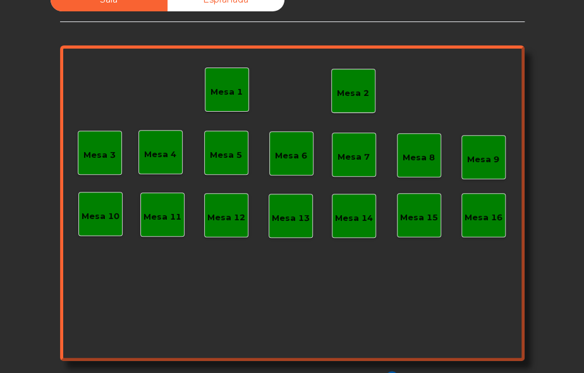
scroll to position [145, 0]
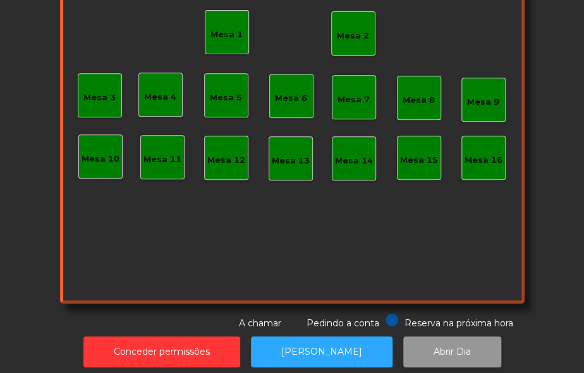
click at [443, 343] on button "Abrir Dia" at bounding box center [452, 352] width 98 height 31
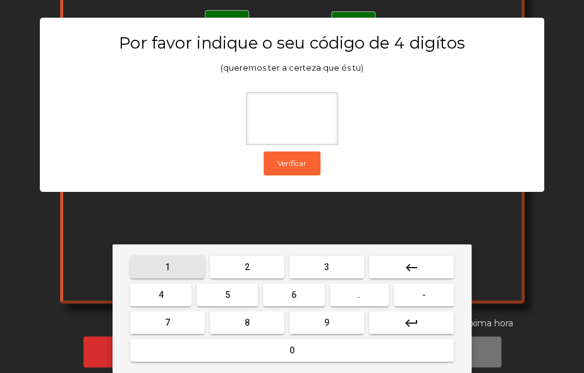
click at [155, 263] on button "1" at bounding box center [167, 267] width 75 height 23
click at [215, 348] on button "0" at bounding box center [291, 350] width 323 height 23
click at [160, 266] on button "1" at bounding box center [167, 267] width 75 height 23
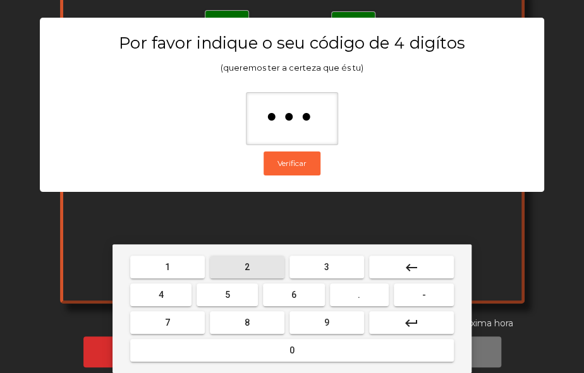
click at [245, 262] on span "2" at bounding box center [246, 267] width 5 height 10
type input "****"
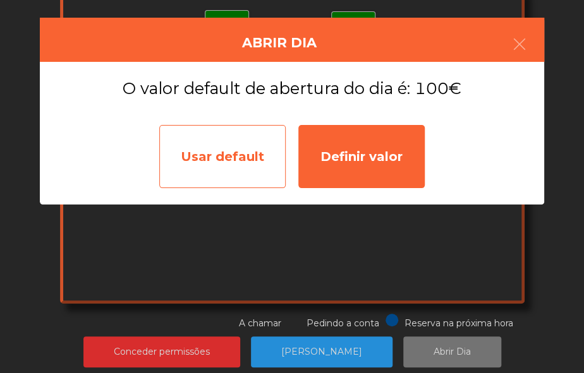
click at [218, 153] on div "Usar default" at bounding box center [222, 156] width 126 height 63
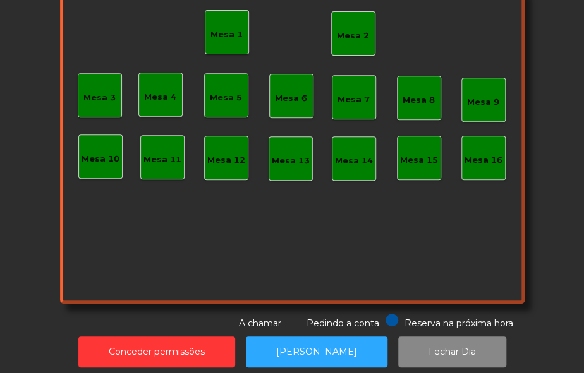
click at [233, 27] on div "Mesa 1" at bounding box center [226, 32] width 32 height 18
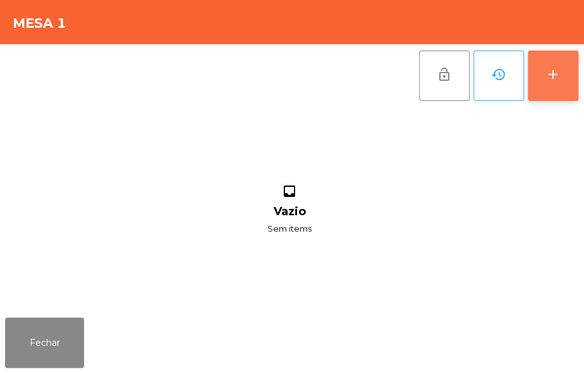
click at [543, 88] on button "add" at bounding box center [552, 76] width 51 height 51
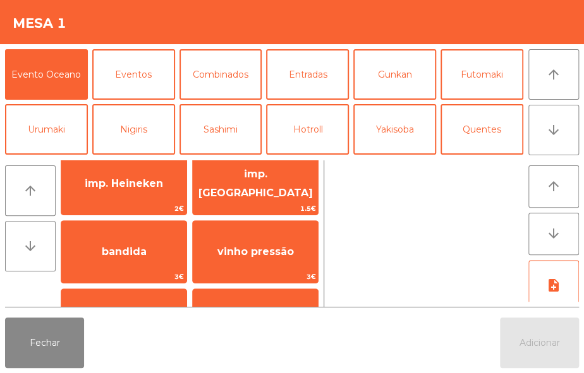
scroll to position [84, 0]
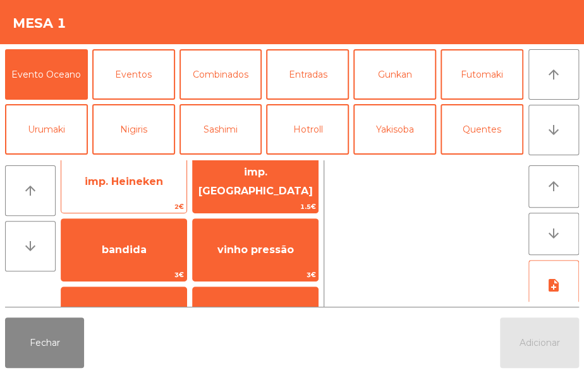
click at [135, 184] on span "imp. Heineken" at bounding box center [124, 182] width 78 height 12
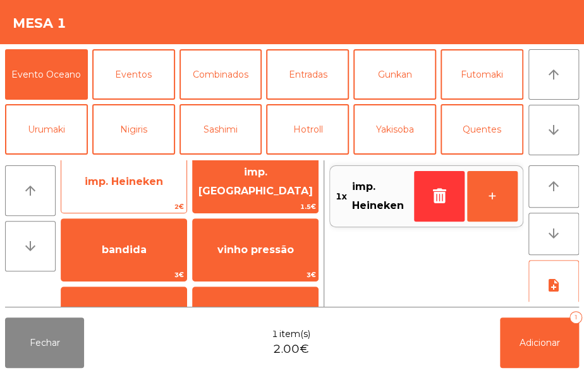
click at [136, 183] on span "imp. Heineken" at bounding box center [124, 182] width 78 height 12
click at [138, 184] on span "imp. Heineken" at bounding box center [124, 182] width 78 height 12
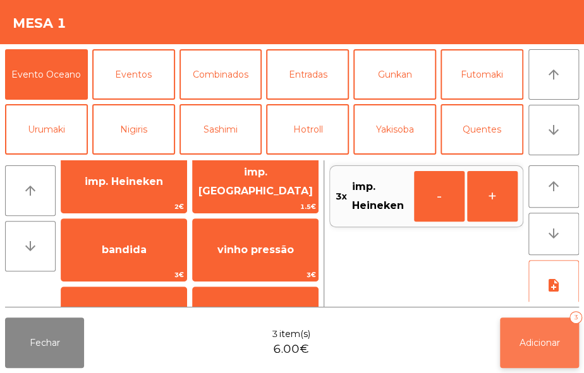
click at [530, 340] on span "Adicionar" at bounding box center [539, 342] width 40 height 11
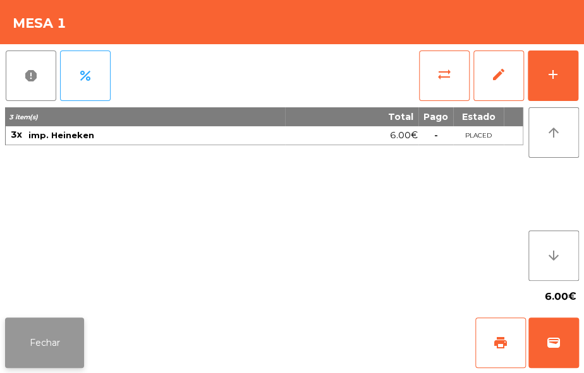
click at [52, 342] on button "Fechar" at bounding box center [44, 343] width 79 height 51
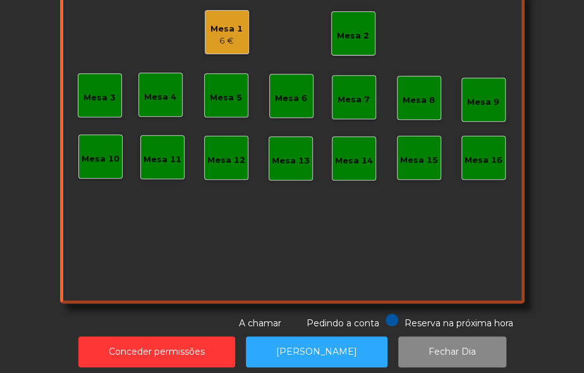
click at [219, 27] on div "Mesa 1" at bounding box center [226, 29] width 32 height 13
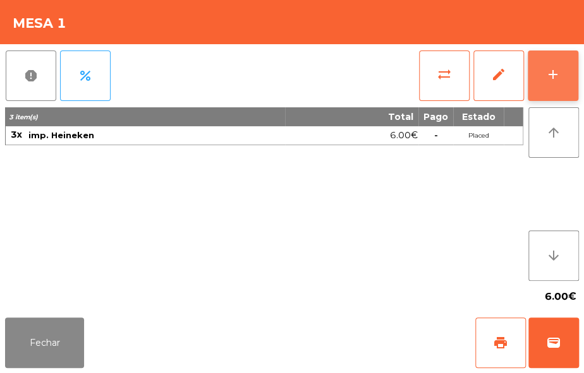
click at [546, 70] on div "add" at bounding box center [552, 74] width 15 height 15
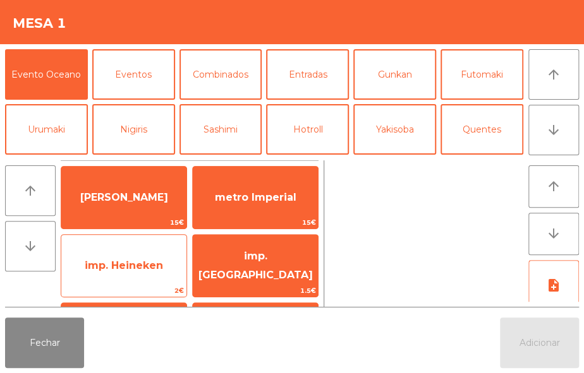
click at [133, 264] on span "imp. Heineken" at bounding box center [124, 266] width 78 height 12
click at [135, 263] on span "imp. Heineken" at bounding box center [124, 266] width 78 height 12
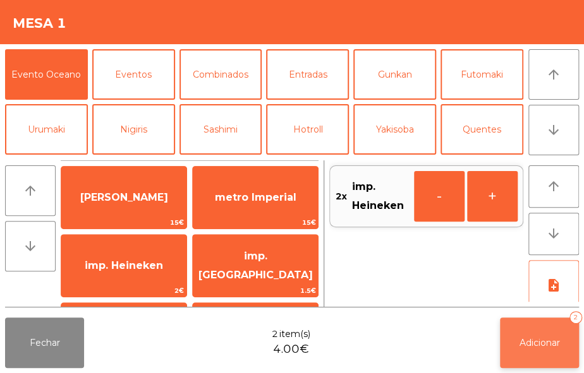
click at [512, 345] on button "Adicionar 2" at bounding box center [539, 343] width 79 height 51
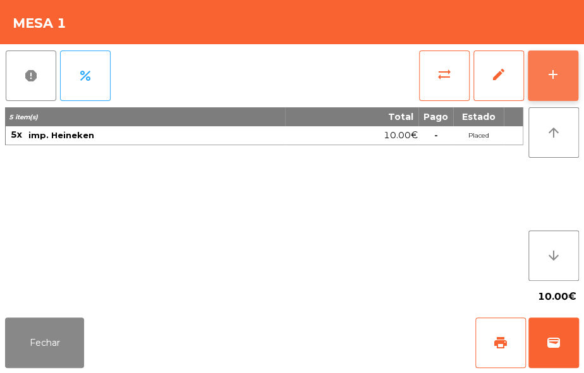
click at [549, 76] on div "add" at bounding box center [552, 74] width 15 height 15
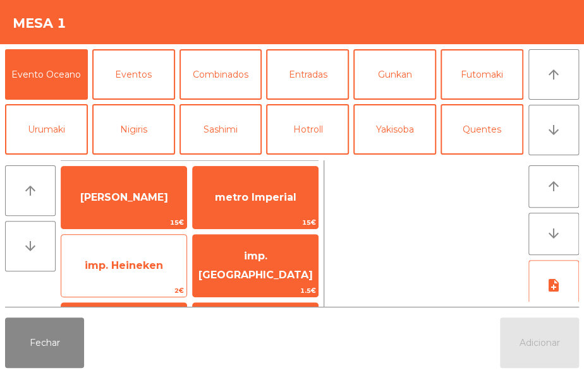
click at [126, 270] on span "imp. Heineken" at bounding box center [124, 266] width 78 height 12
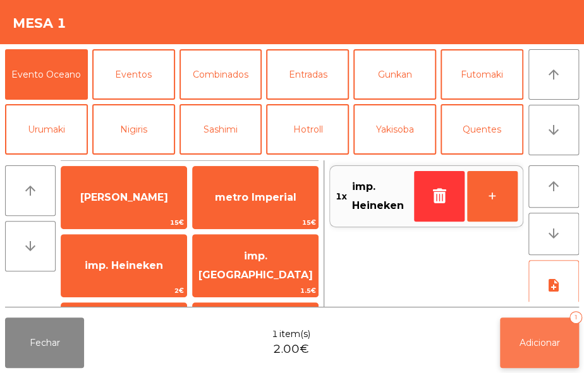
click at [530, 350] on button "Adicionar 1" at bounding box center [539, 343] width 79 height 51
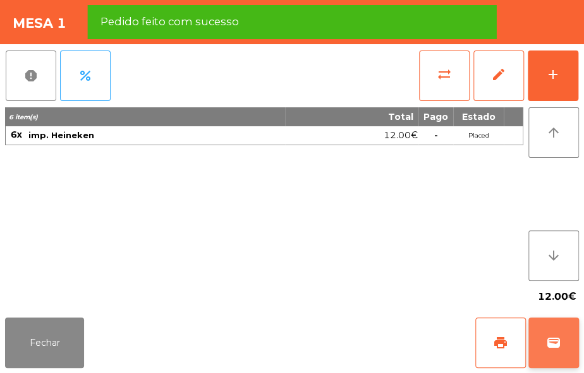
click at [556, 347] on span "wallet" at bounding box center [553, 342] width 15 height 15
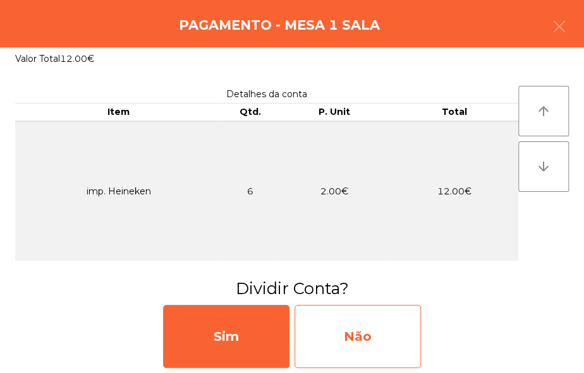
click at [361, 332] on div "Não" at bounding box center [357, 336] width 126 height 63
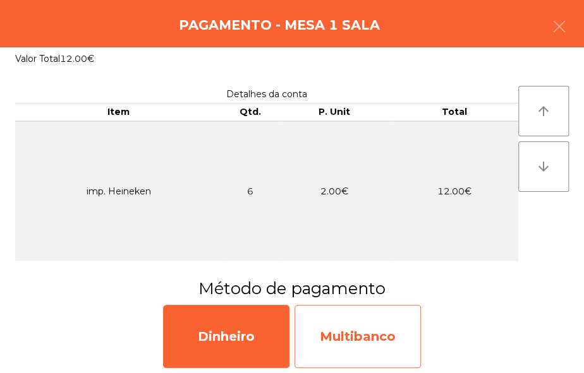
click at [357, 330] on div "Multibanco" at bounding box center [357, 336] width 126 height 63
select select "**"
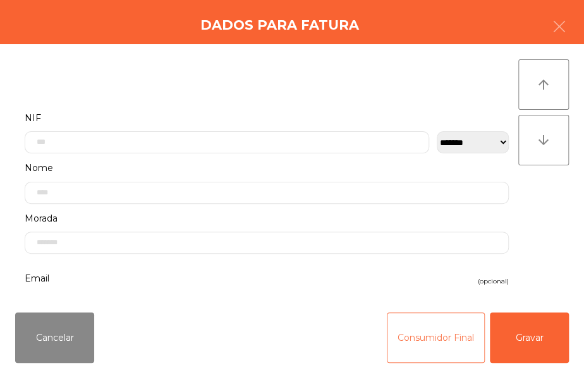
click at [422, 347] on button "Consumidor Final" at bounding box center [435, 338] width 98 height 51
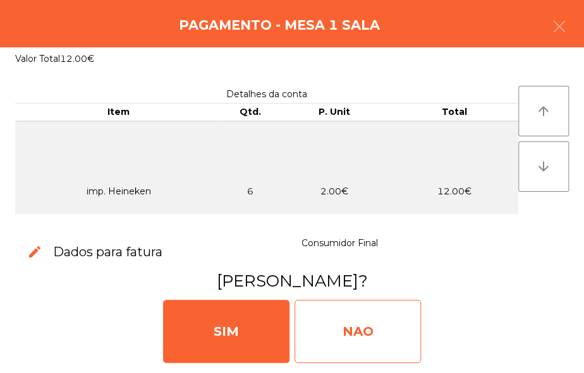
click at [337, 331] on div "NAO" at bounding box center [357, 331] width 126 height 63
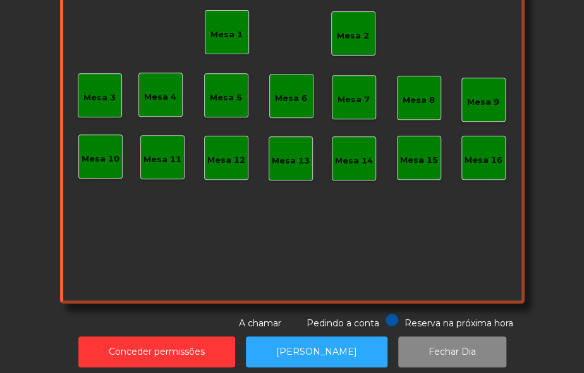
click at [220, 26] on div "Mesa 1" at bounding box center [226, 32] width 32 height 18
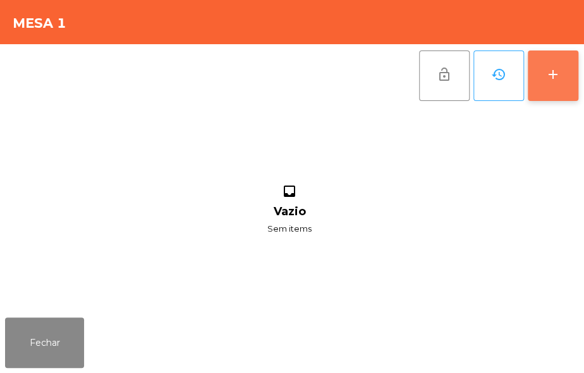
click at [558, 72] on div "add" at bounding box center [552, 74] width 15 height 15
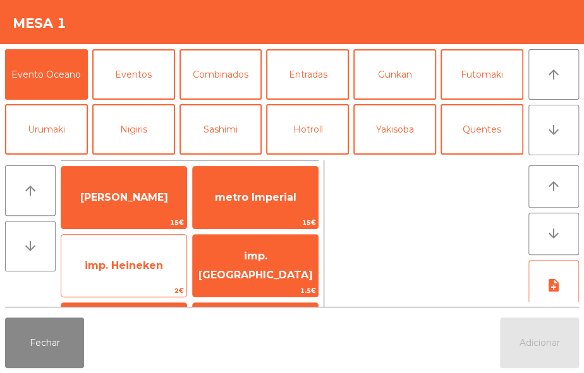
click at [141, 270] on span "imp. Heineken" at bounding box center [124, 266] width 78 height 12
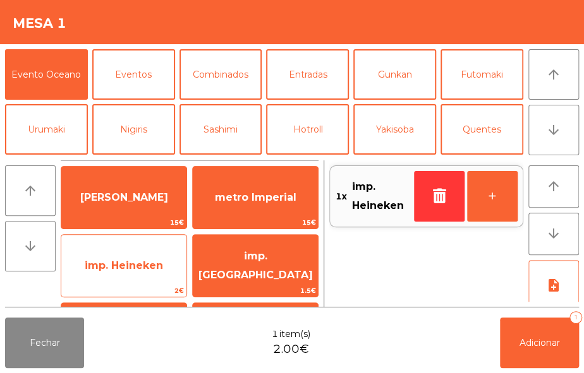
click at [145, 271] on span "imp. Heineken" at bounding box center [124, 266] width 78 height 12
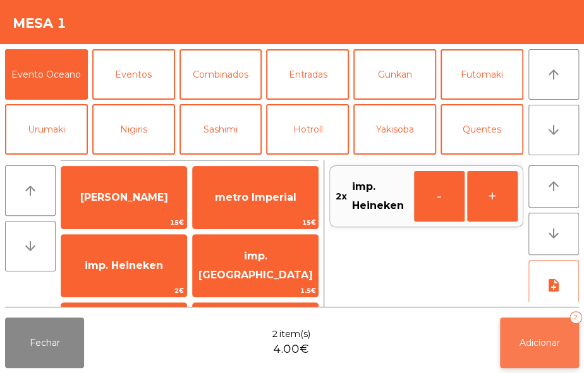
click at [538, 329] on button "Adicionar 2" at bounding box center [539, 343] width 79 height 51
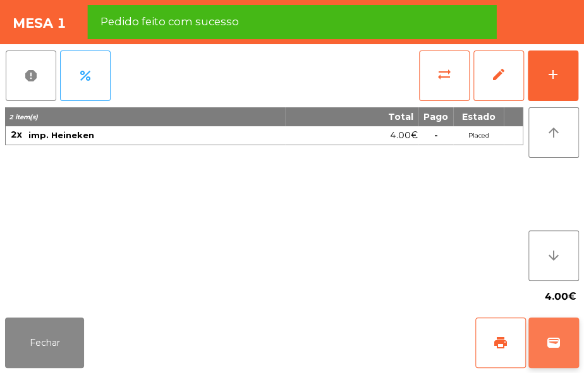
click at [556, 345] on span "wallet" at bounding box center [553, 342] width 15 height 15
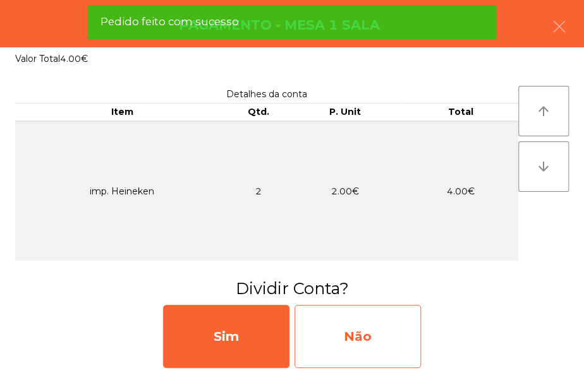
click at [350, 349] on div "Não" at bounding box center [357, 336] width 126 height 63
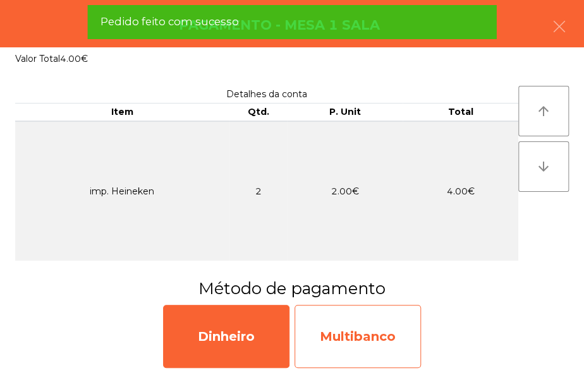
click at [361, 328] on div "Multibanco" at bounding box center [357, 336] width 126 height 63
select select "**"
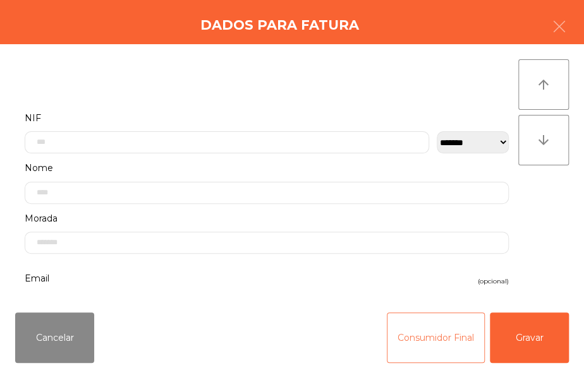
click at [421, 344] on button "Consumidor Final" at bounding box center [435, 338] width 98 height 51
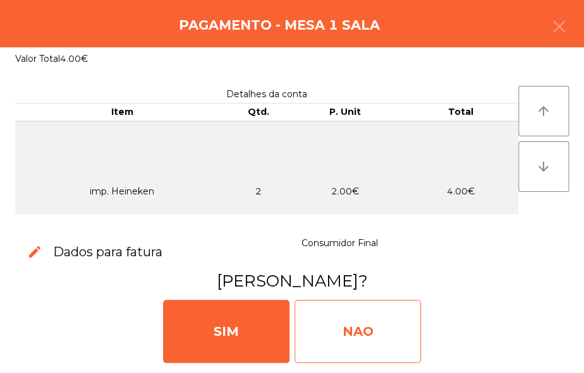
click at [364, 330] on div "NAO" at bounding box center [357, 331] width 126 height 63
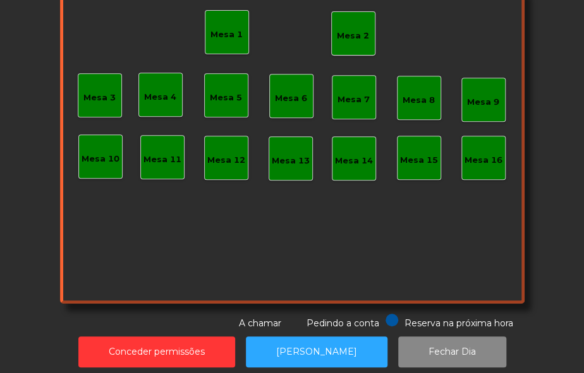
click at [349, 47] on div "Mesa 2" at bounding box center [353, 33] width 44 height 44
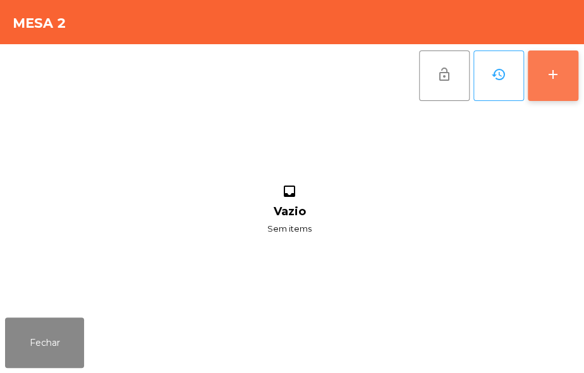
click at [553, 69] on div "add" at bounding box center [552, 74] width 15 height 15
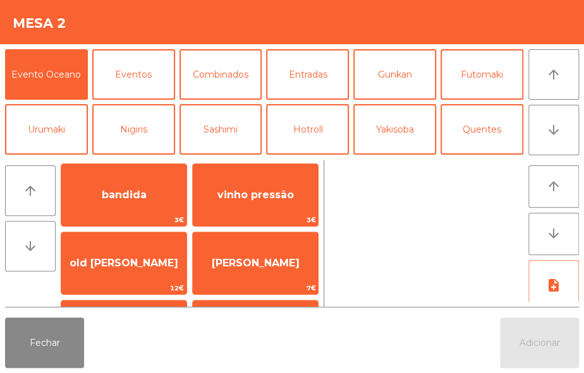
scroll to position [167, 0]
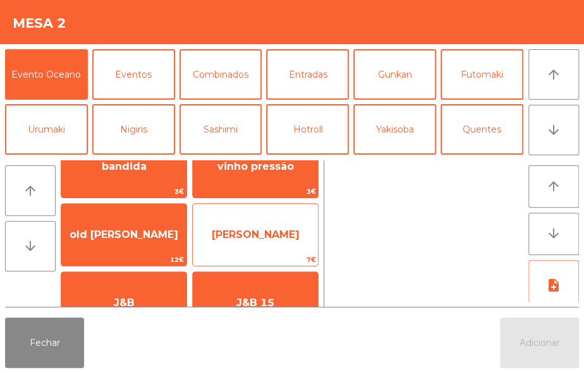
click at [268, 236] on span "[PERSON_NAME]" at bounding box center [256, 235] width 88 height 12
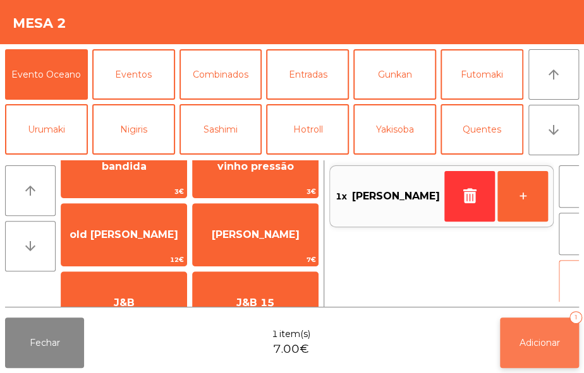
click at [534, 328] on button "Adicionar 1" at bounding box center [539, 343] width 79 height 51
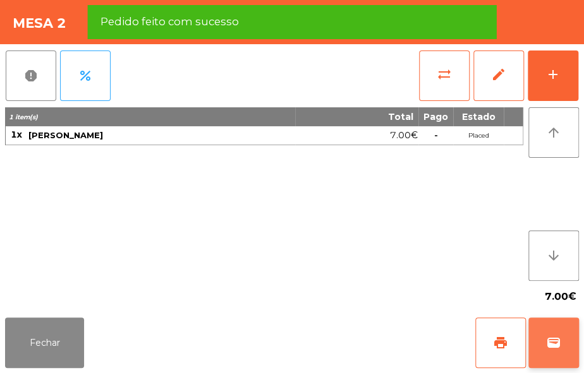
click at [555, 347] on span "wallet" at bounding box center [553, 342] width 15 height 15
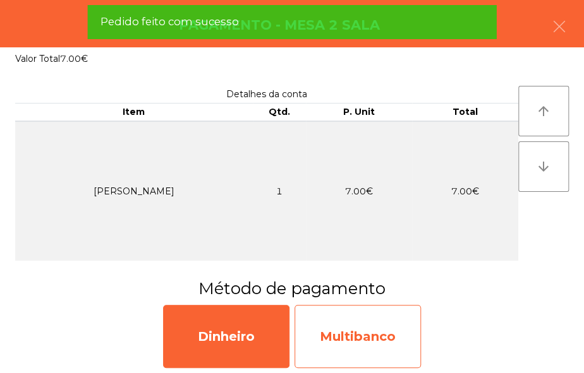
click at [361, 329] on div "Multibanco" at bounding box center [357, 336] width 126 height 63
select select "**"
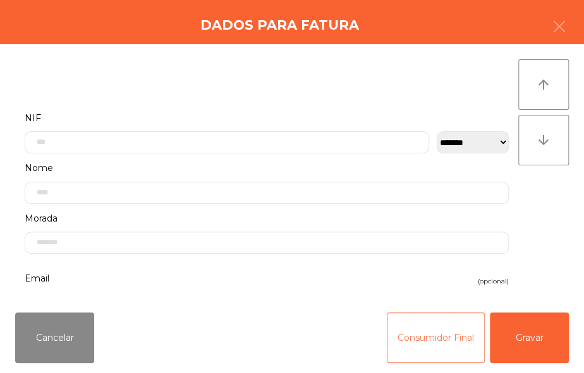
click at [410, 323] on button "Consumidor Final" at bounding box center [435, 338] width 98 height 51
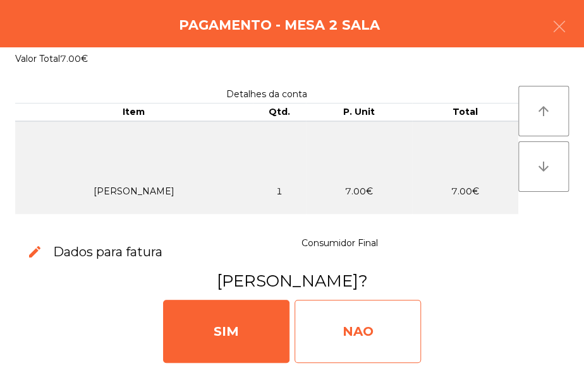
click at [344, 328] on div "NAO" at bounding box center [357, 331] width 126 height 63
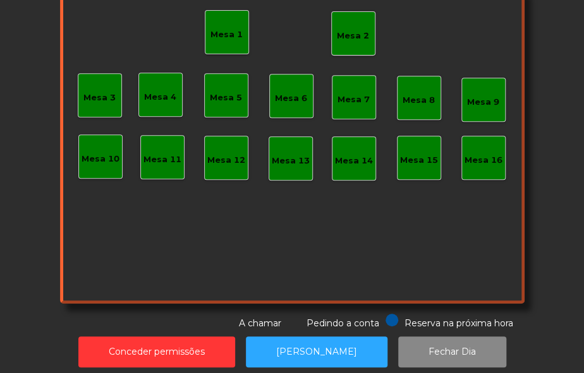
click at [350, 31] on div "Mesa 2" at bounding box center [353, 36] width 32 height 13
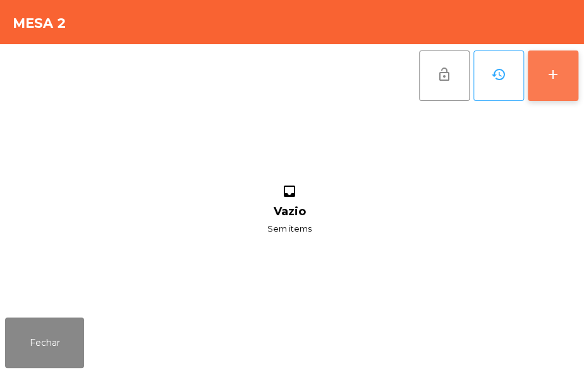
click at [560, 97] on button "add" at bounding box center [552, 76] width 51 height 51
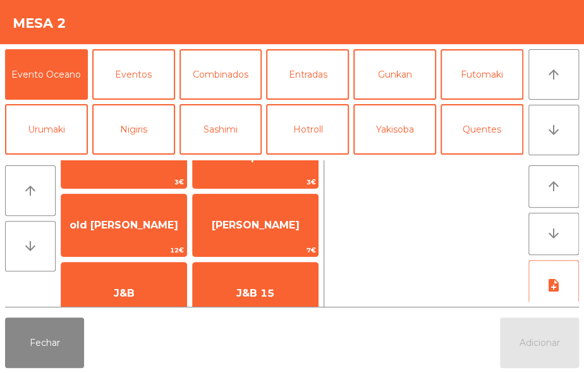
scroll to position [195, 0]
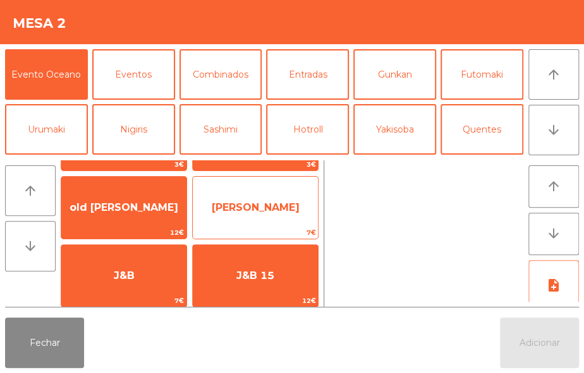
click at [285, 208] on span "[PERSON_NAME]" at bounding box center [256, 207] width 88 height 12
click at [293, 228] on span "7€" at bounding box center [255, 233] width 125 height 12
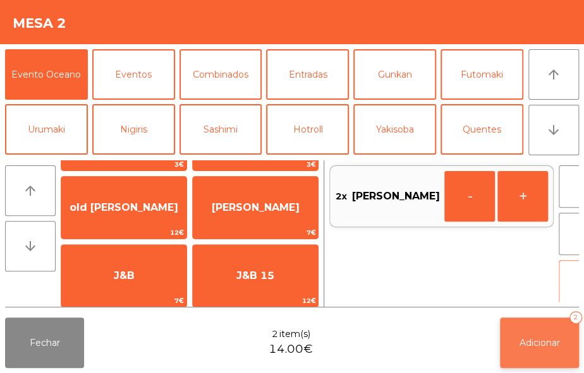
click at [540, 348] on button "Adicionar 2" at bounding box center [539, 343] width 79 height 51
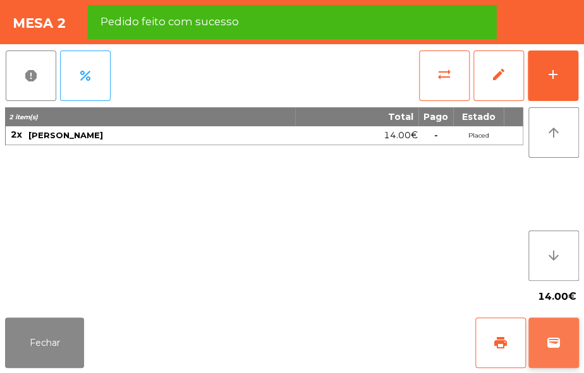
click at [549, 334] on button "wallet" at bounding box center [553, 343] width 51 height 51
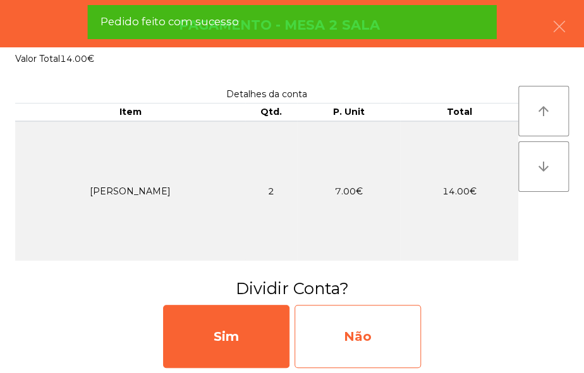
click at [346, 347] on div "Não" at bounding box center [357, 336] width 126 height 63
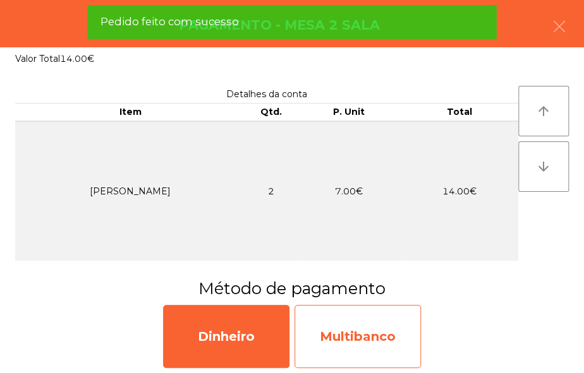
click at [366, 348] on div "Multibanco" at bounding box center [357, 336] width 126 height 63
select select "**"
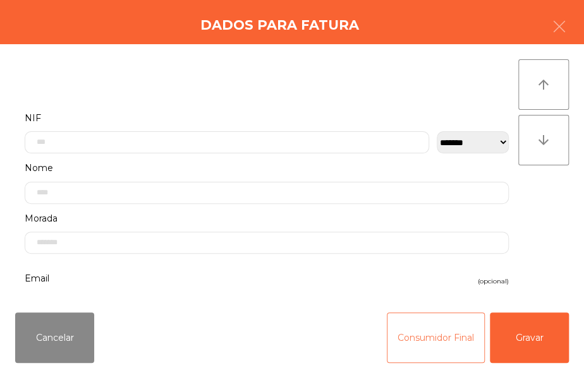
click at [437, 346] on button "Consumidor Final" at bounding box center [435, 338] width 98 height 51
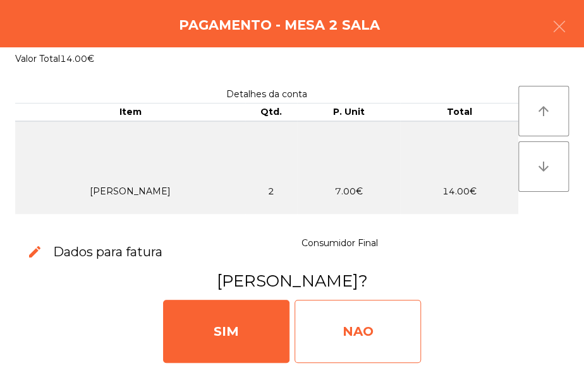
click at [378, 342] on div "NAO" at bounding box center [357, 331] width 126 height 63
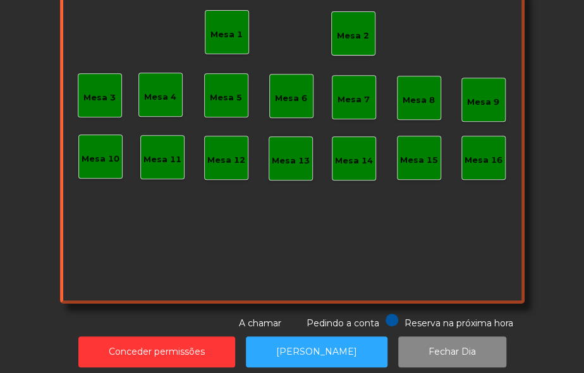
click at [337, 30] on div "Mesa 2" at bounding box center [353, 36] width 32 height 13
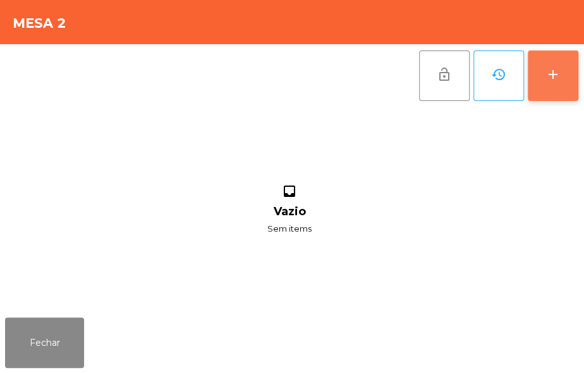
click at [554, 91] on button "add" at bounding box center [552, 76] width 51 height 51
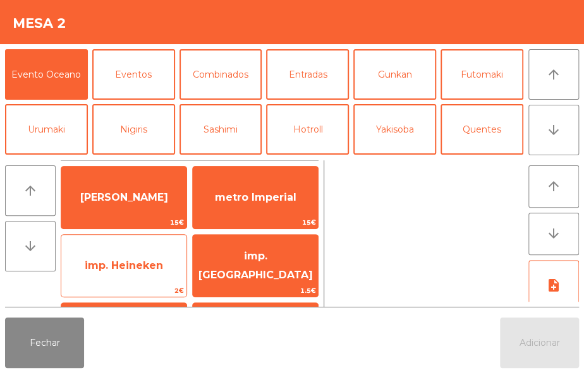
click at [135, 261] on span "imp. Heineken" at bounding box center [124, 266] width 78 height 12
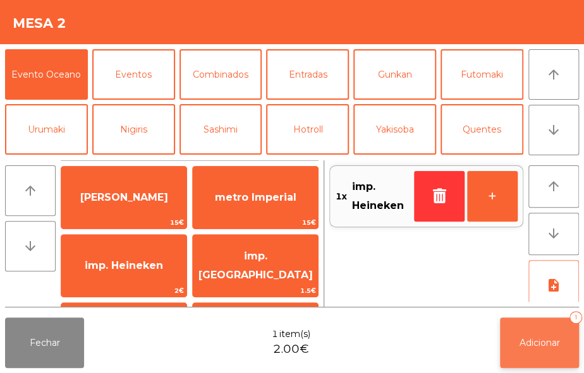
click at [556, 350] on button "Adicionar 1" at bounding box center [539, 343] width 79 height 51
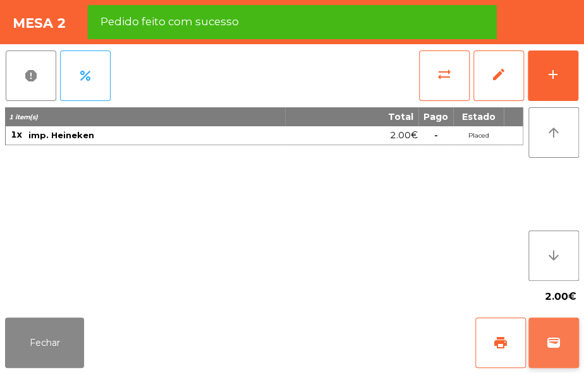
click at [542, 330] on button "wallet" at bounding box center [553, 343] width 51 height 51
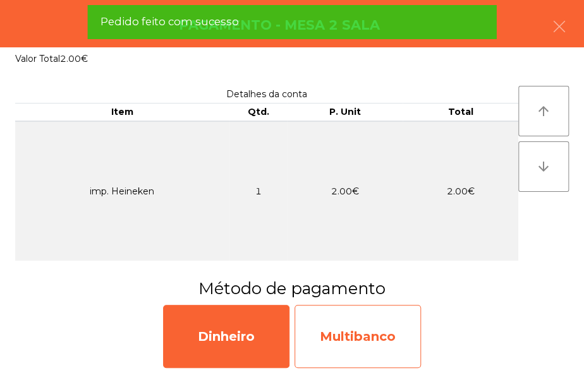
click at [362, 334] on div "Multibanco" at bounding box center [357, 336] width 126 height 63
select select "**"
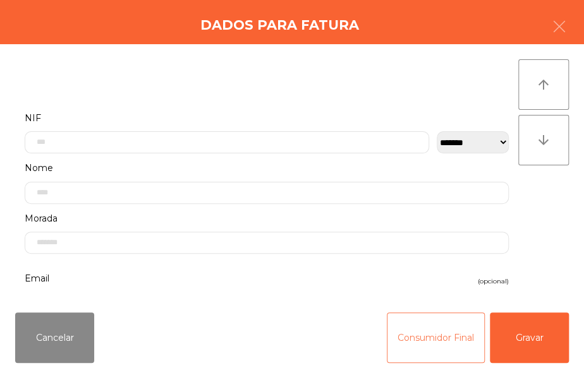
click at [430, 332] on button "Consumidor Final" at bounding box center [435, 338] width 98 height 51
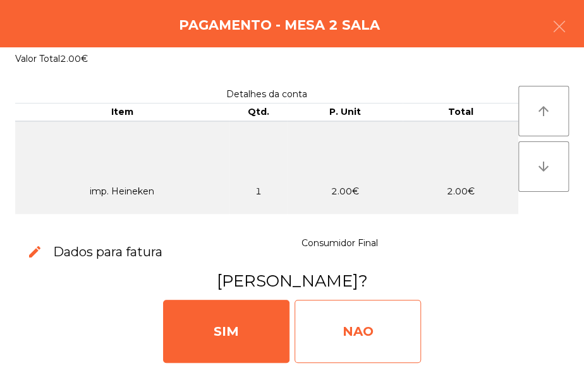
click at [352, 328] on div "NAO" at bounding box center [357, 331] width 126 height 63
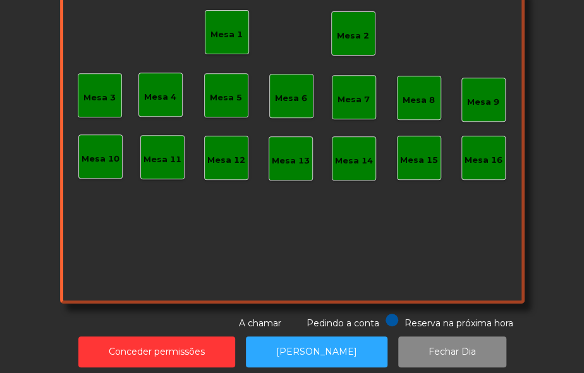
click at [352, 30] on div "Mesa 2" at bounding box center [353, 36] width 32 height 13
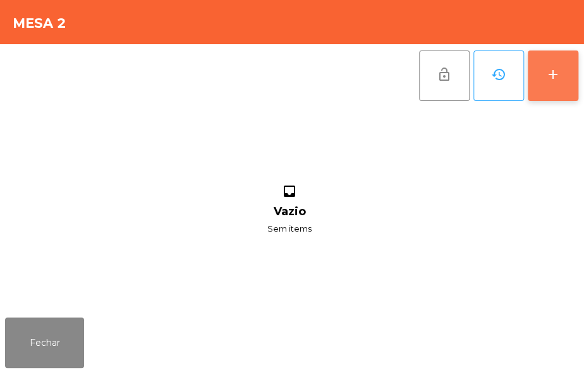
click at [553, 71] on div "add" at bounding box center [552, 74] width 15 height 15
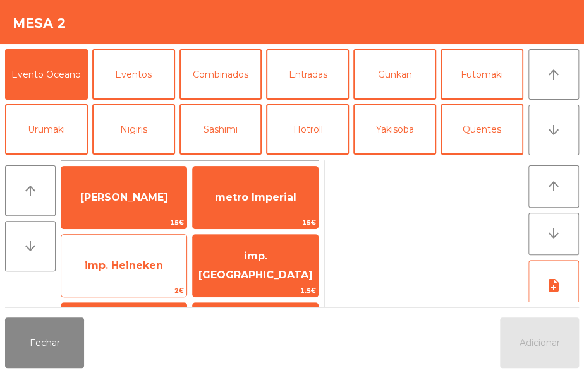
click at [145, 269] on span "imp. Heineken" at bounding box center [124, 266] width 78 height 12
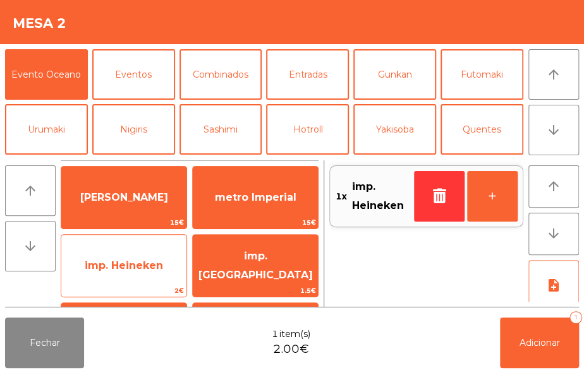
click at [151, 286] on span "2€" at bounding box center [123, 291] width 125 height 12
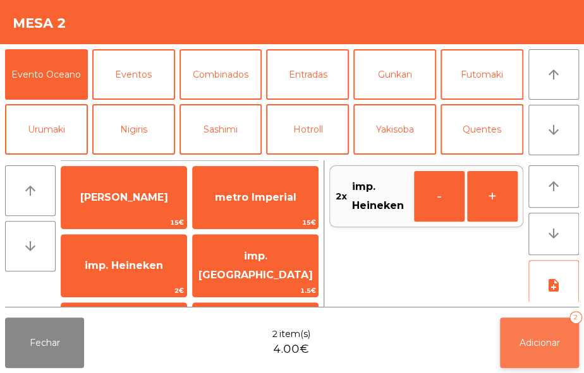
click at [539, 343] on span "Adicionar" at bounding box center [539, 342] width 40 height 11
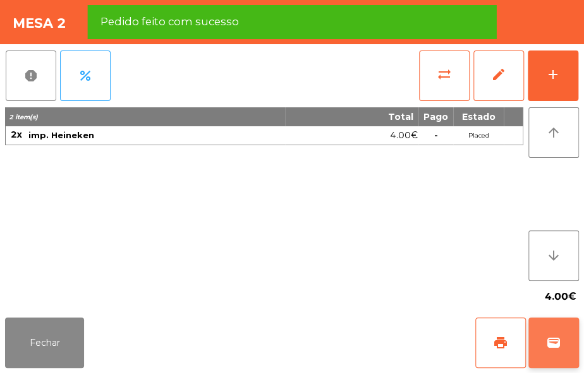
click at [546, 331] on button "wallet" at bounding box center [553, 343] width 51 height 51
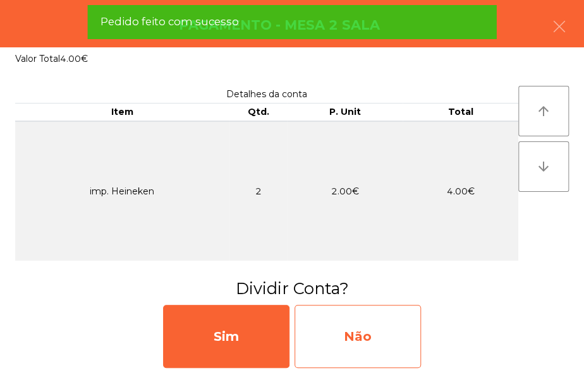
click at [351, 347] on div "Não" at bounding box center [357, 336] width 126 height 63
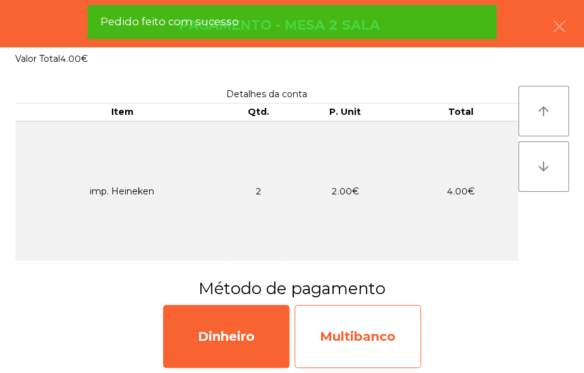
click at [365, 343] on div "Multibanco" at bounding box center [357, 336] width 126 height 63
select select "**"
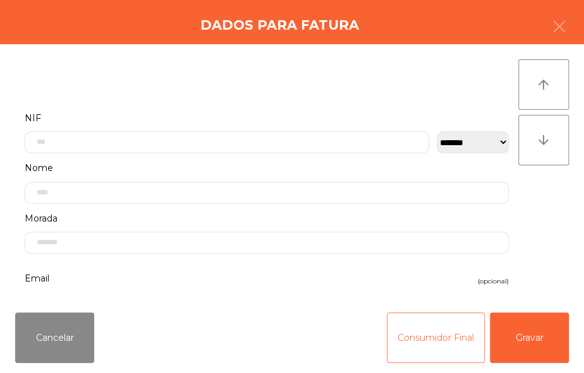
click at [415, 332] on button "Consumidor Final" at bounding box center [435, 338] width 98 height 51
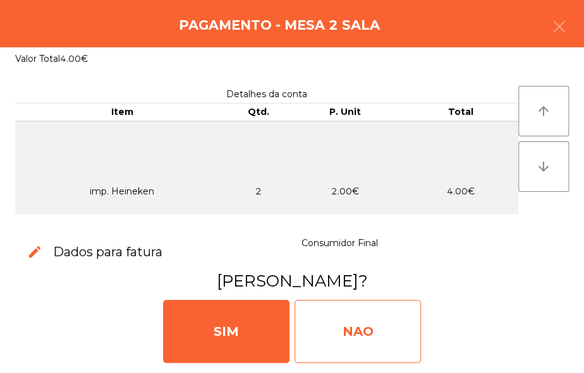
click at [364, 328] on div "NAO" at bounding box center [357, 331] width 126 height 63
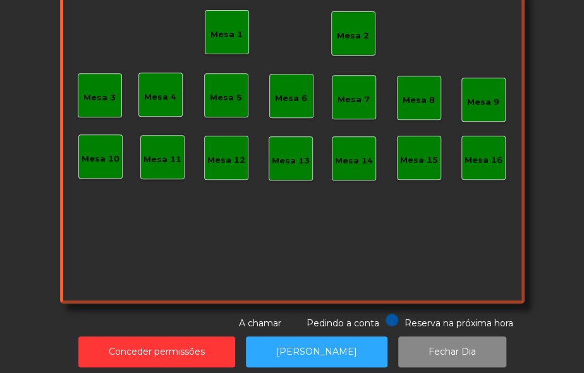
click at [349, 30] on div "Mesa 2" at bounding box center [353, 36] width 32 height 13
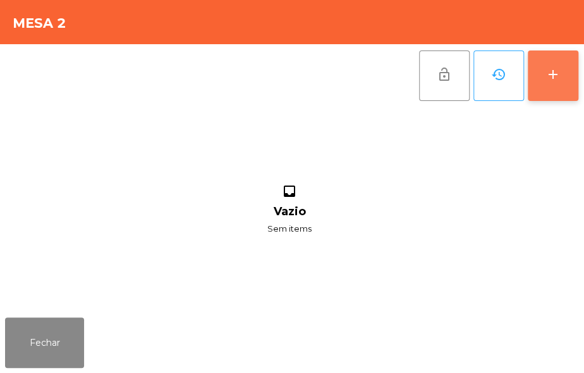
click at [560, 72] on div "add" at bounding box center [552, 74] width 15 height 15
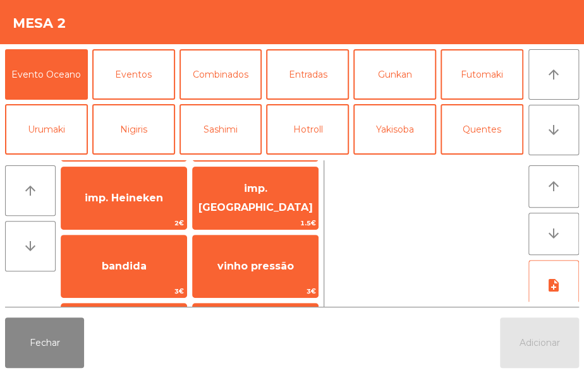
scroll to position [71, 0]
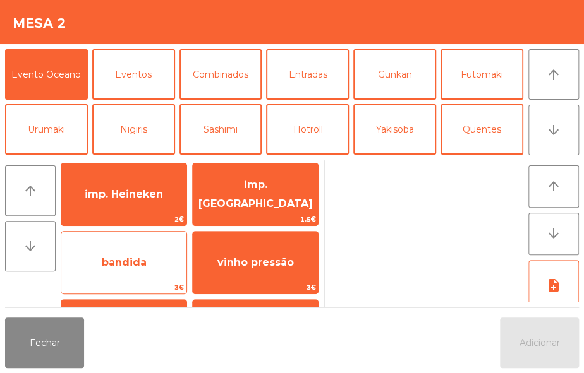
click at [169, 266] on span "bandida" at bounding box center [123, 263] width 125 height 34
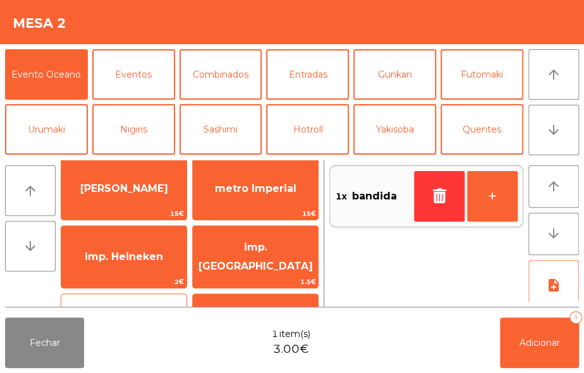
scroll to position [0, 0]
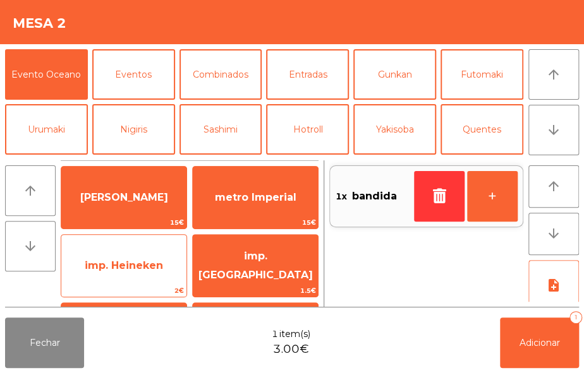
click at [151, 250] on span "imp. Heineken" at bounding box center [123, 266] width 125 height 34
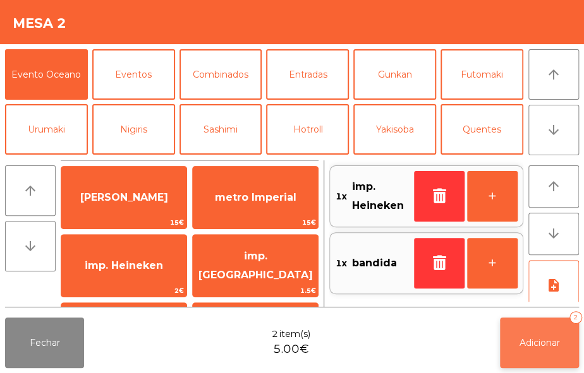
click at [534, 341] on span "Adicionar" at bounding box center [539, 342] width 40 height 11
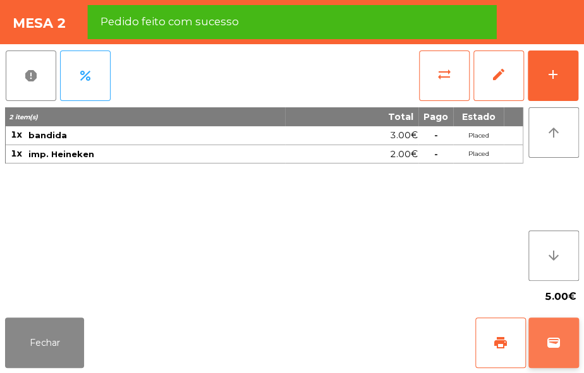
click at [554, 334] on button "wallet" at bounding box center [553, 343] width 51 height 51
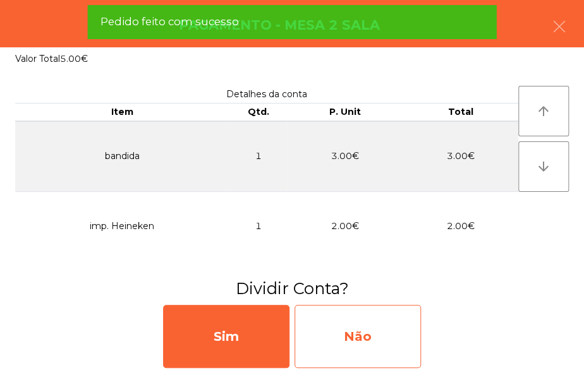
click at [352, 328] on div "Não" at bounding box center [357, 336] width 126 height 63
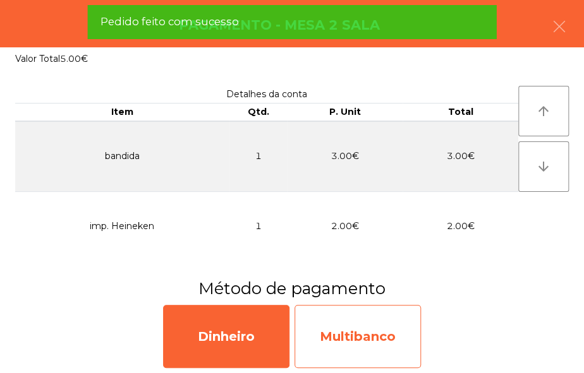
click at [366, 344] on div "Multibanco" at bounding box center [357, 336] width 126 height 63
select select "**"
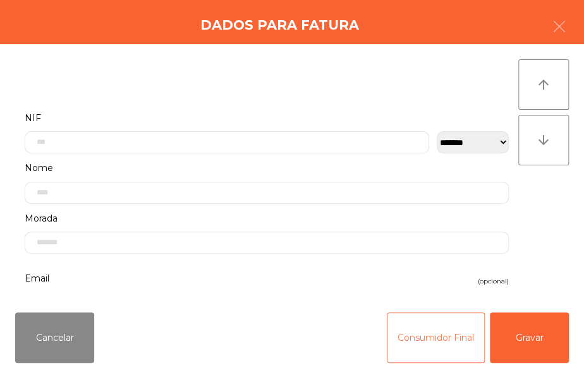
click at [431, 347] on button "Consumidor Final" at bounding box center [435, 338] width 98 height 51
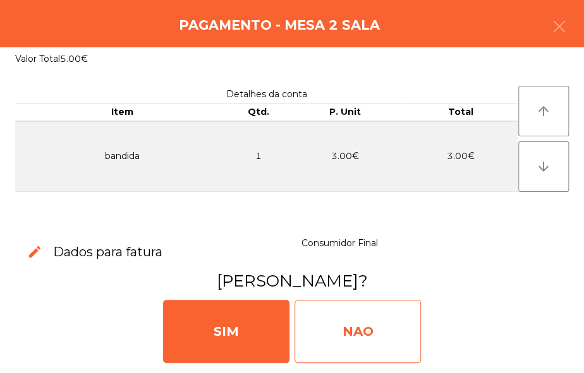
click at [364, 328] on div "NAO" at bounding box center [357, 331] width 126 height 63
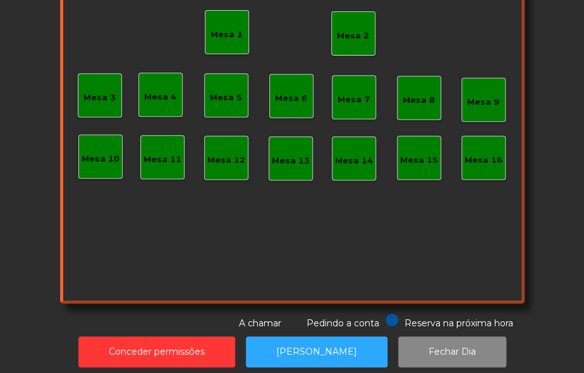
click at [349, 33] on div "Mesa 2" at bounding box center [353, 36] width 32 height 13
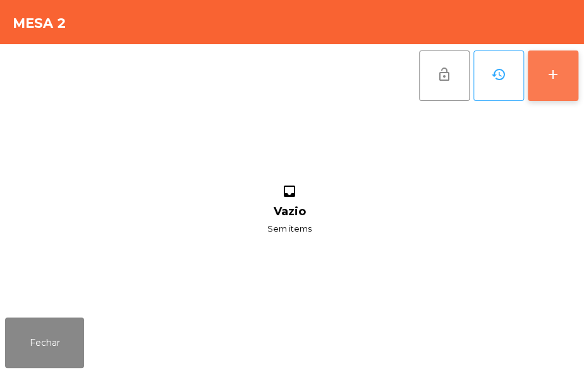
click at [544, 92] on button "add" at bounding box center [552, 76] width 51 height 51
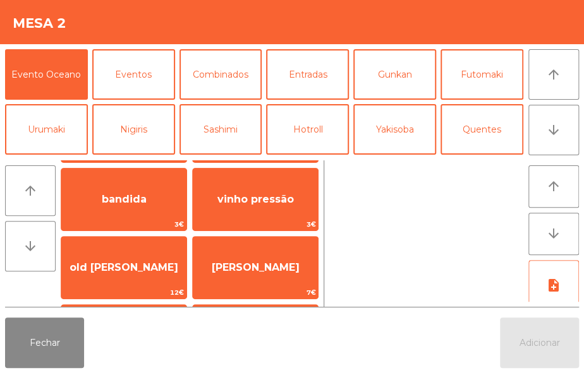
scroll to position [142, 0]
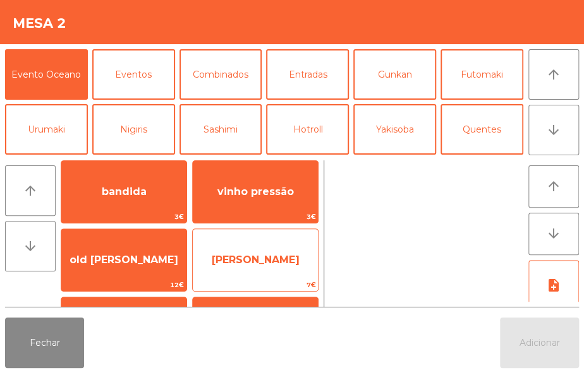
click at [299, 253] on span "[PERSON_NAME]" at bounding box center [255, 260] width 125 height 34
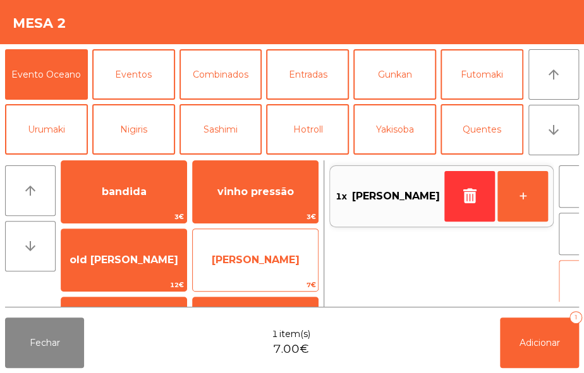
click at [287, 261] on span "[PERSON_NAME]" at bounding box center [256, 260] width 88 height 12
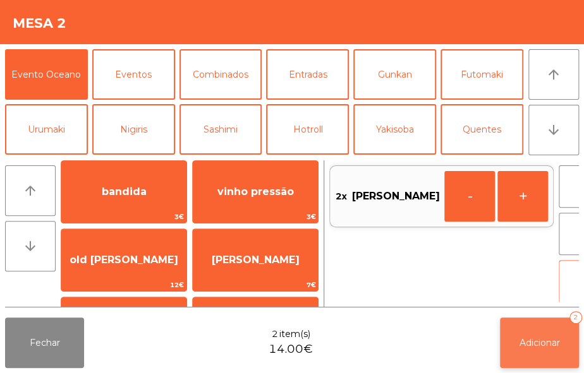
click at [548, 342] on span "Adicionar" at bounding box center [539, 342] width 40 height 11
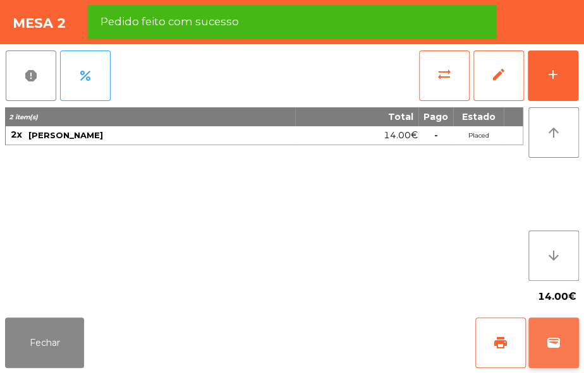
click at [548, 341] on span "wallet" at bounding box center [553, 342] width 15 height 15
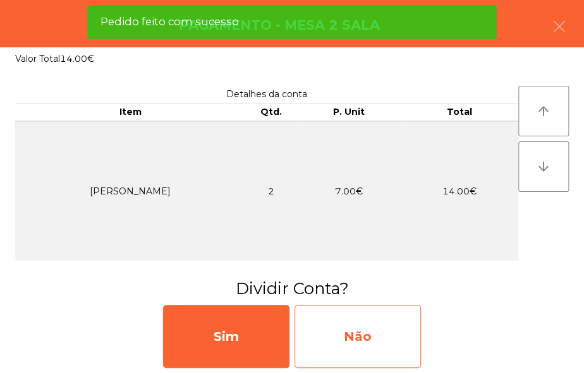
click at [372, 342] on div "Não" at bounding box center [357, 336] width 126 height 63
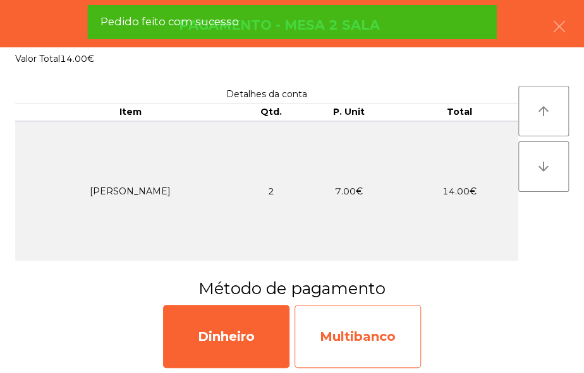
click at [350, 360] on div "Multibanco" at bounding box center [357, 336] width 126 height 63
select select "**"
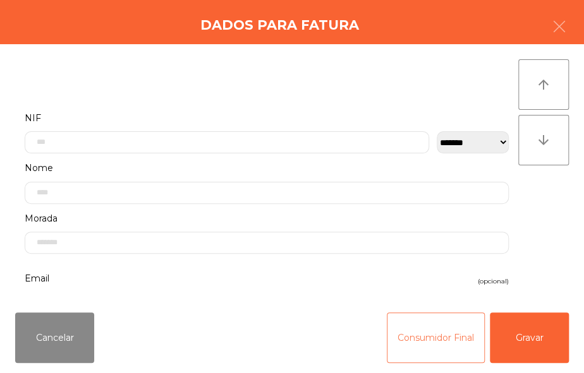
click at [421, 322] on button "Consumidor Final" at bounding box center [435, 338] width 98 height 51
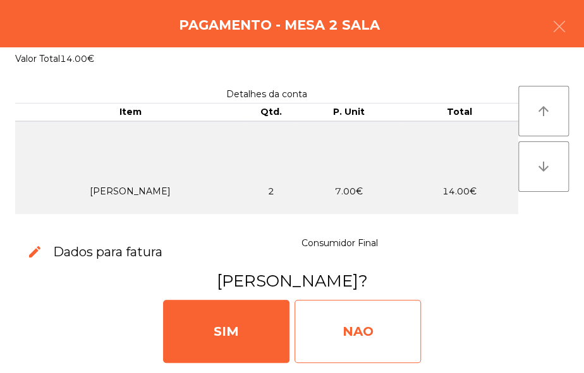
click at [385, 328] on div "NAO" at bounding box center [357, 331] width 126 height 63
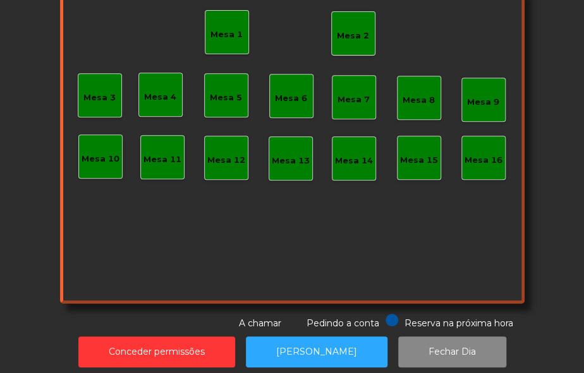
click at [412, 95] on div "Mesa 8" at bounding box center [418, 100] width 32 height 13
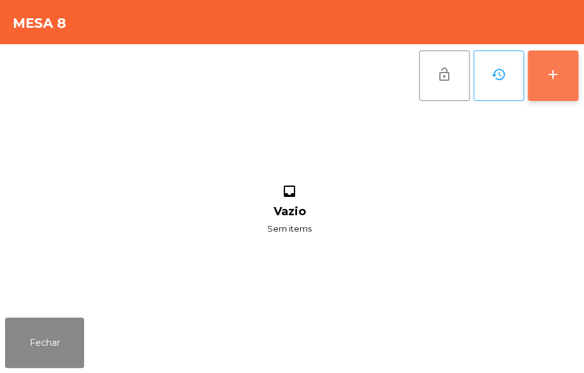
click at [542, 66] on button "add" at bounding box center [552, 76] width 51 height 51
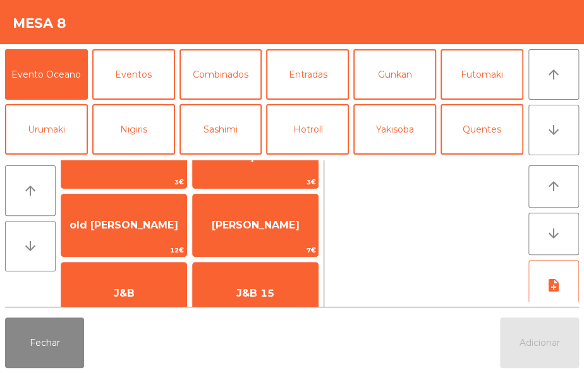
scroll to position [189, 0]
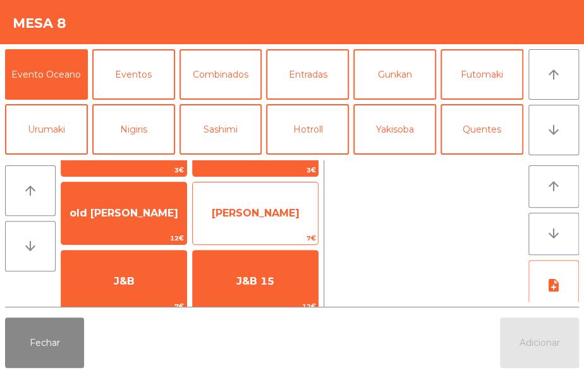
click at [287, 209] on span "[PERSON_NAME]" at bounding box center [256, 213] width 88 height 12
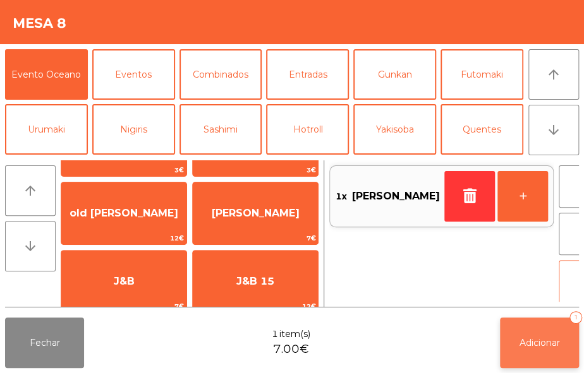
click at [545, 332] on button "Adicionar 1" at bounding box center [539, 343] width 79 height 51
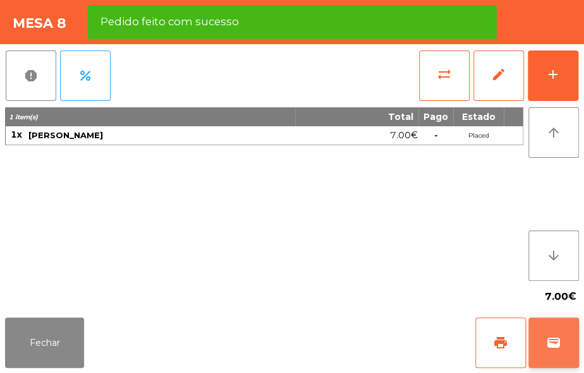
click at [551, 347] on span "wallet" at bounding box center [553, 342] width 15 height 15
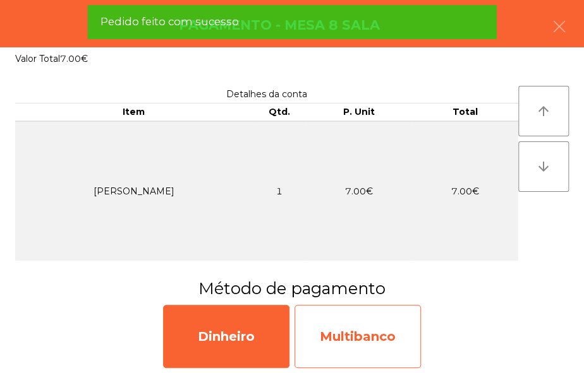
click at [368, 347] on div "Multibanco" at bounding box center [357, 336] width 126 height 63
select select "**"
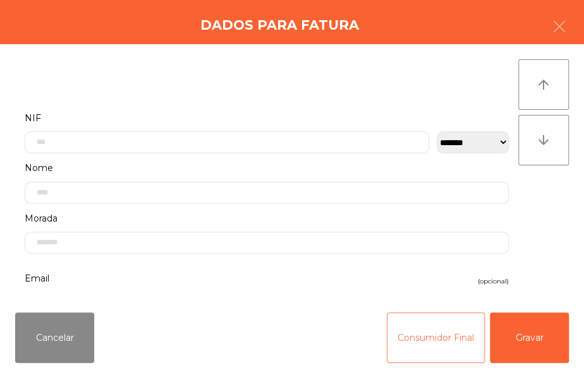
click at [416, 345] on button "Consumidor Final" at bounding box center [435, 338] width 98 height 51
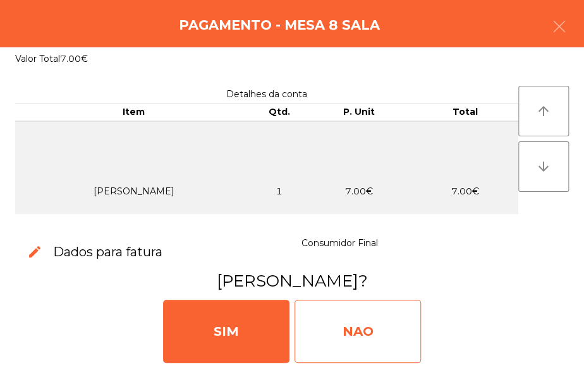
click at [377, 327] on div "NAO" at bounding box center [357, 331] width 126 height 63
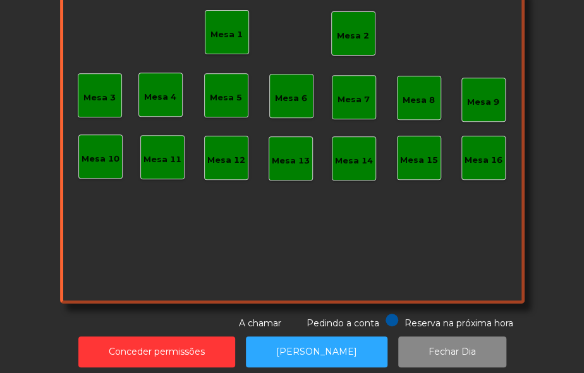
click at [352, 35] on div "Mesa 2" at bounding box center [353, 36] width 32 height 13
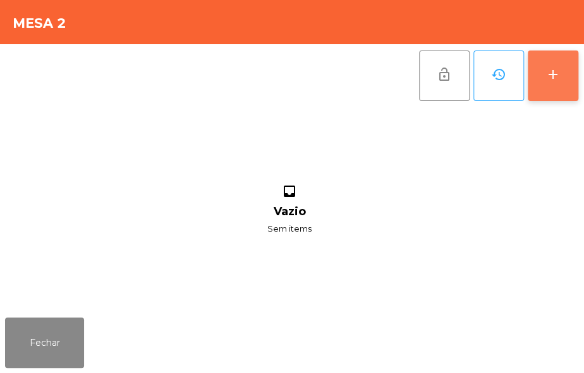
click at [550, 75] on div "add" at bounding box center [552, 74] width 15 height 15
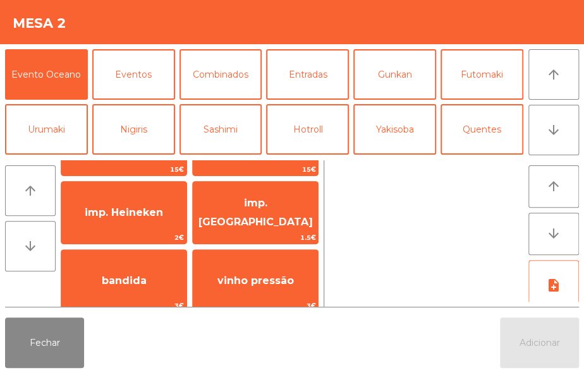
scroll to position [57, 0]
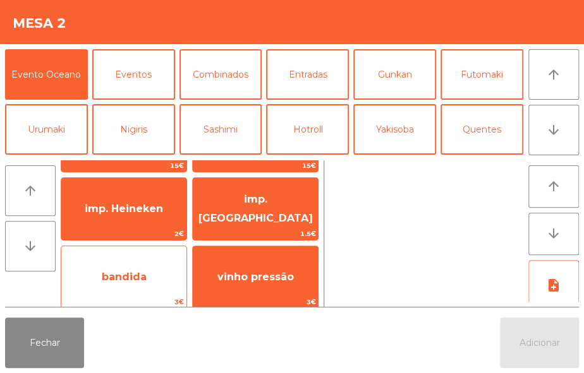
click at [139, 273] on span "bandida" at bounding box center [124, 277] width 45 height 12
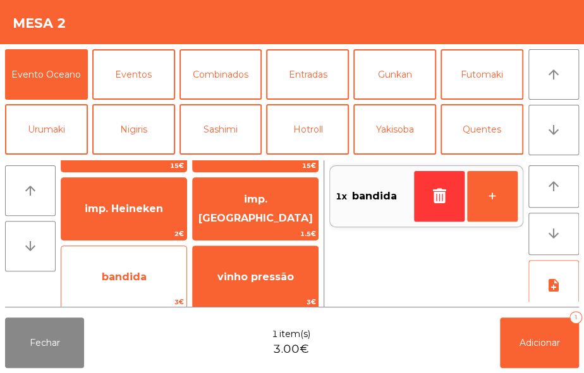
click at [137, 273] on span "bandida" at bounding box center [124, 277] width 45 height 12
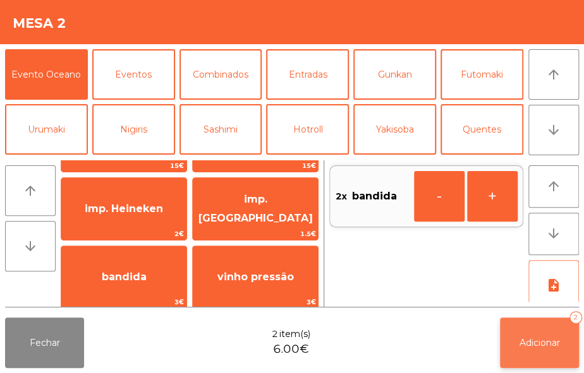
click at [541, 346] on span "Adicionar" at bounding box center [539, 342] width 40 height 11
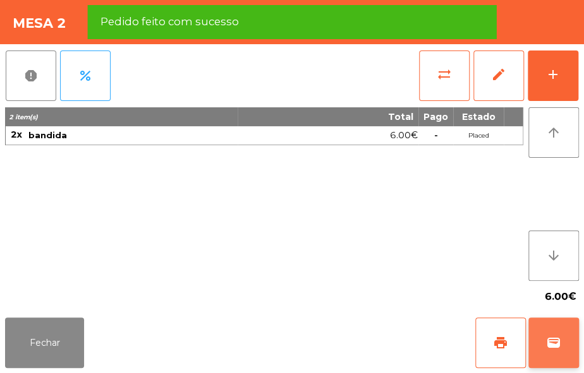
click at [557, 331] on button "wallet" at bounding box center [553, 343] width 51 height 51
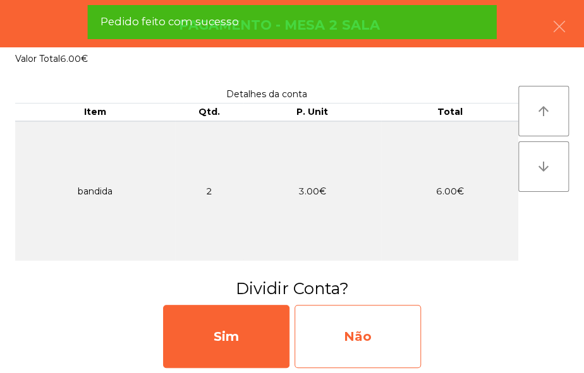
click at [373, 331] on div "Não" at bounding box center [357, 336] width 126 height 63
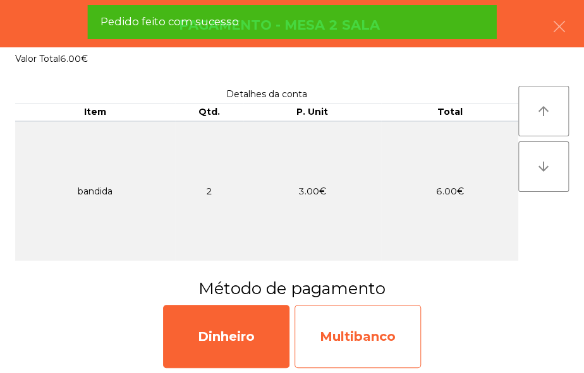
click at [372, 332] on div "Multibanco" at bounding box center [357, 336] width 126 height 63
select select "**"
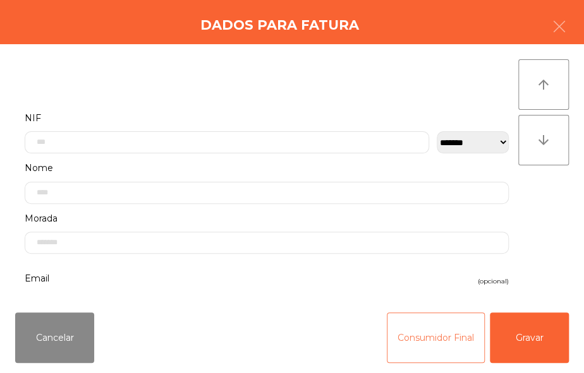
click at [418, 341] on button "Consumidor Final" at bounding box center [435, 338] width 98 height 51
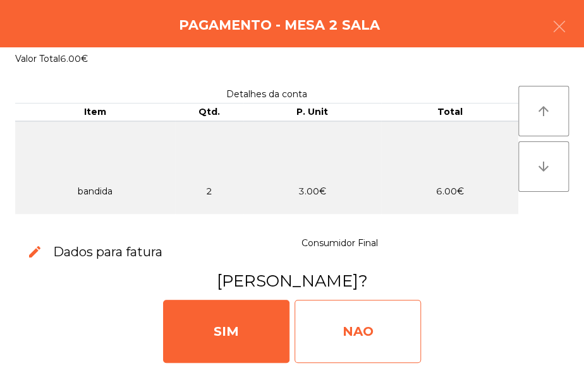
click at [366, 332] on div "NAO" at bounding box center [357, 331] width 126 height 63
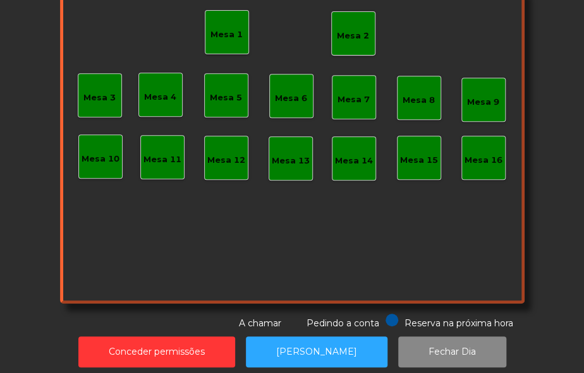
click at [354, 49] on div "Mesa 2" at bounding box center [353, 33] width 44 height 44
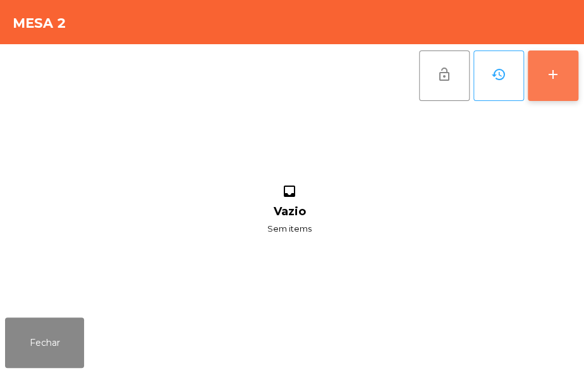
click at [559, 72] on div "add" at bounding box center [552, 74] width 15 height 15
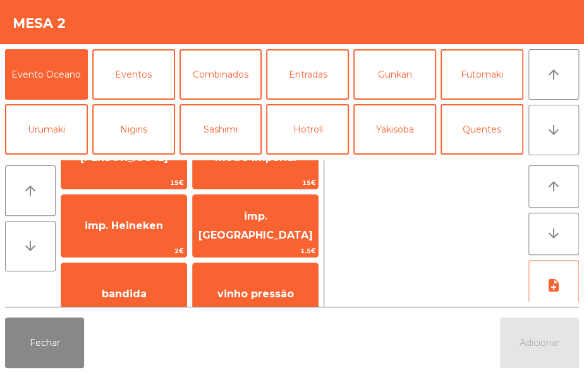
scroll to position [59, 0]
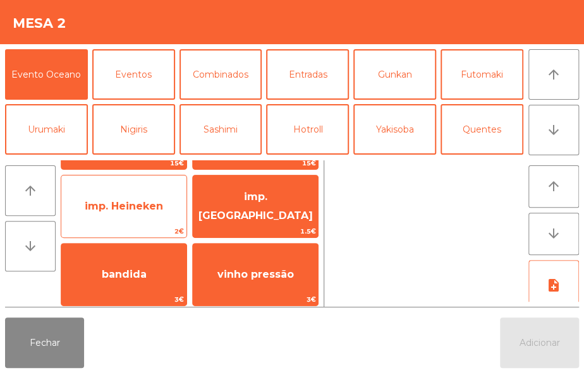
click at [150, 201] on span "imp. Heineken" at bounding box center [124, 206] width 78 height 12
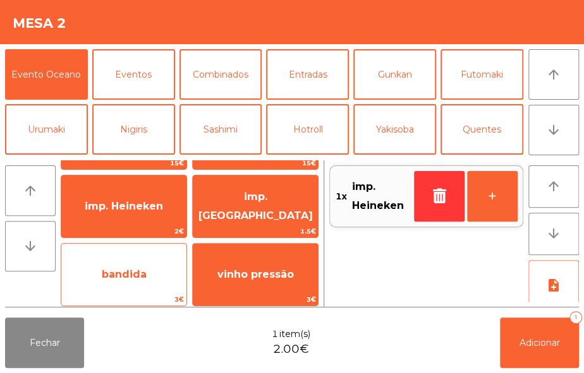
click at [159, 284] on span "bandida" at bounding box center [123, 275] width 125 height 34
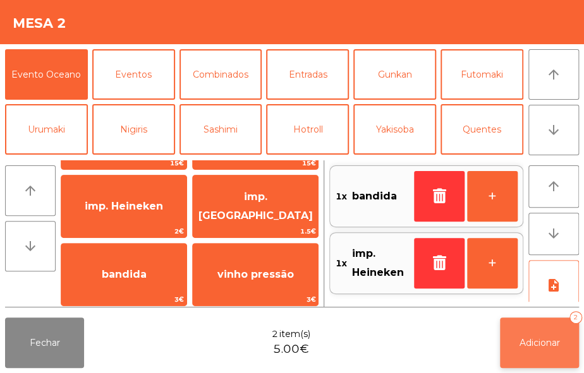
click at [542, 328] on button "Adicionar 2" at bounding box center [539, 343] width 79 height 51
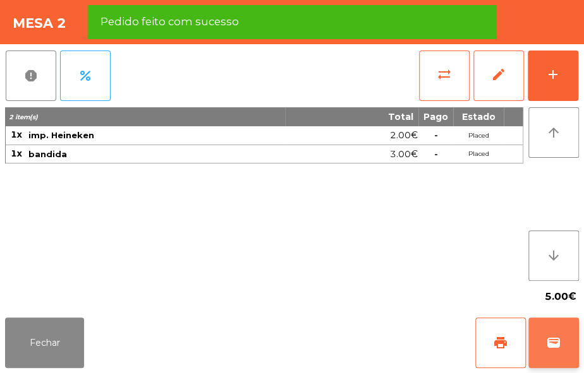
click at [560, 342] on span "wallet" at bounding box center [553, 342] width 15 height 15
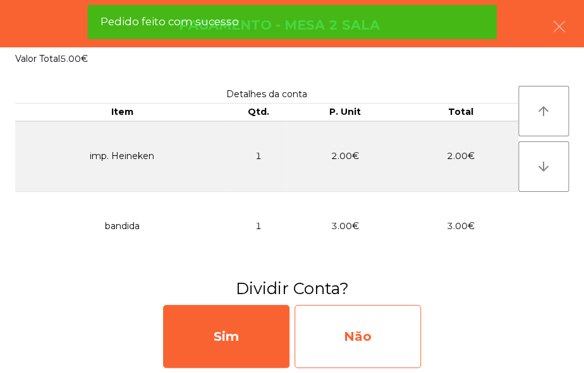
click at [380, 345] on div "Não" at bounding box center [357, 336] width 126 height 63
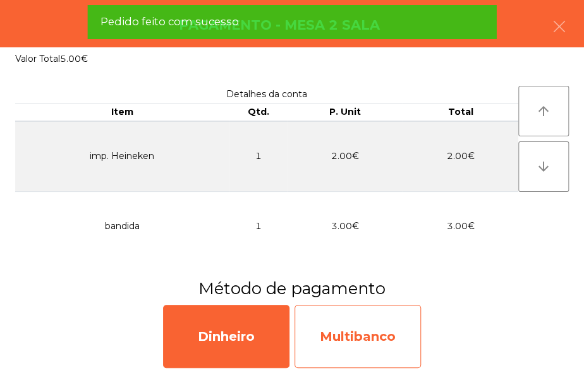
click at [381, 328] on div "Multibanco" at bounding box center [357, 336] width 126 height 63
select select "**"
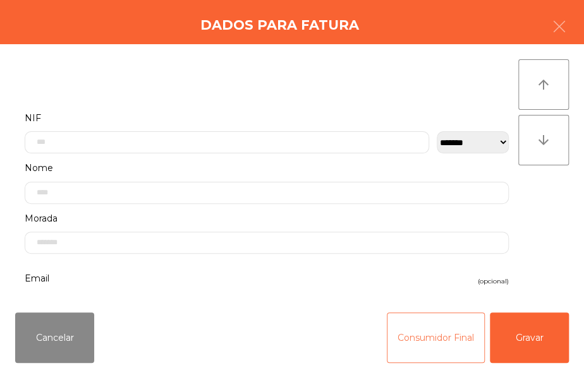
click at [423, 330] on button "Consumidor Final" at bounding box center [435, 338] width 98 height 51
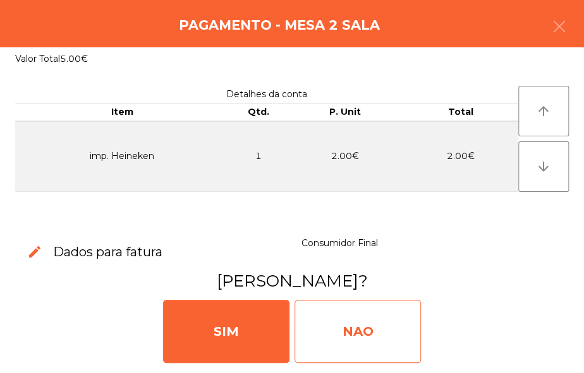
click at [351, 321] on div "NAO" at bounding box center [357, 331] width 126 height 63
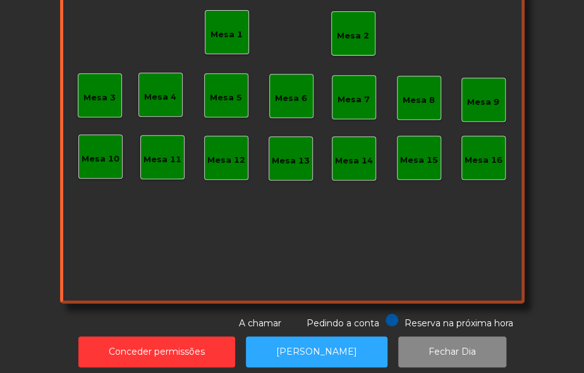
click at [365, 27] on div "Mesa 2" at bounding box center [353, 33] width 44 height 44
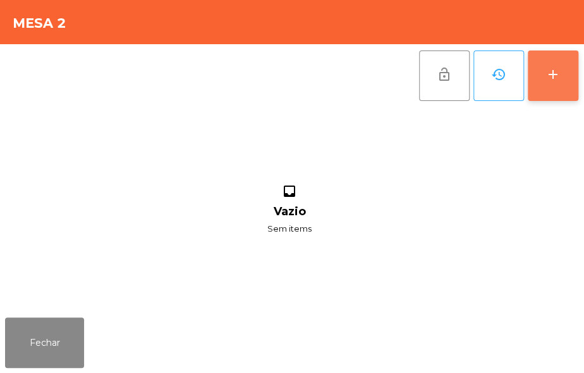
click at [551, 84] on button "add" at bounding box center [552, 76] width 51 height 51
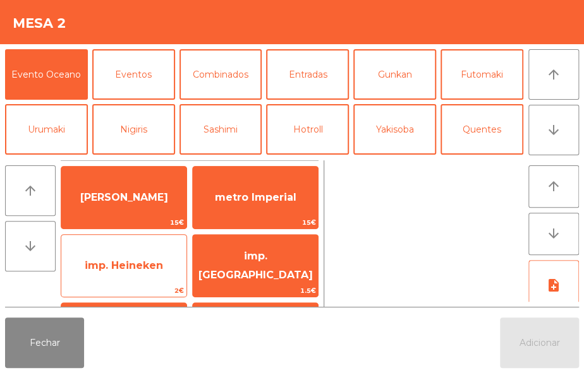
click at [145, 270] on span "imp. Heineken" at bounding box center [124, 266] width 78 height 12
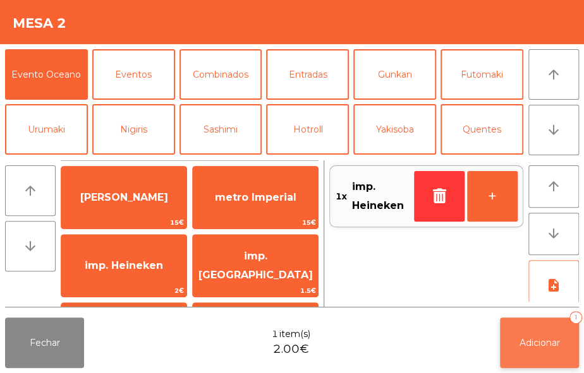
click at [531, 328] on button "Adicionar 1" at bounding box center [539, 343] width 79 height 51
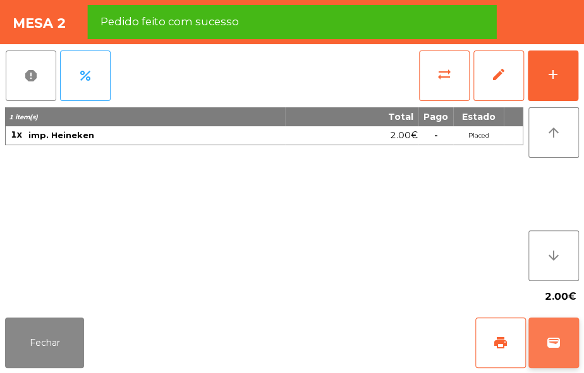
click at [549, 345] on span "wallet" at bounding box center [553, 342] width 15 height 15
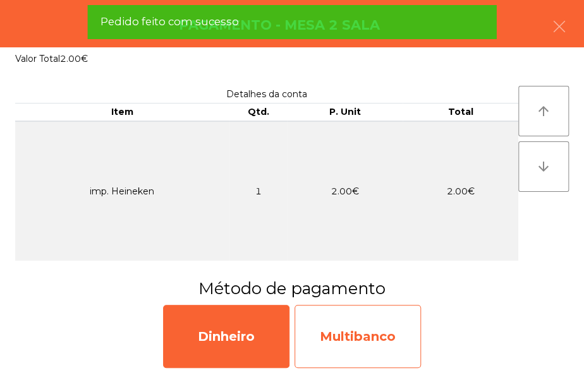
click at [378, 348] on div "Multibanco" at bounding box center [357, 336] width 126 height 63
select select "**"
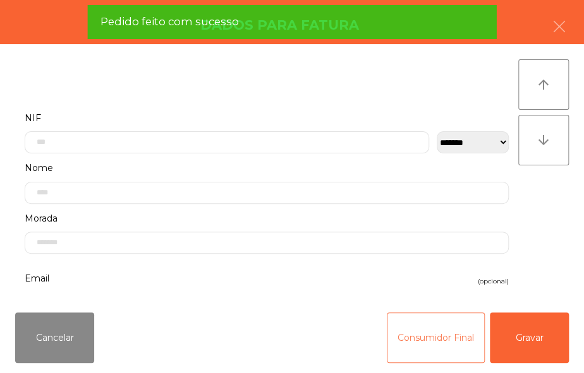
click at [388, 328] on button "Consumidor Final" at bounding box center [435, 338] width 98 height 51
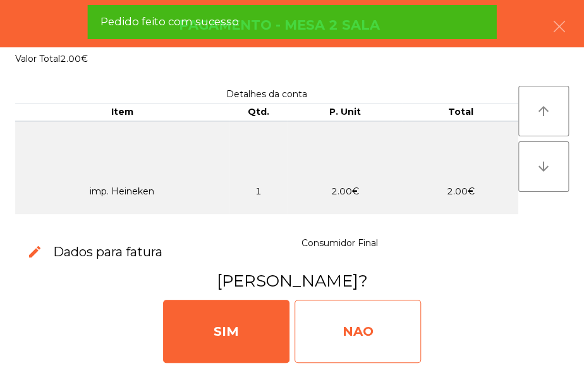
click at [379, 321] on div "NAO" at bounding box center [357, 331] width 126 height 63
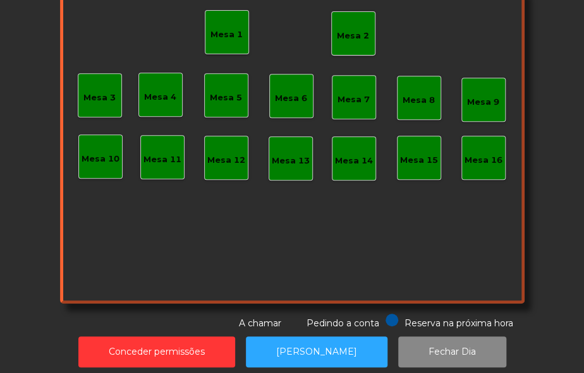
click at [354, 44] on div "Mesa 2" at bounding box center [353, 33] width 44 height 44
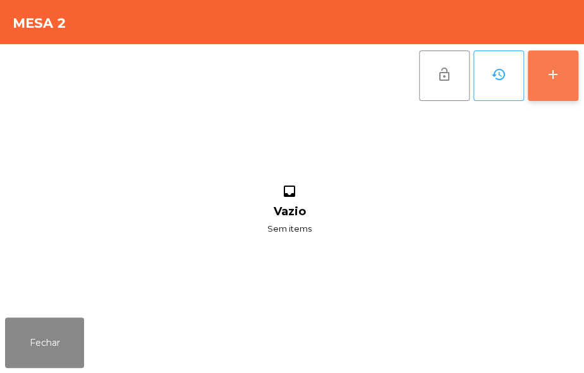
click at [551, 68] on div "add" at bounding box center [552, 74] width 15 height 15
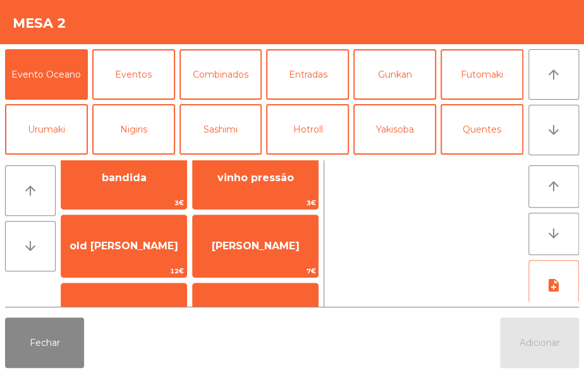
scroll to position [164, 0]
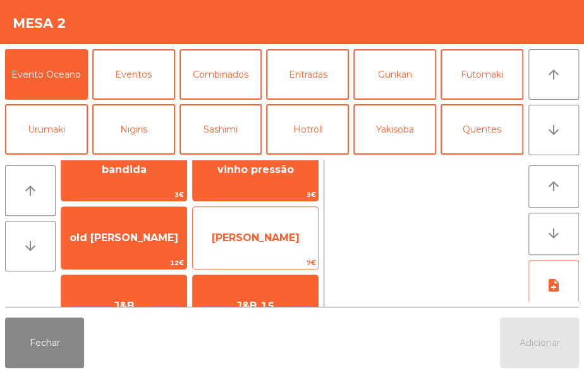
click at [287, 239] on span "[PERSON_NAME]" at bounding box center [256, 238] width 88 height 12
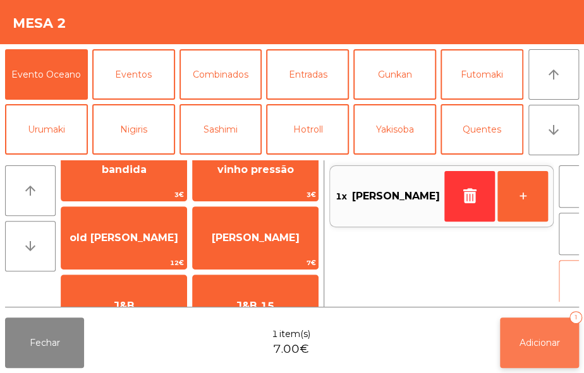
click at [537, 362] on button "Adicionar 1" at bounding box center [539, 343] width 79 height 51
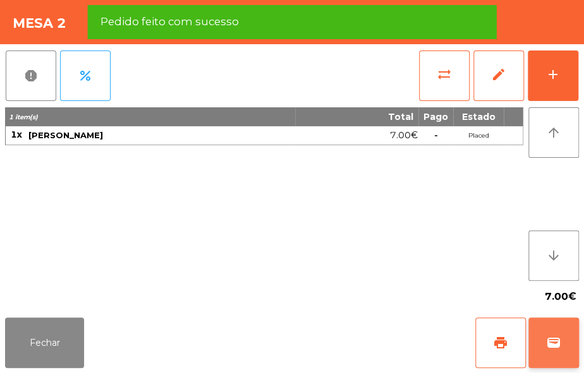
click at [560, 347] on span "wallet" at bounding box center [553, 342] width 15 height 15
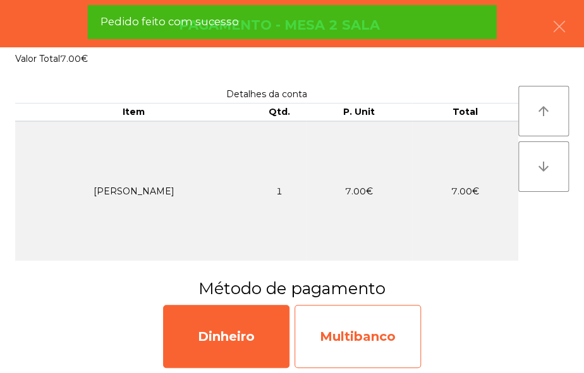
click at [380, 348] on div "Multibanco" at bounding box center [357, 336] width 126 height 63
select select "**"
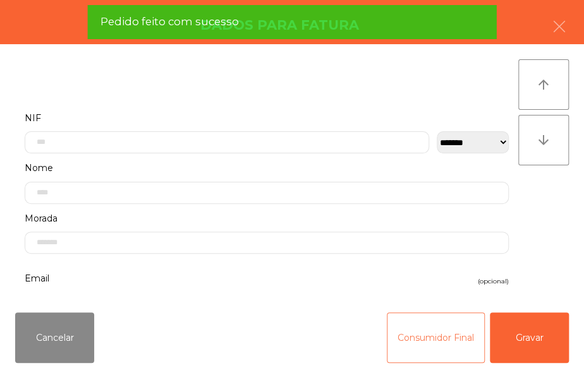
click at [418, 335] on button "Consumidor Final" at bounding box center [435, 338] width 98 height 51
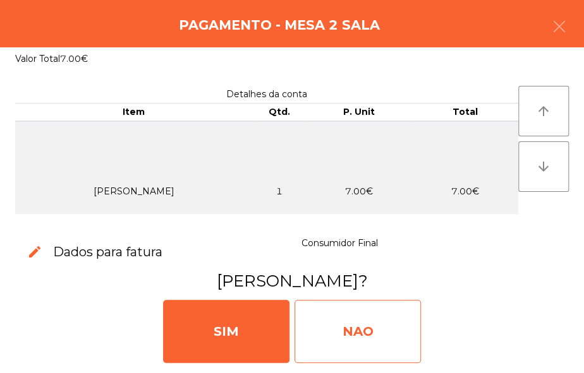
click at [383, 342] on div "NAO" at bounding box center [357, 331] width 126 height 63
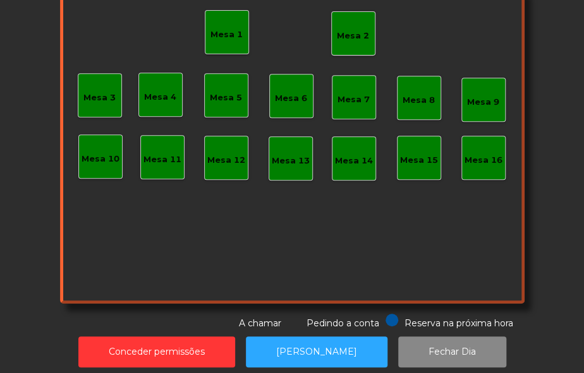
click at [362, 30] on div "Mesa 2" at bounding box center [353, 36] width 32 height 13
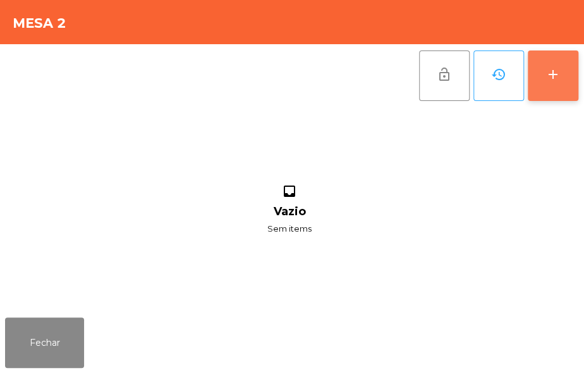
click at [546, 74] on div "add" at bounding box center [552, 74] width 15 height 15
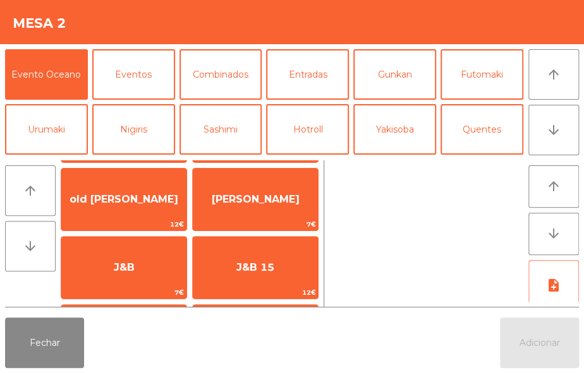
scroll to position [203, 0]
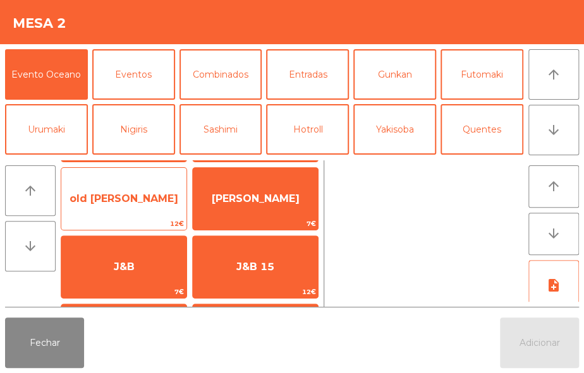
click at [124, 197] on span "old [PERSON_NAME]" at bounding box center [123, 199] width 109 height 12
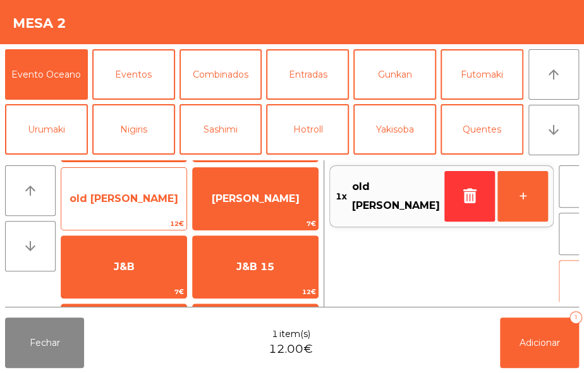
click at [140, 196] on span "old [PERSON_NAME]" at bounding box center [123, 199] width 109 height 12
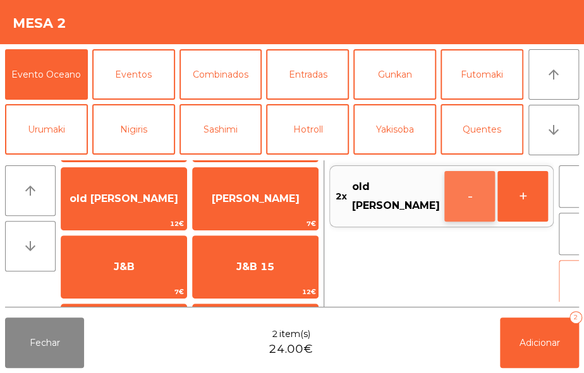
click at [444, 183] on button "-" at bounding box center [469, 196] width 51 height 51
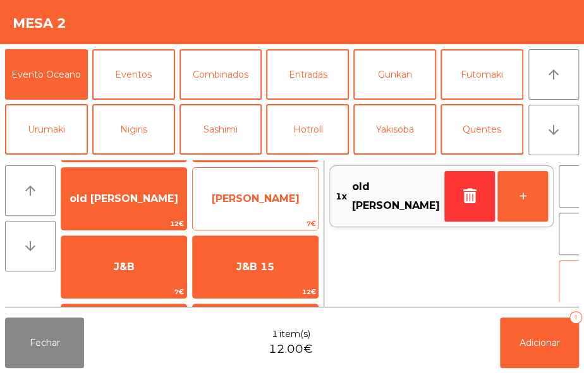
click at [258, 195] on span "[PERSON_NAME]" at bounding box center [256, 199] width 88 height 12
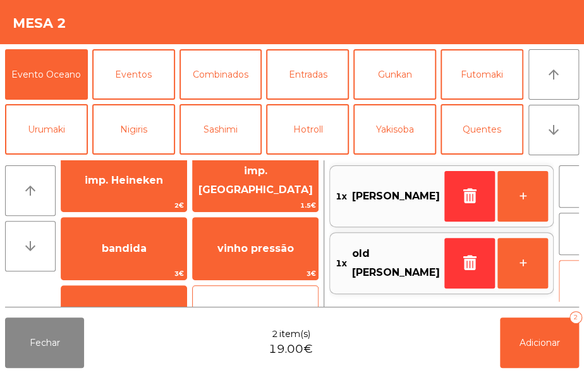
scroll to position [88, 0]
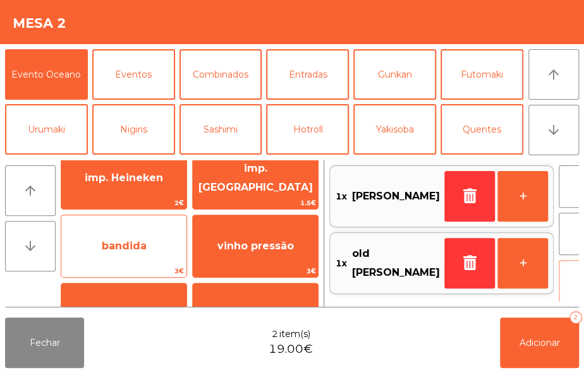
click at [156, 240] on span "bandida" at bounding box center [123, 246] width 125 height 34
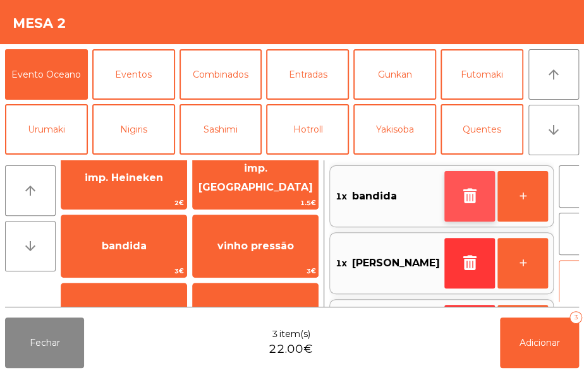
click at [460, 194] on icon "button" at bounding box center [469, 195] width 19 height 15
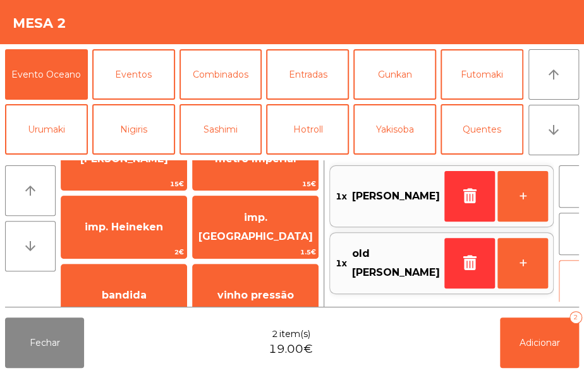
scroll to position [39, 0]
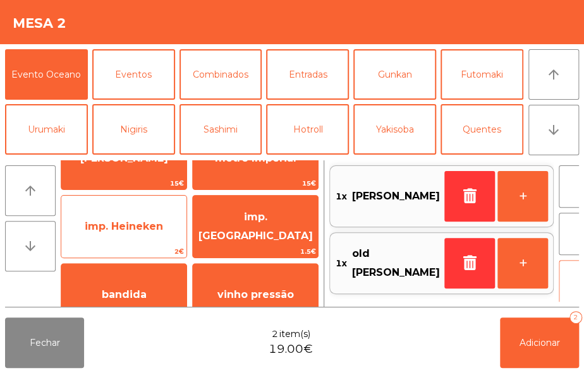
click at [155, 221] on span "imp. Heineken" at bounding box center [124, 226] width 78 height 12
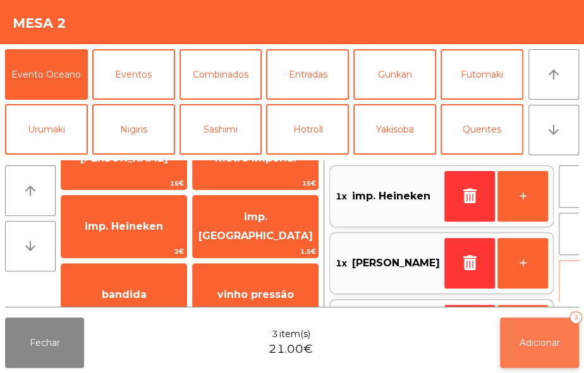
click at [536, 329] on button "Adicionar 3" at bounding box center [539, 343] width 79 height 51
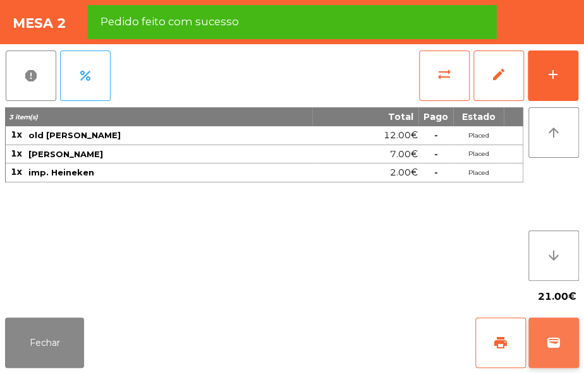
click at [548, 336] on span "wallet" at bounding box center [553, 342] width 15 height 15
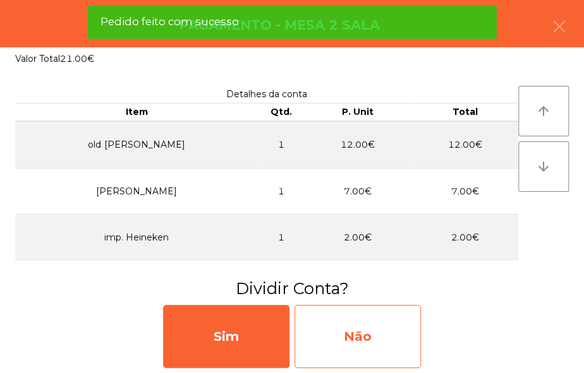
click at [383, 352] on div "Não" at bounding box center [357, 336] width 126 height 63
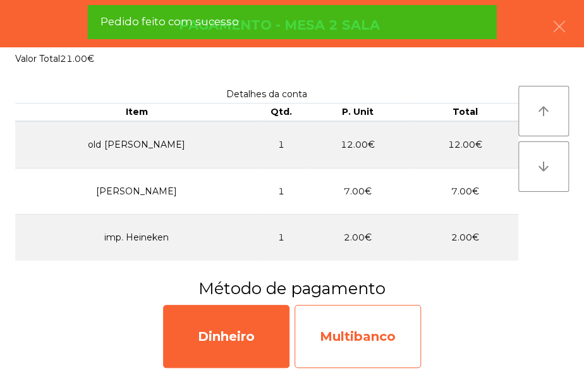
click at [393, 335] on div "Multibanco" at bounding box center [357, 336] width 126 height 63
select select "**"
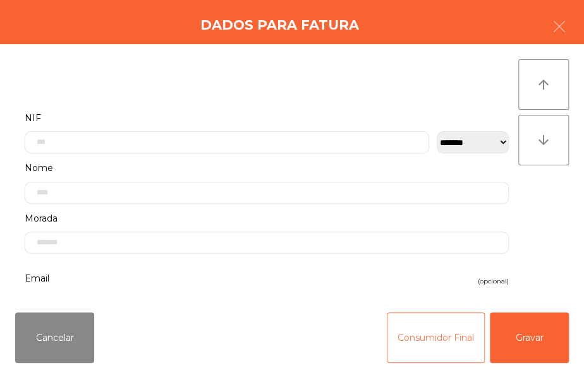
click at [439, 349] on button "Consumidor Final" at bounding box center [435, 338] width 98 height 51
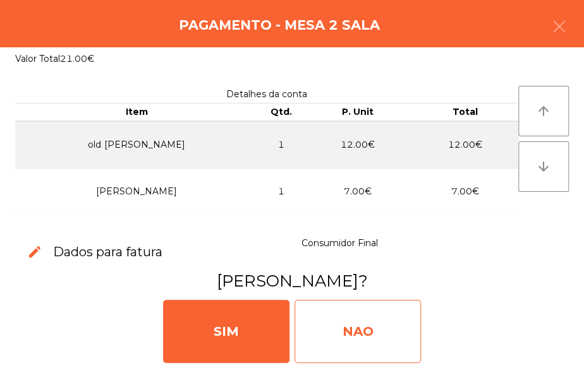
click at [396, 316] on div "NAO" at bounding box center [357, 331] width 126 height 63
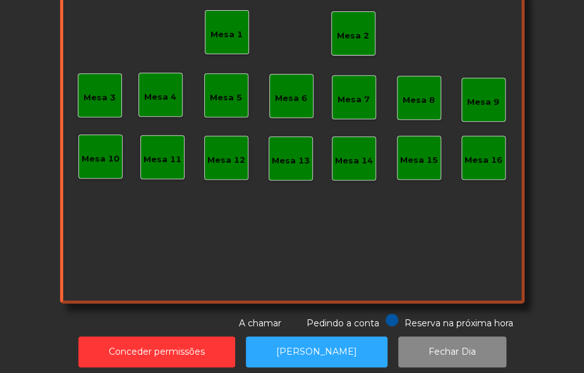
click at [354, 28] on div "Mesa 2" at bounding box center [353, 34] width 32 height 18
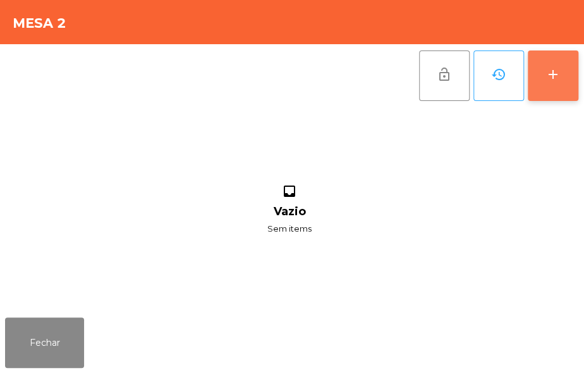
click at [551, 69] on div "add" at bounding box center [552, 74] width 15 height 15
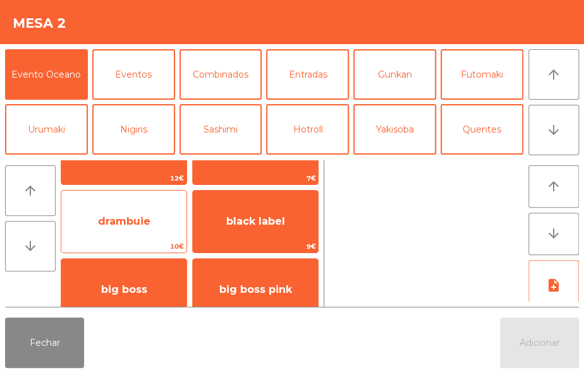
click at [145, 222] on span "drambuie" at bounding box center [124, 221] width 52 height 12
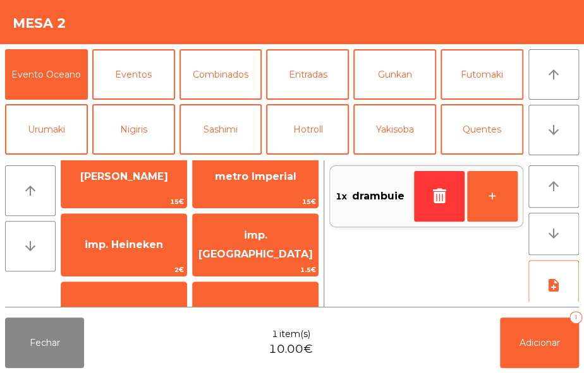
scroll to position [18, 0]
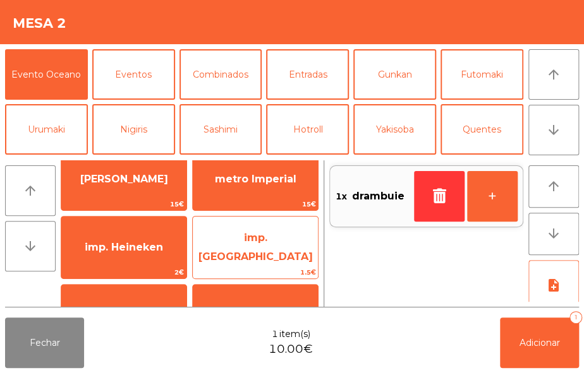
click at [263, 249] on span "imp. [GEOGRAPHIC_DATA]" at bounding box center [255, 247] width 114 height 31
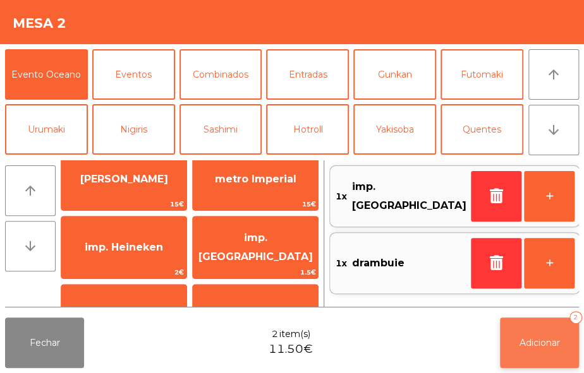
click at [548, 346] on span "Adicionar" at bounding box center [539, 342] width 40 height 11
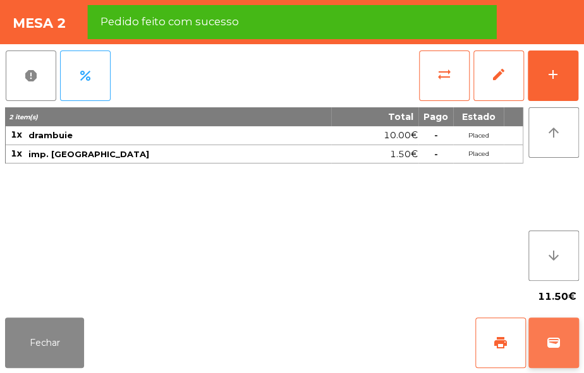
click at [563, 344] on button "wallet" at bounding box center [553, 343] width 51 height 51
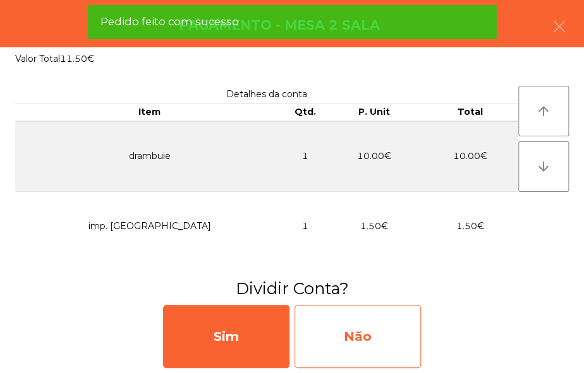
click at [388, 330] on div "Não" at bounding box center [357, 336] width 126 height 63
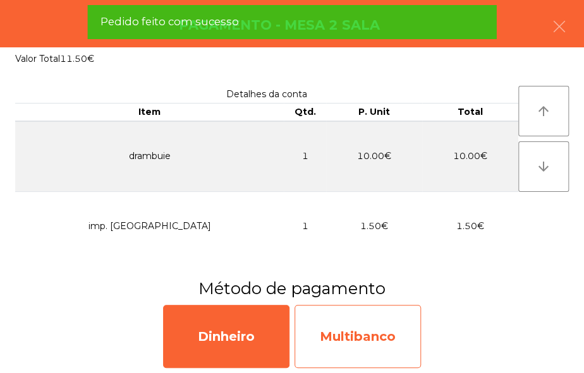
click at [392, 345] on div "Multibanco" at bounding box center [357, 336] width 126 height 63
select select "**"
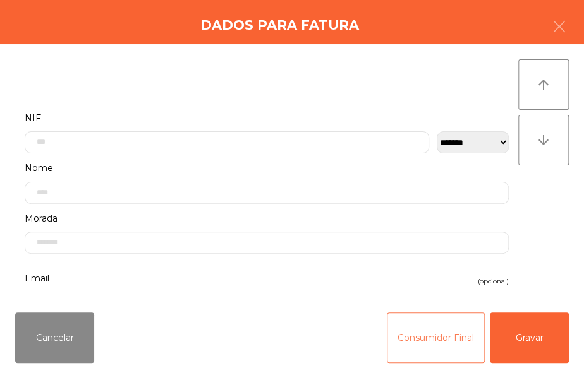
click at [428, 346] on button "Consumidor Final" at bounding box center [435, 338] width 98 height 51
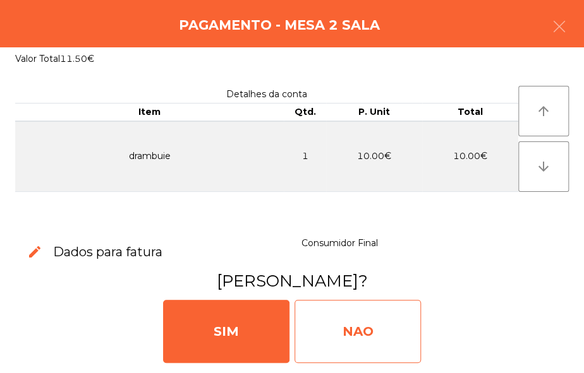
click at [397, 327] on div "NAO" at bounding box center [357, 331] width 126 height 63
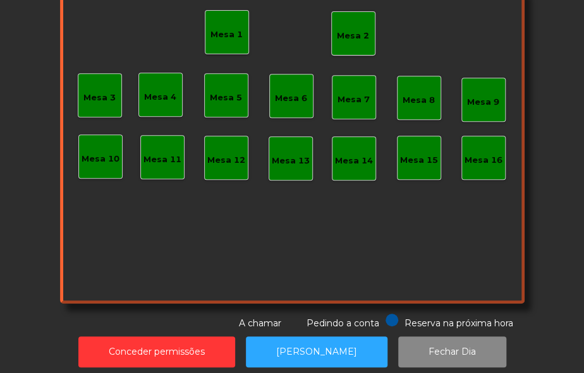
click at [360, 44] on div "Mesa 2" at bounding box center [353, 33] width 44 height 44
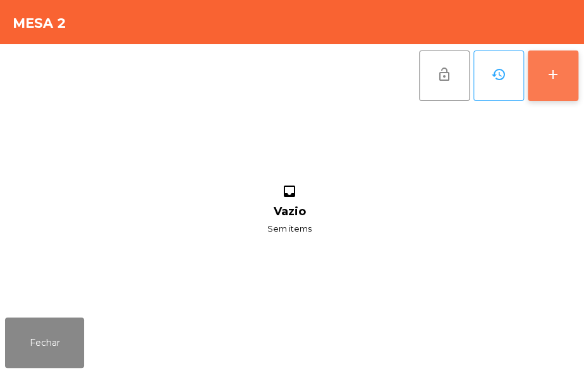
click at [552, 78] on div "add" at bounding box center [552, 74] width 15 height 15
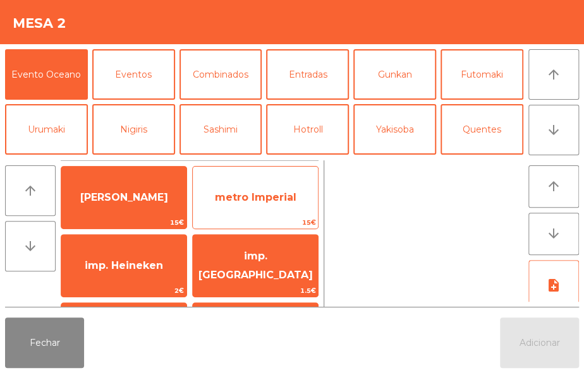
click at [271, 196] on span "metro Imperial" at bounding box center [255, 197] width 81 height 12
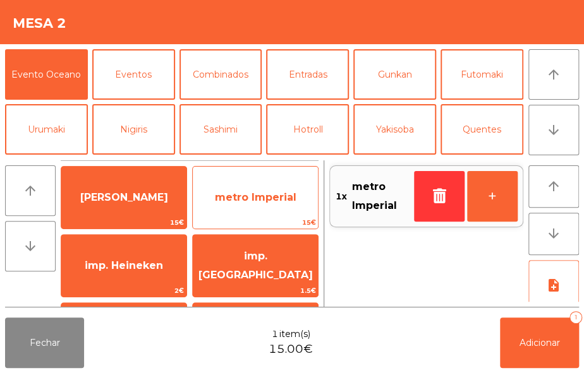
click at [277, 195] on span "metro Imperial" at bounding box center [255, 197] width 81 height 12
click at [269, 200] on span "metro Imperial" at bounding box center [255, 197] width 81 height 12
click at [280, 202] on span "metro Imperial" at bounding box center [255, 197] width 81 height 12
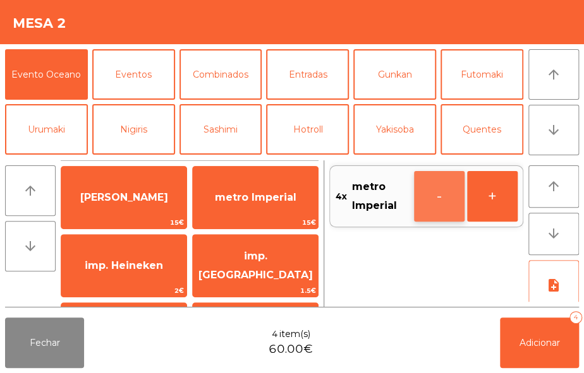
click at [449, 201] on button "-" at bounding box center [439, 196] width 51 height 51
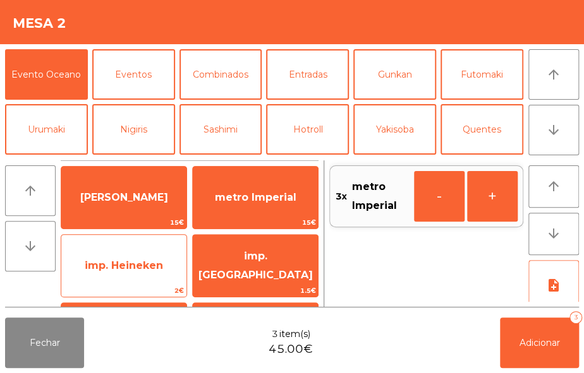
click at [161, 265] on span "imp. Heineken" at bounding box center [124, 266] width 78 height 12
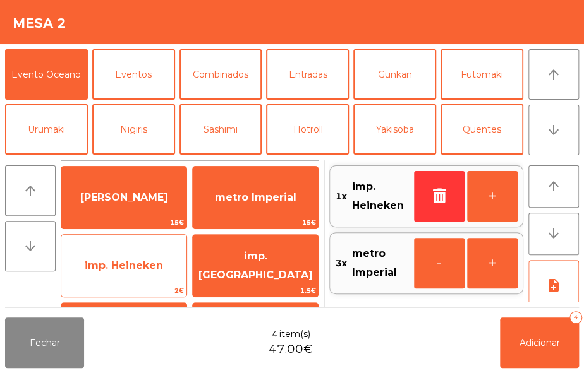
click at [144, 263] on span "imp. Heineken" at bounding box center [124, 266] width 78 height 12
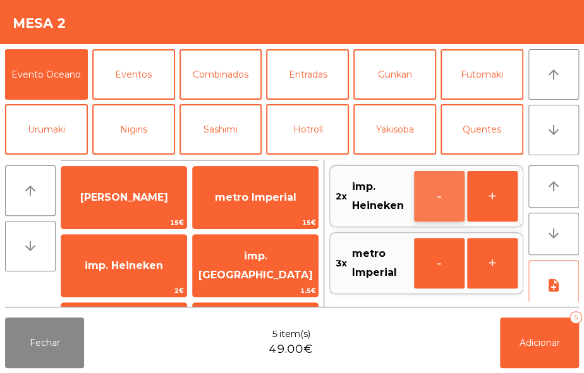
click at [427, 196] on button "-" at bounding box center [439, 196] width 51 height 51
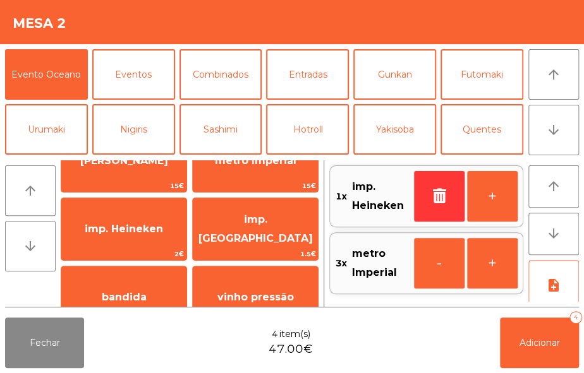
scroll to position [43, 0]
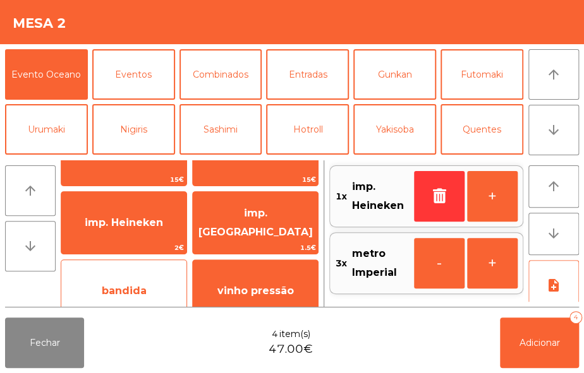
click at [143, 289] on span "bandida" at bounding box center [124, 291] width 45 height 12
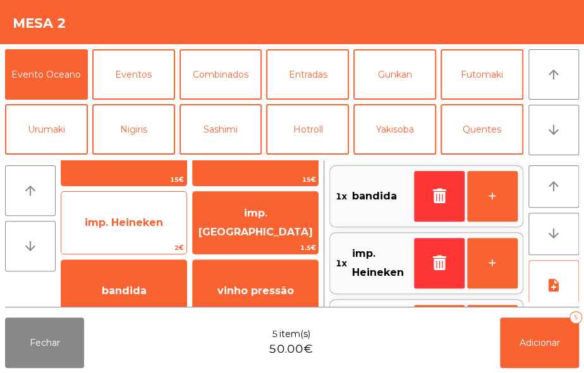
click at [153, 221] on span "imp. Heineken" at bounding box center [124, 223] width 78 height 12
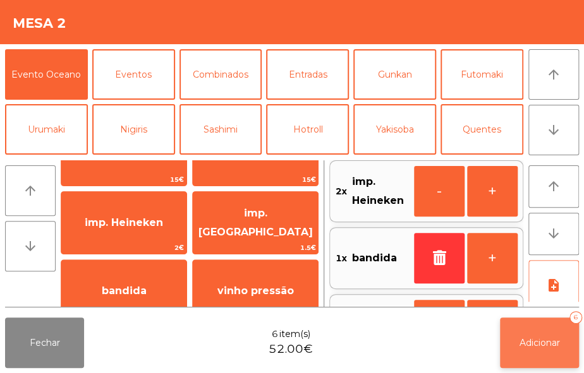
click at [543, 334] on button "Adicionar 6" at bounding box center [539, 343] width 79 height 51
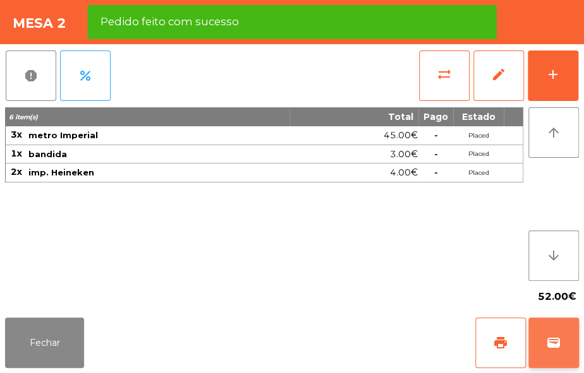
click at [546, 333] on button "wallet" at bounding box center [553, 343] width 51 height 51
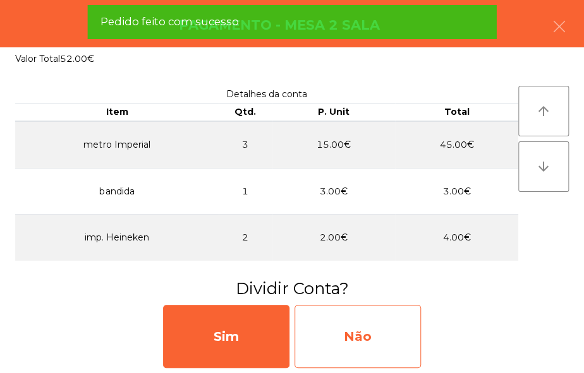
click at [370, 357] on div "Não" at bounding box center [357, 336] width 126 height 63
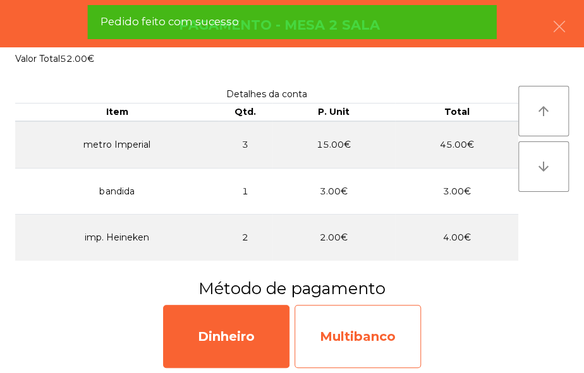
click at [366, 344] on div "Multibanco" at bounding box center [357, 336] width 126 height 63
select select "**"
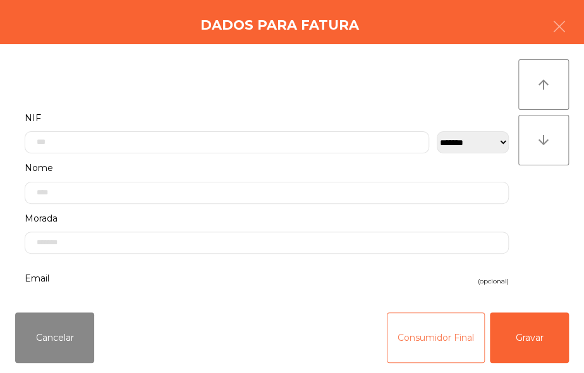
click at [414, 329] on button "Consumidor Final" at bounding box center [435, 338] width 98 height 51
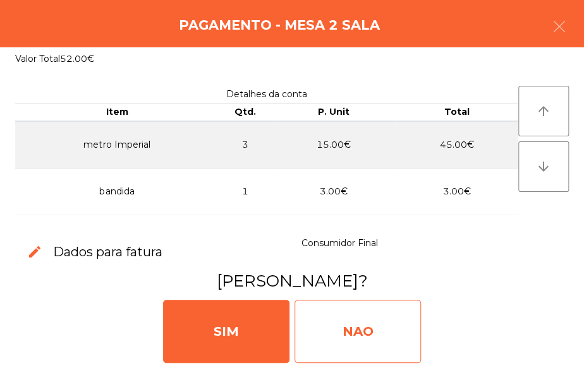
click at [375, 322] on div "NAO" at bounding box center [357, 331] width 126 height 63
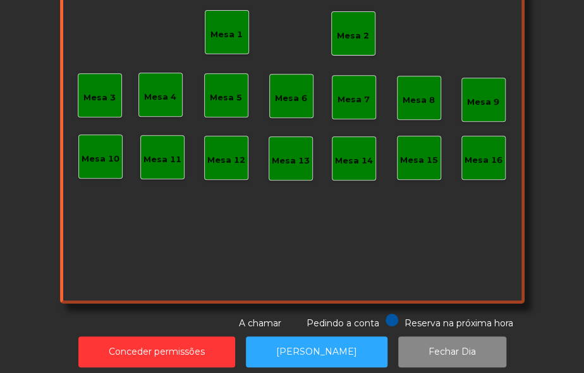
click at [343, 30] on div "Mesa 2" at bounding box center [353, 36] width 32 height 13
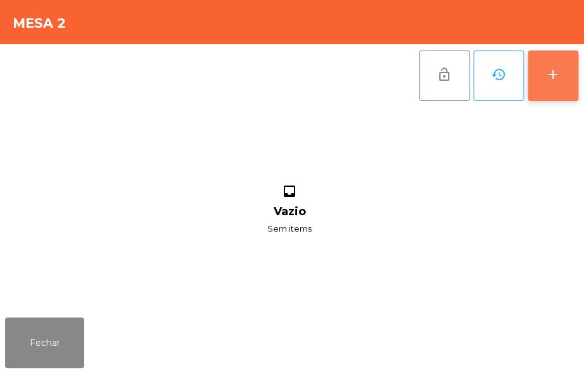
click at [545, 76] on div "add" at bounding box center [552, 74] width 15 height 15
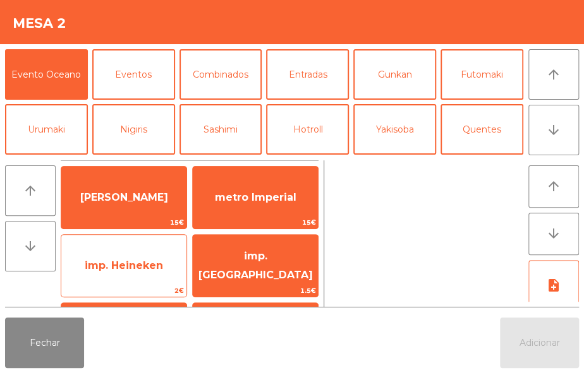
click at [122, 261] on span "imp. Heineken" at bounding box center [124, 266] width 78 height 12
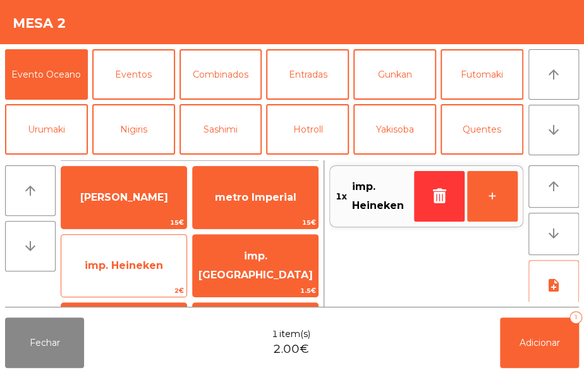
click at [124, 249] on span "imp. Heineken" at bounding box center [123, 266] width 125 height 34
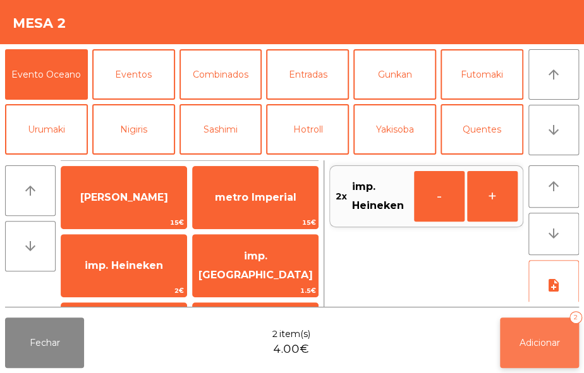
click at [542, 333] on button "Adicionar 2" at bounding box center [539, 343] width 79 height 51
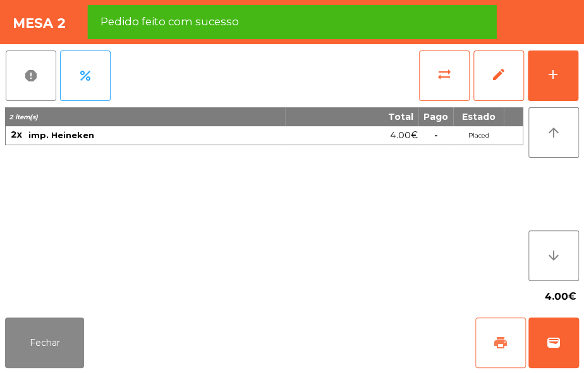
click at [493, 328] on button "print" at bounding box center [500, 343] width 51 height 51
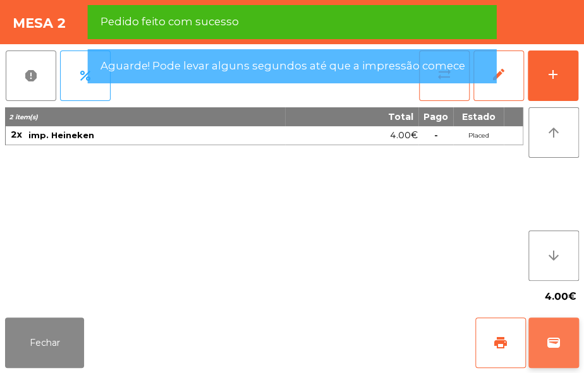
click at [561, 345] on button "wallet" at bounding box center [553, 343] width 51 height 51
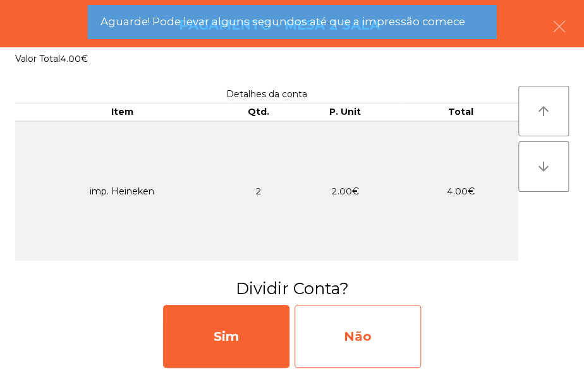
click at [361, 335] on div "Não" at bounding box center [357, 336] width 126 height 63
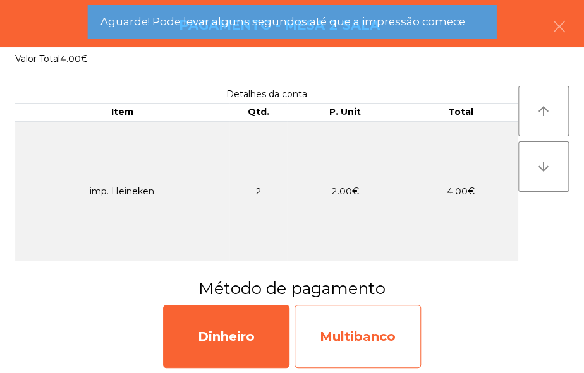
click at [353, 331] on div "Multibanco" at bounding box center [357, 336] width 126 height 63
select select "**"
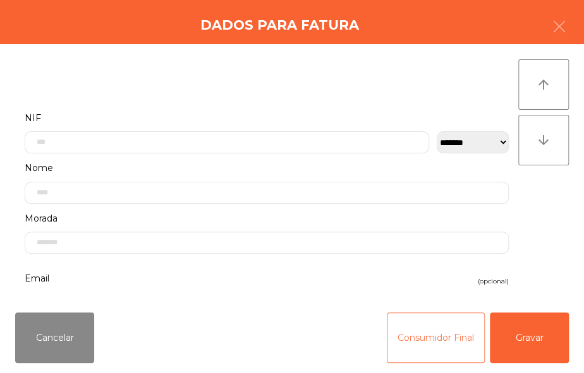
click at [440, 348] on button "Consumidor Final" at bounding box center [435, 338] width 98 height 51
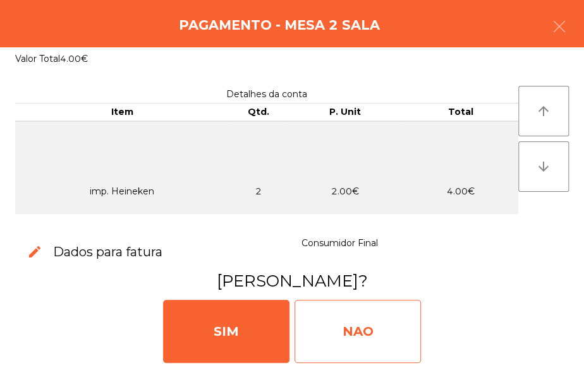
click at [378, 325] on div "NAO" at bounding box center [357, 331] width 126 height 63
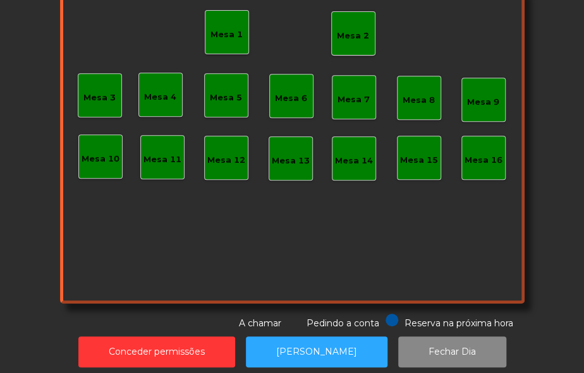
click at [352, 32] on div "Mesa 2" at bounding box center [353, 36] width 32 height 13
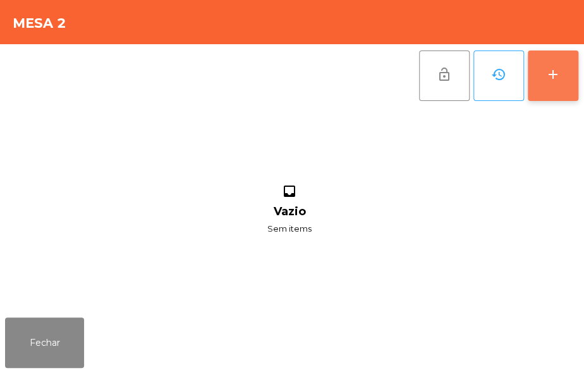
click at [544, 83] on button "add" at bounding box center [552, 76] width 51 height 51
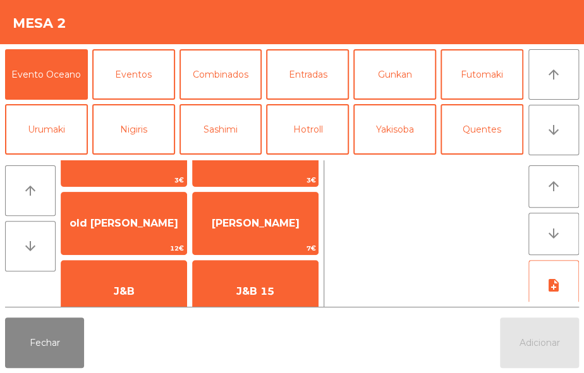
scroll to position [179, 0]
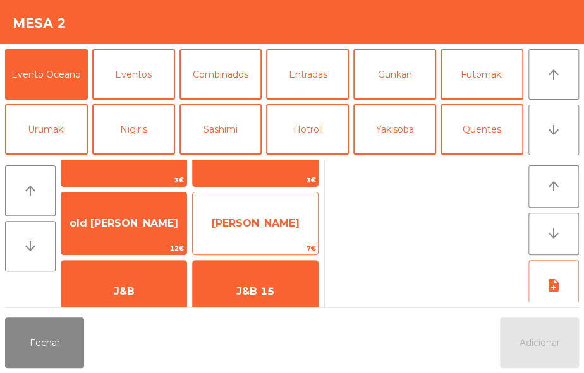
click at [297, 235] on span "[PERSON_NAME]" at bounding box center [255, 224] width 125 height 34
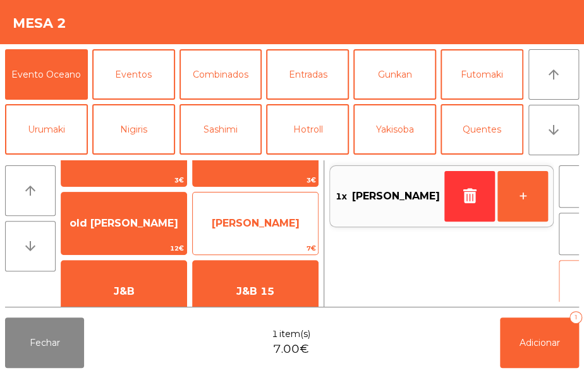
click at [285, 222] on span "[PERSON_NAME]" at bounding box center [256, 223] width 88 height 12
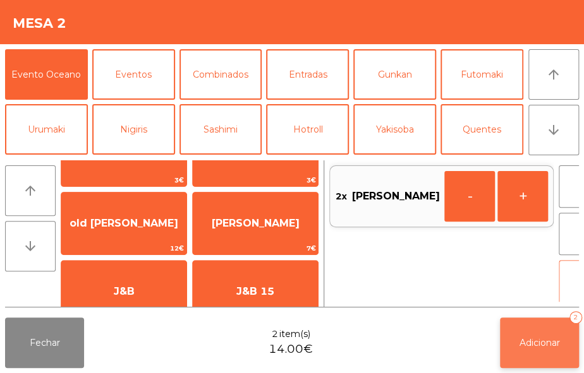
click at [542, 347] on span "Adicionar" at bounding box center [539, 342] width 40 height 11
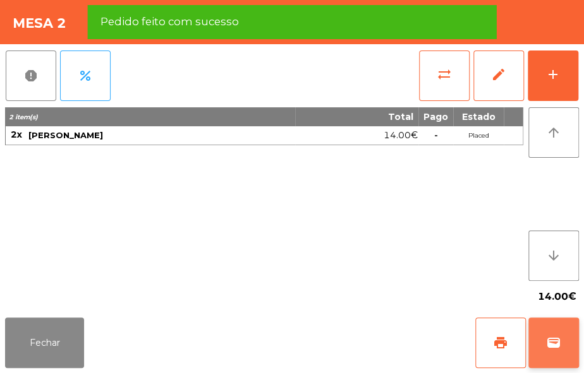
click at [553, 327] on button "wallet" at bounding box center [553, 343] width 51 height 51
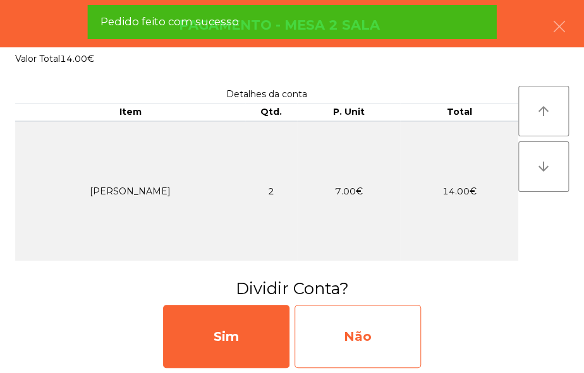
click at [365, 343] on div "Não" at bounding box center [357, 336] width 126 height 63
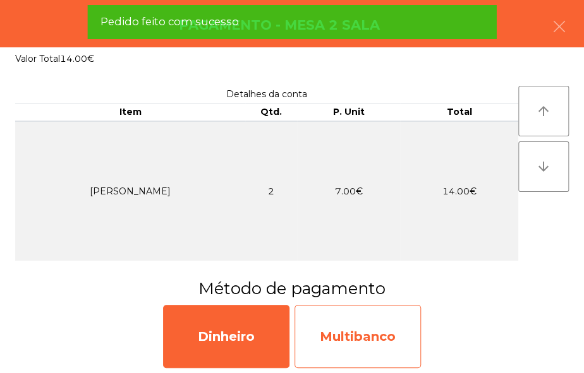
click at [394, 332] on div "Multibanco" at bounding box center [357, 336] width 126 height 63
select select "**"
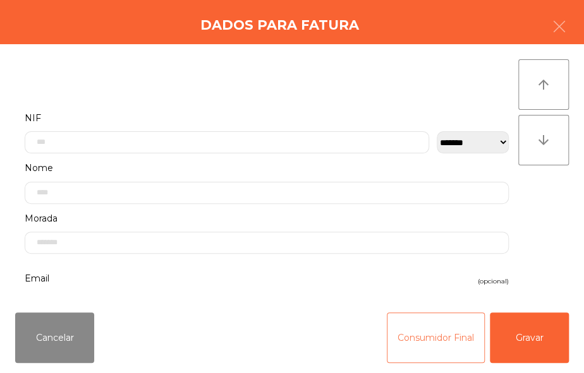
click at [419, 332] on button "Consumidor Final" at bounding box center [435, 338] width 98 height 51
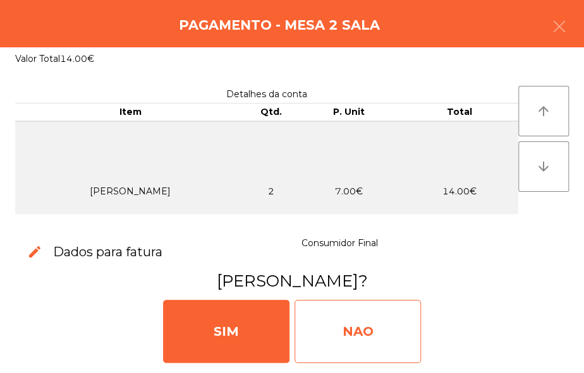
click at [366, 327] on div "NAO" at bounding box center [357, 331] width 126 height 63
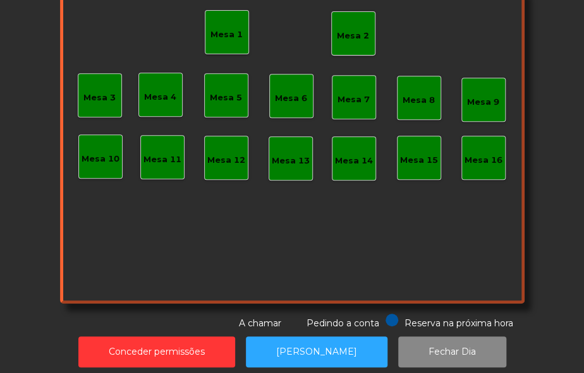
click at [342, 32] on div "Mesa 2" at bounding box center [353, 36] width 32 height 13
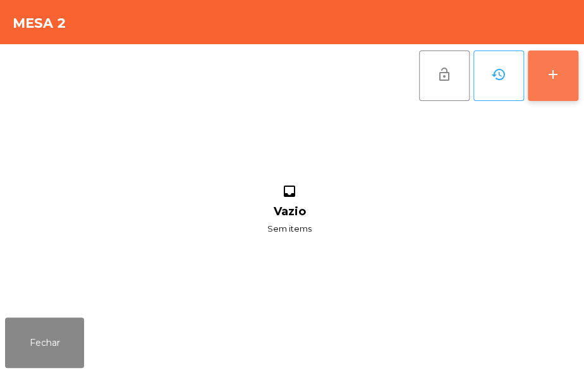
click at [549, 90] on button "add" at bounding box center [552, 76] width 51 height 51
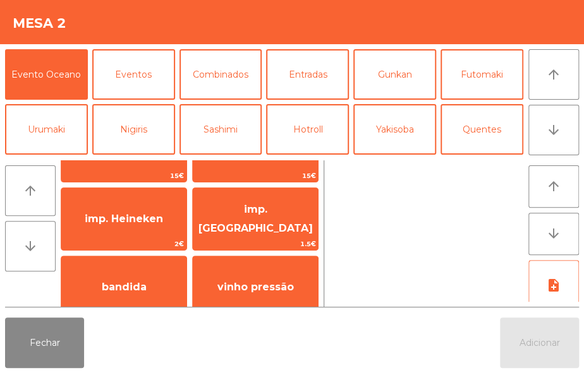
scroll to position [63, 0]
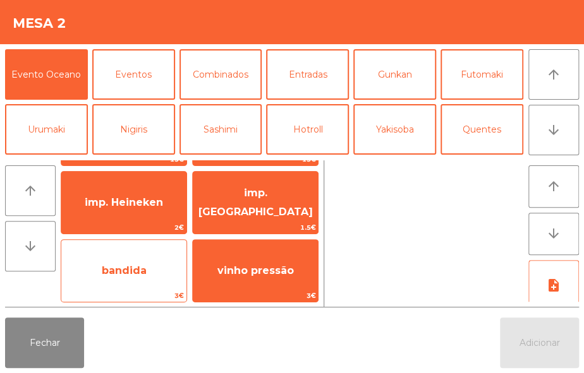
click at [144, 269] on span "bandida" at bounding box center [124, 271] width 45 height 12
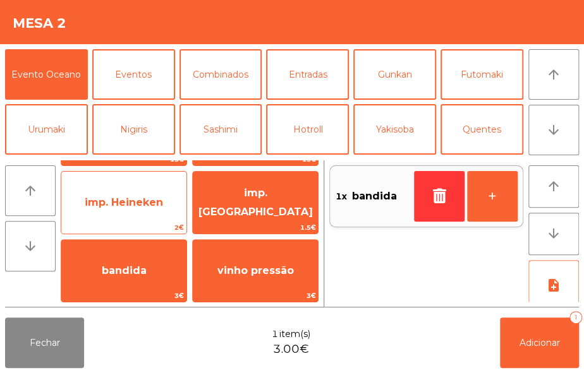
click at [152, 223] on span "2€" at bounding box center [123, 228] width 125 height 12
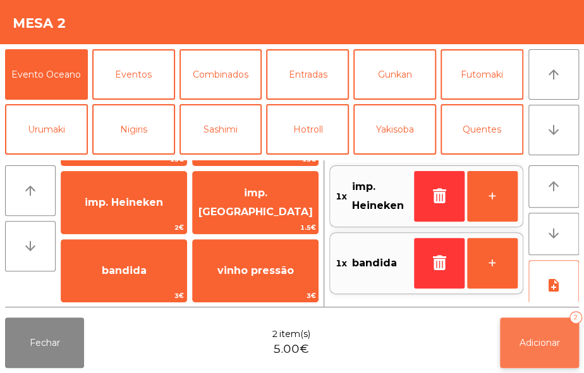
click at [565, 352] on button "Adicionar 2" at bounding box center [539, 343] width 79 height 51
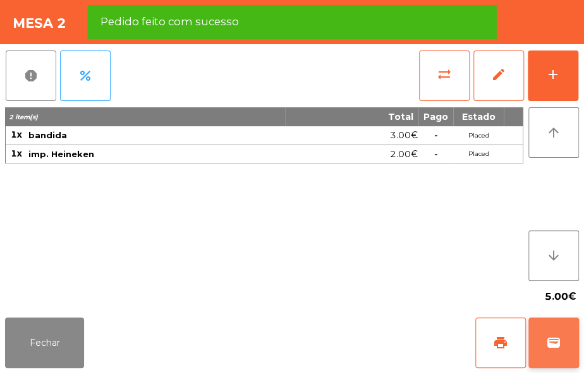
click at [553, 341] on span "wallet" at bounding box center [553, 342] width 15 height 15
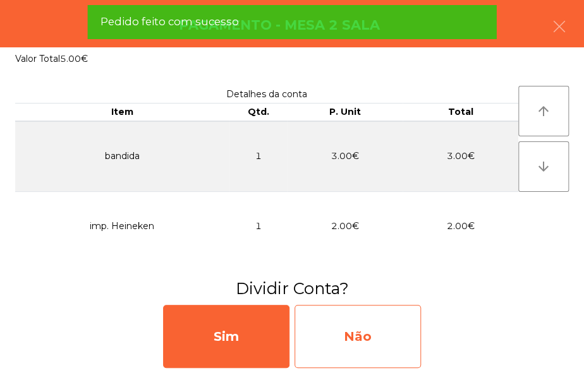
click at [371, 335] on div "Não" at bounding box center [357, 336] width 126 height 63
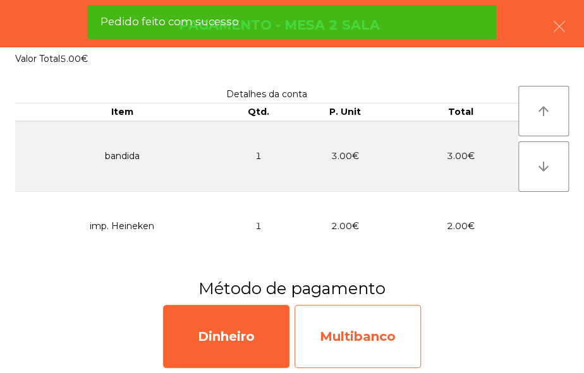
click at [386, 347] on div "Multibanco" at bounding box center [357, 336] width 126 height 63
select select "**"
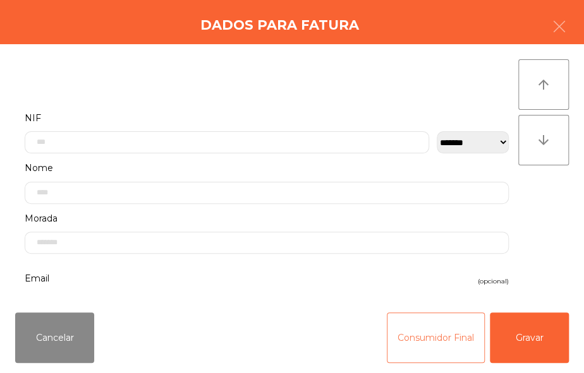
click at [424, 334] on button "Consumidor Final" at bounding box center [435, 338] width 98 height 51
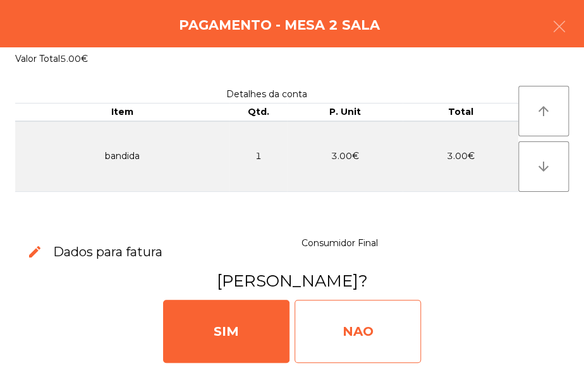
click at [378, 328] on div "NAO" at bounding box center [357, 331] width 126 height 63
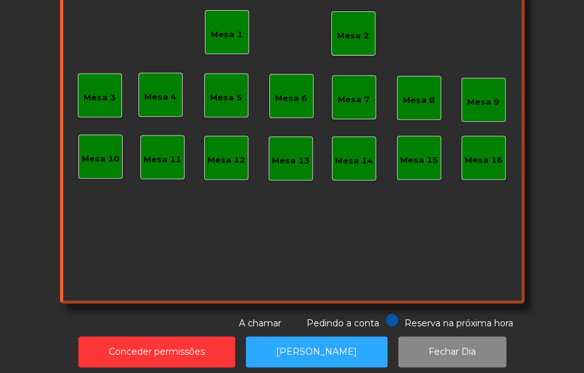
click at [213, 28] on div "Mesa 1" at bounding box center [226, 34] width 32 height 13
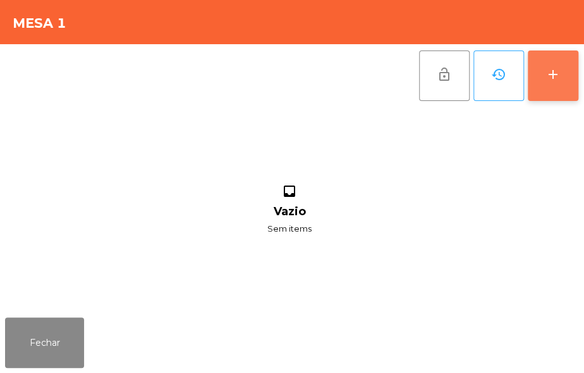
click at [545, 73] on div "add" at bounding box center [552, 74] width 15 height 15
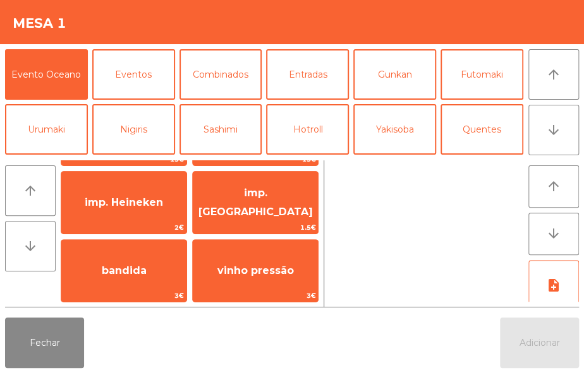
scroll to position [95, 0]
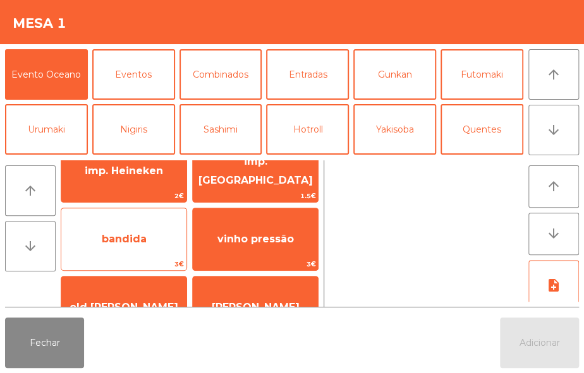
click at [143, 239] on span "bandida" at bounding box center [124, 239] width 45 height 12
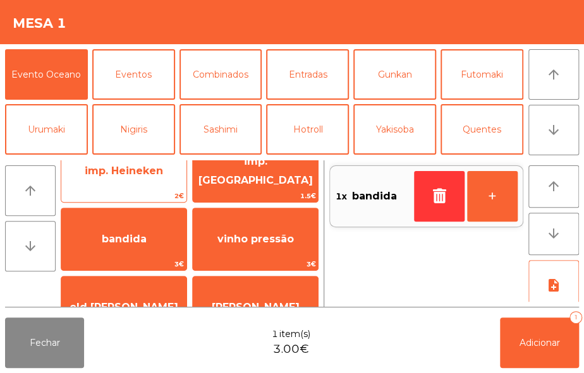
click at [155, 173] on span "imp. Heineken" at bounding box center [124, 171] width 78 height 12
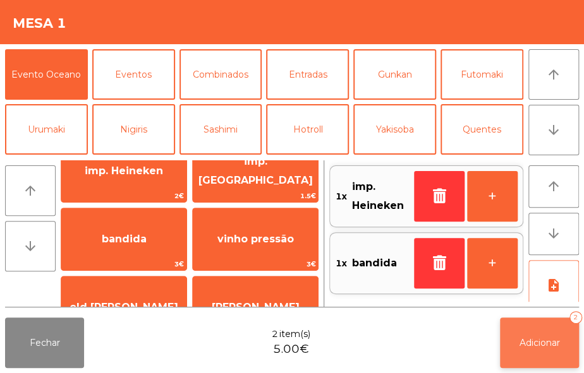
click at [518, 333] on button "Adicionar 2" at bounding box center [539, 343] width 79 height 51
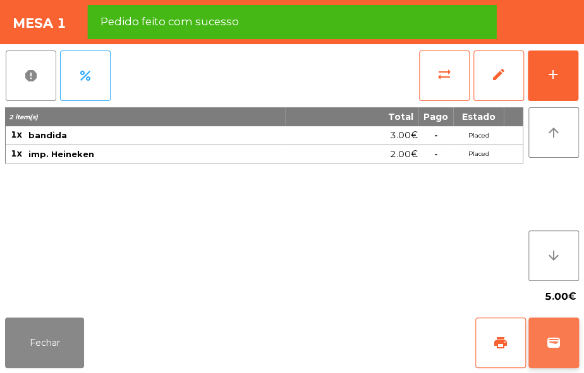
click at [548, 351] on button "wallet" at bounding box center [553, 343] width 51 height 51
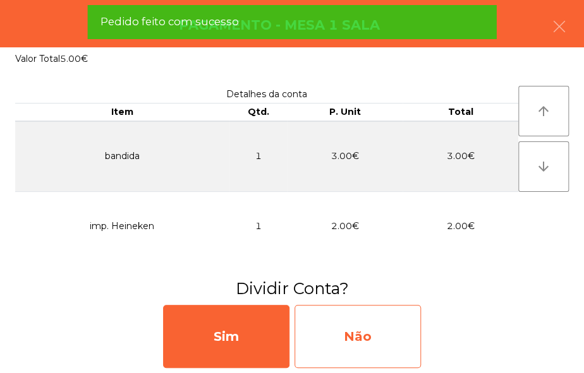
click at [352, 326] on div "Não" at bounding box center [357, 336] width 126 height 63
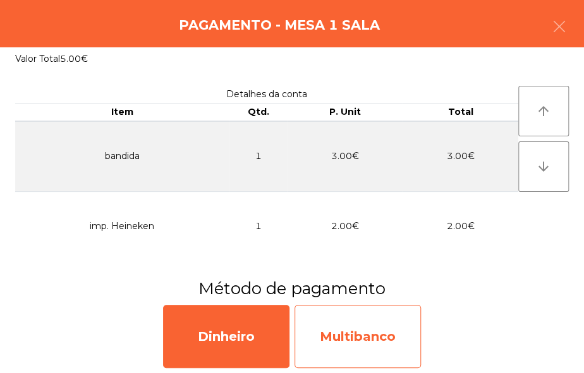
click at [365, 342] on div "Multibanco" at bounding box center [357, 336] width 126 height 63
select select "**"
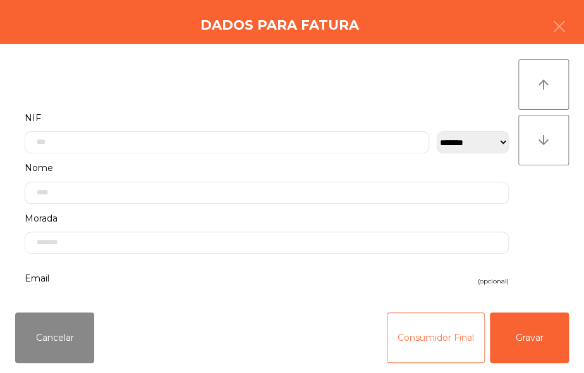
click at [432, 331] on button "Consumidor Final" at bounding box center [435, 338] width 98 height 51
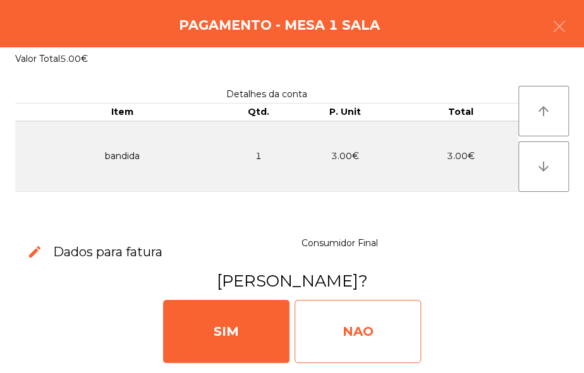
click at [392, 329] on div "NAO" at bounding box center [357, 331] width 126 height 63
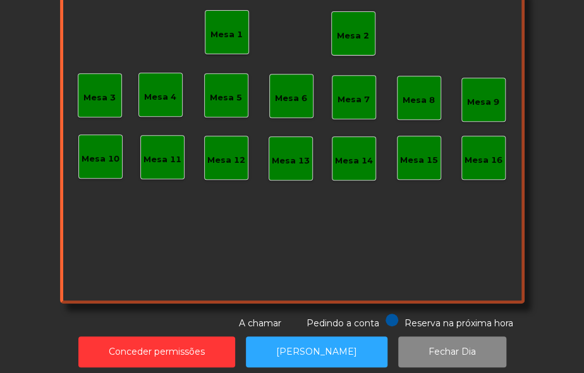
click at [351, 41] on div "Mesa 2" at bounding box center [353, 33] width 44 height 44
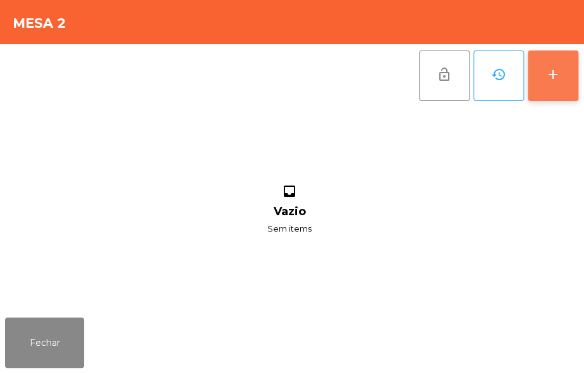
click at [545, 70] on div "add" at bounding box center [552, 74] width 15 height 15
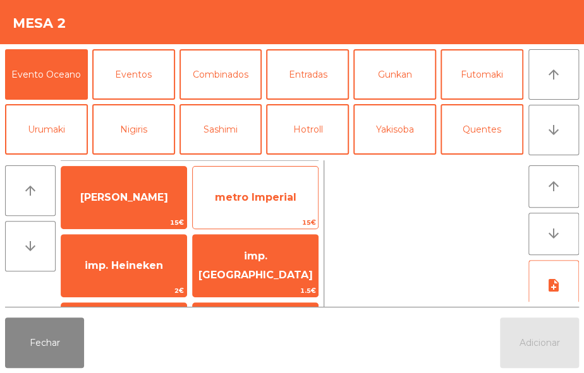
click at [281, 219] on span "15€" at bounding box center [255, 223] width 125 height 12
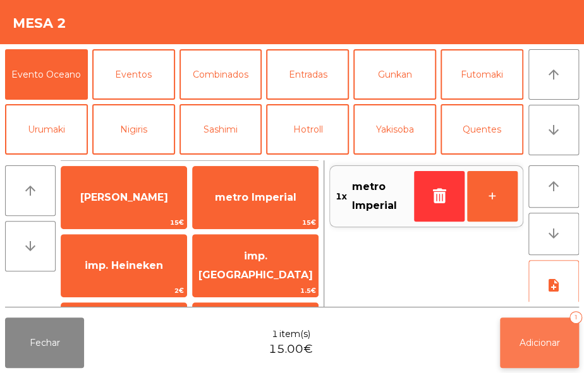
click at [541, 347] on span "Adicionar" at bounding box center [539, 342] width 40 height 11
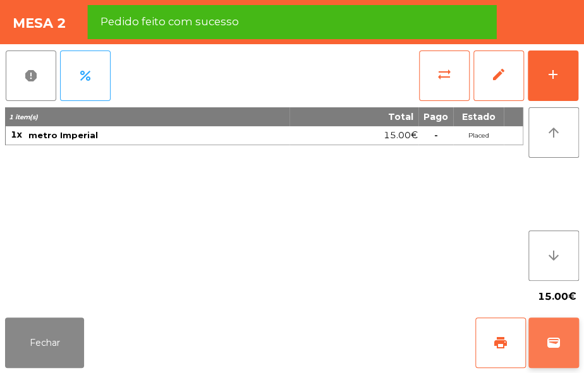
click at [553, 330] on button "wallet" at bounding box center [553, 343] width 51 height 51
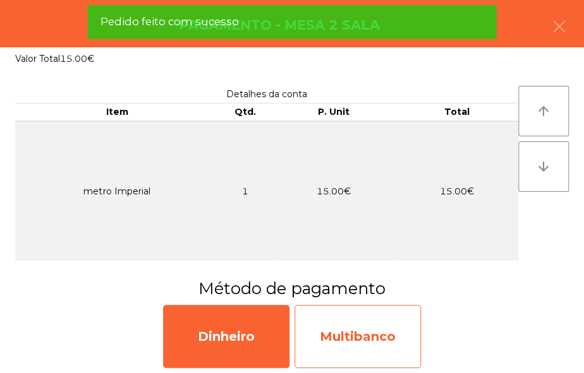
click at [366, 328] on div "Multibanco" at bounding box center [357, 336] width 126 height 63
select select "**"
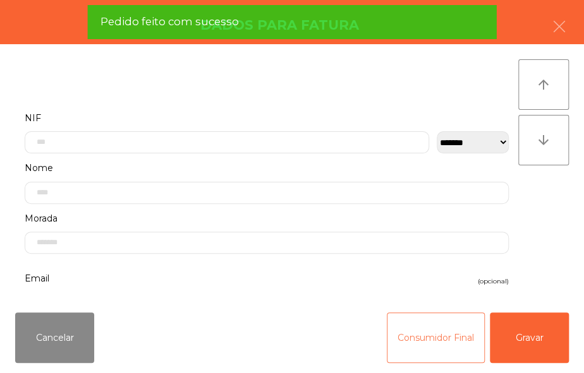
click at [419, 328] on button "Consumidor Final" at bounding box center [435, 338] width 98 height 51
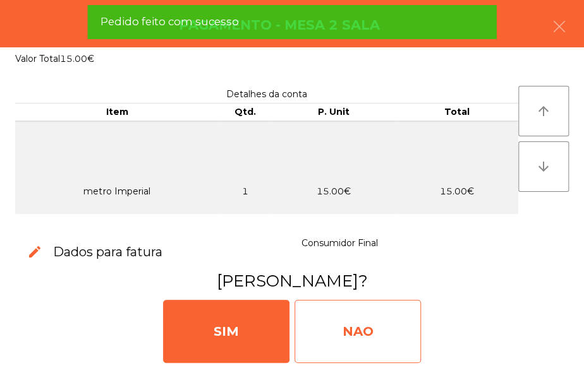
click at [377, 327] on div "NAO" at bounding box center [357, 331] width 126 height 63
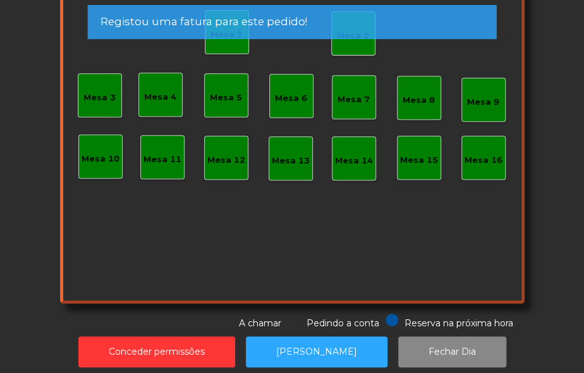
click at [351, 103] on div "Mesa 7" at bounding box center [353, 99] width 32 height 13
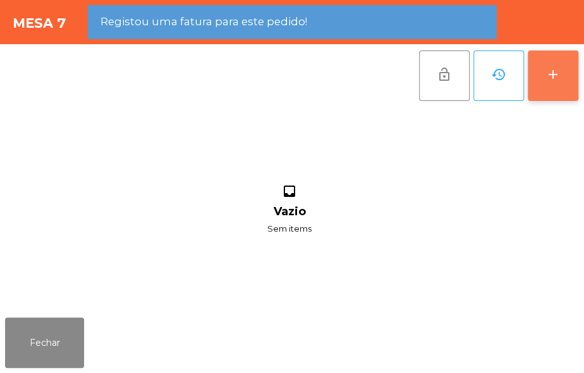
click at [560, 75] on button "add" at bounding box center [552, 76] width 51 height 51
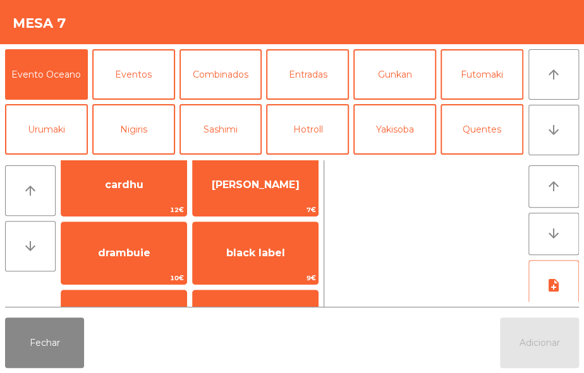
scroll to position [378, 0]
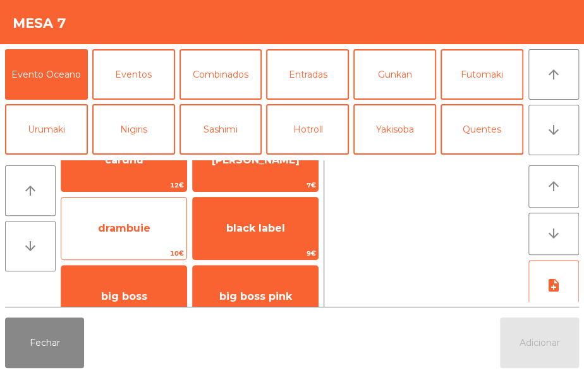
click at [153, 252] on span "10€" at bounding box center [123, 254] width 125 height 12
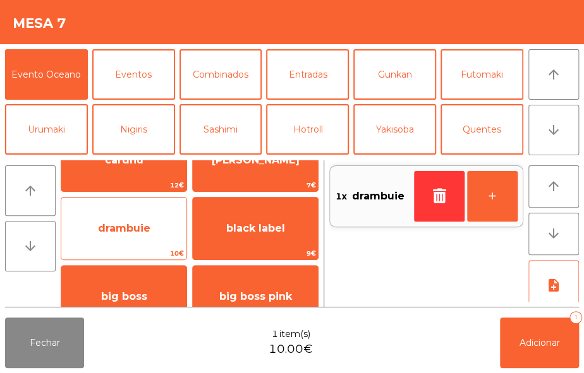
click at [154, 248] on span "10€" at bounding box center [123, 254] width 125 height 12
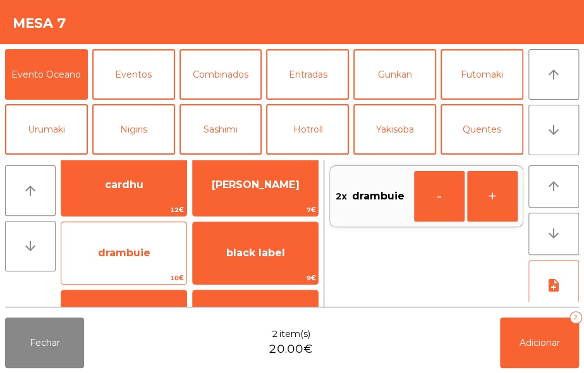
scroll to position [350, 0]
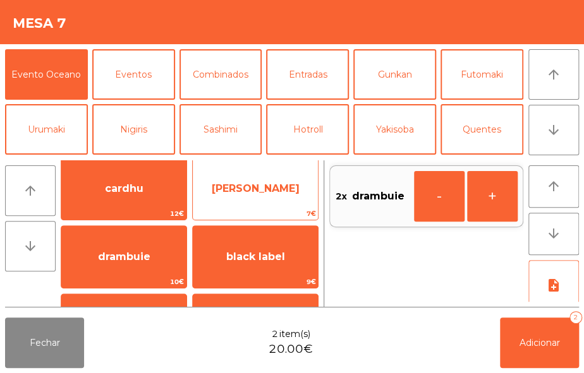
click at [273, 189] on span "[PERSON_NAME]" at bounding box center [256, 189] width 88 height 12
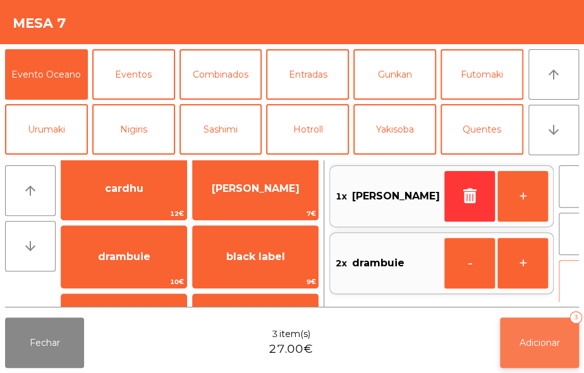
click at [541, 330] on button "Adicionar 3" at bounding box center [539, 343] width 79 height 51
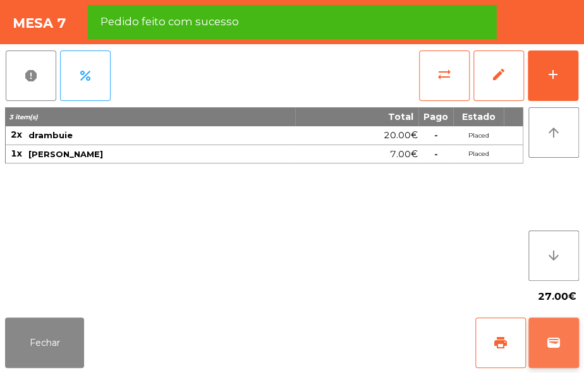
click at [551, 348] on span "wallet" at bounding box center [553, 342] width 15 height 15
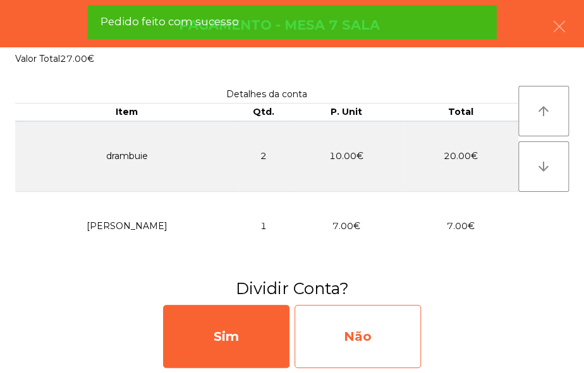
click at [385, 331] on div "Não" at bounding box center [357, 336] width 126 height 63
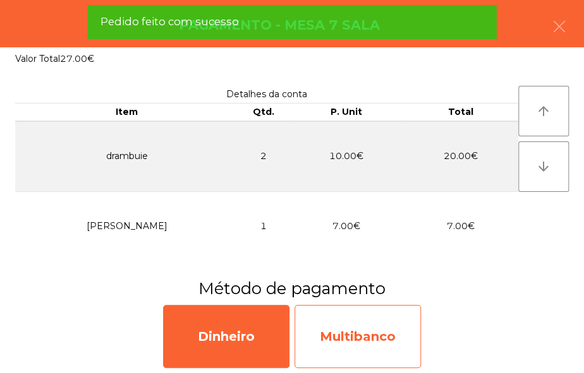
click at [383, 327] on div "Multibanco" at bounding box center [357, 336] width 126 height 63
select select "**"
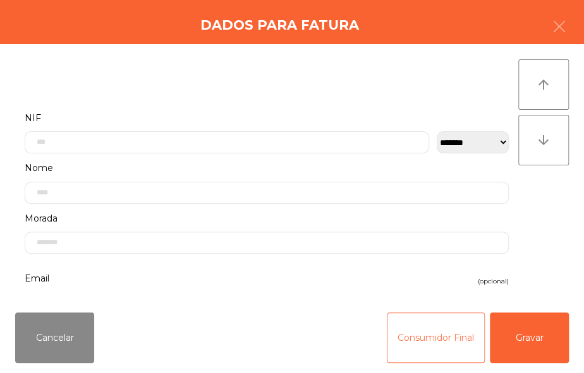
click at [431, 347] on button "Consumidor Final" at bounding box center [435, 338] width 98 height 51
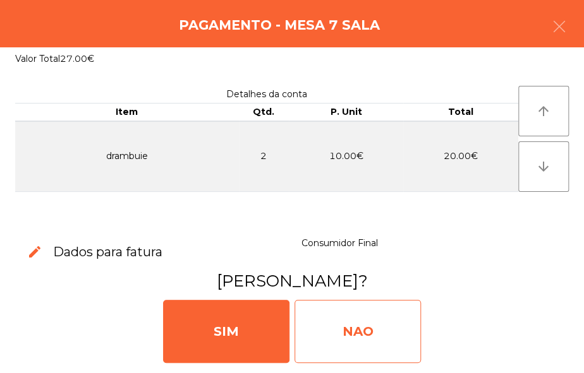
click at [384, 327] on div "NAO" at bounding box center [357, 331] width 126 height 63
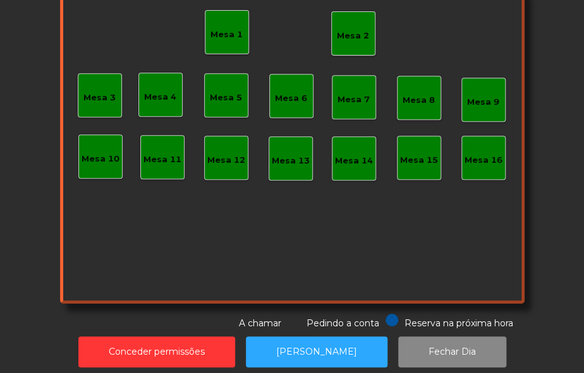
click at [352, 45] on div "Mesa 2" at bounding box center [353, 33] width 44 height 44
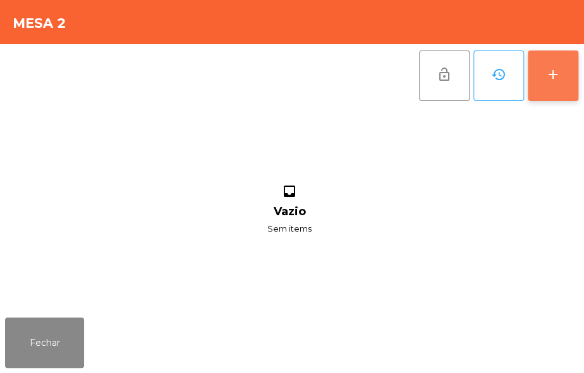
click at [561, 94] on button "add" at bounding box center [552, 76] width 51 height 51
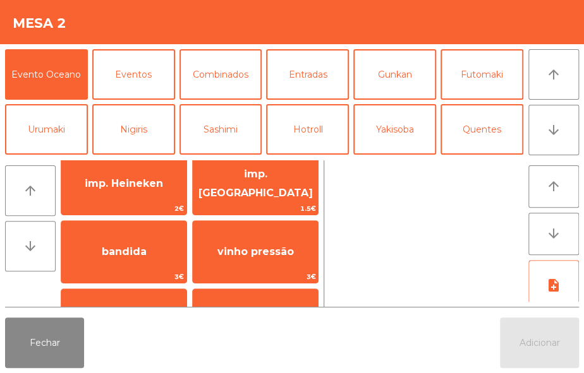
scroll to position [95, 0]
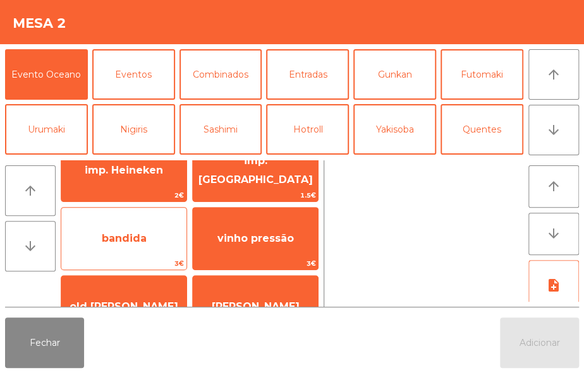
click at [145, 239] on span "bandida" at bounding box center [124, 238] width 45 height 12
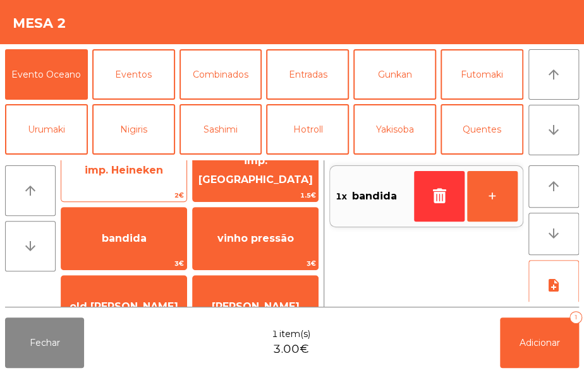
click at [151, 173] on span "imp. Heineken" at bounding box center [124, 170] width 78 height 12
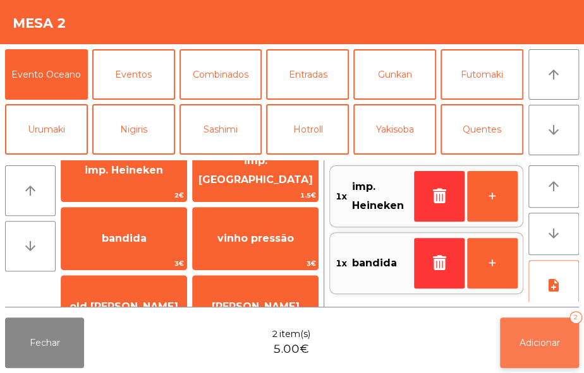
click at [532, 330] on button "Adicionar 2" at bounding box center [539, 343] width 79 height 51
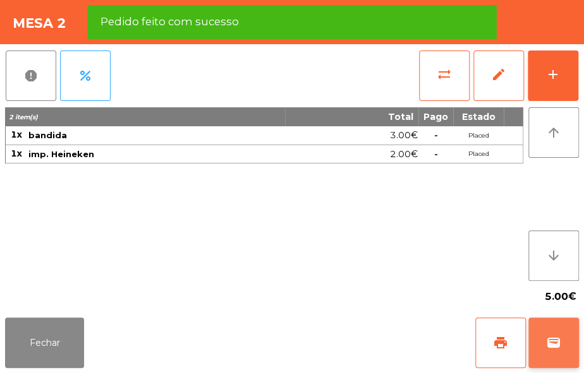
click at [559, 329] on button "wallet" at bounding box center [553, 343] width 51 height 51
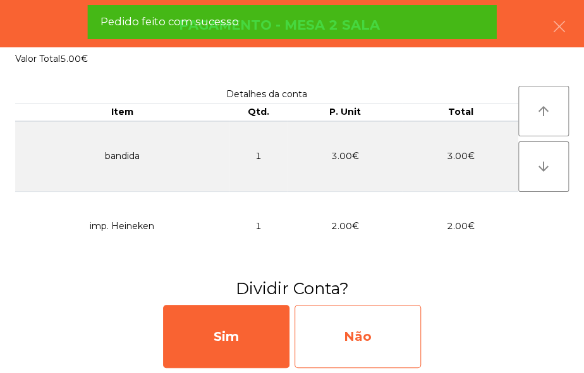
click at [348, 349] on div "Não" at bounding box center [357, 336] width 126 height 63
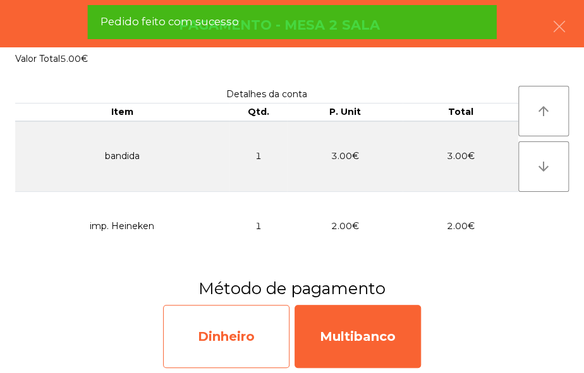
click at [232, 339] on div "Dinheiro" at bounding box center [226, 336] width 126 height 63
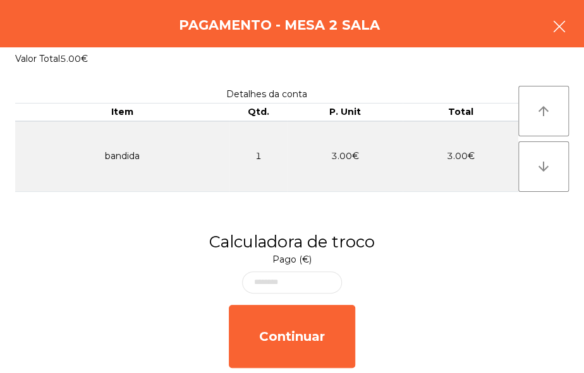
click at [547, 29] on button "button" at bounding box center [558, 28] width 35 height 38
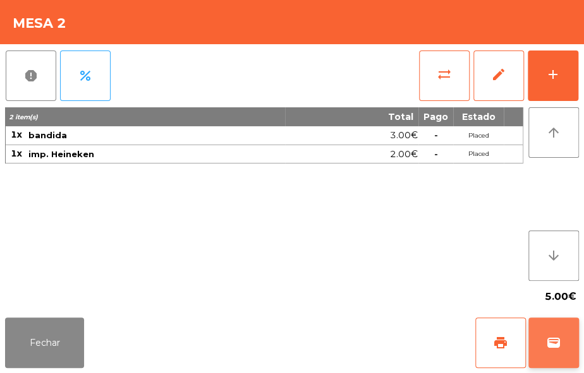
click at [556, 347] on span "wallet" at bounding box center [553, 342] width 15 height 15
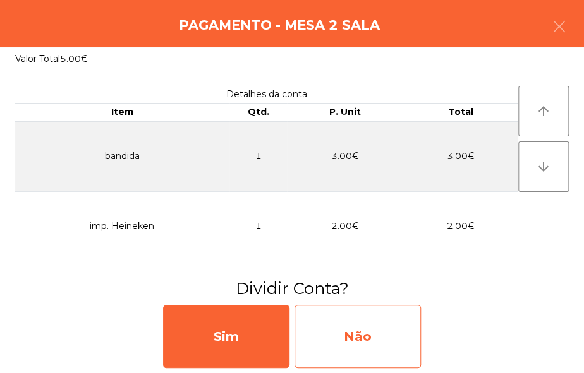
click at [351, 341] on div "Não" at bounding box center [357, 336] width 126 height 63
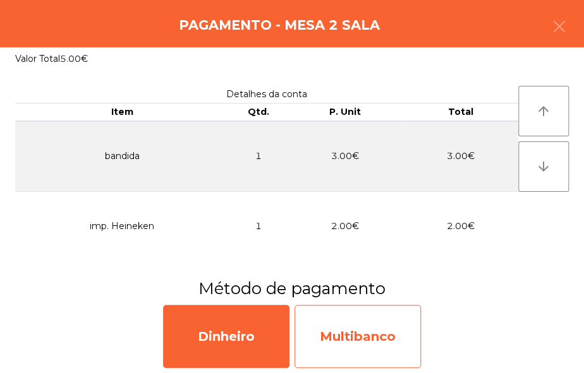
click at [364, 347] on div "Multibanco" at bounding box center [357, 336] width 126 height 63
select select "**"
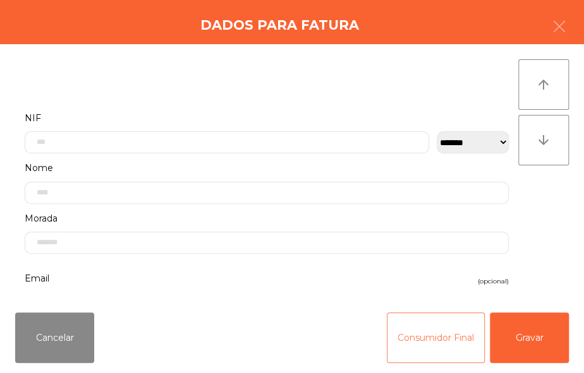
click at [448, 344] on button "Consumidor Final" at bounding box center [435, 338] width 98 height 51
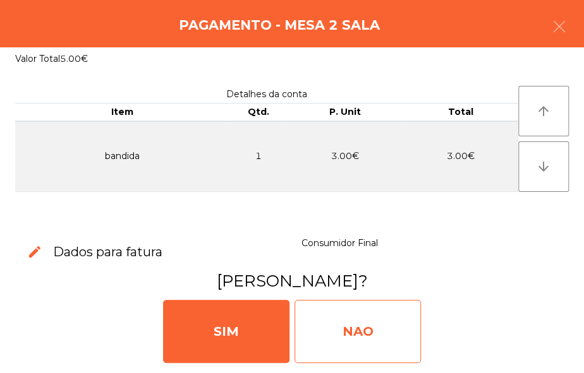
click at [353, 329] on div "NAO" at bounding box center [357, 331] width 126 height 63
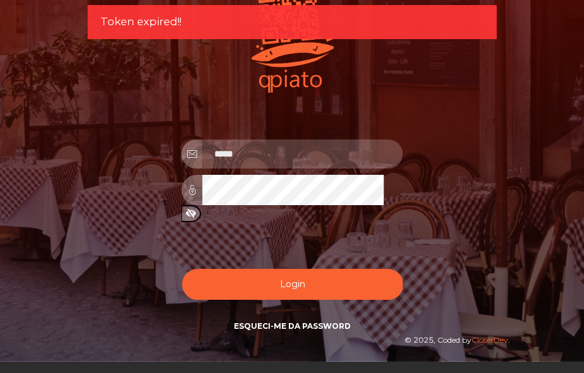
type input "**********"
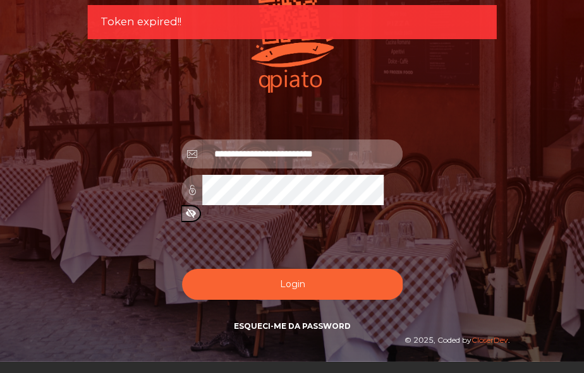
scroll to position [4, 0]
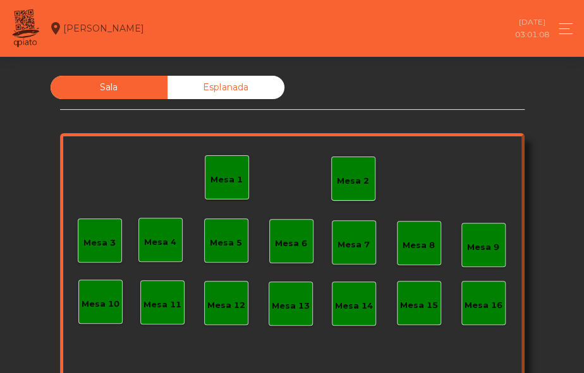
click at [368, 179] on div "Mesa 2" at bounding box center [353, 179] width 44 height 44
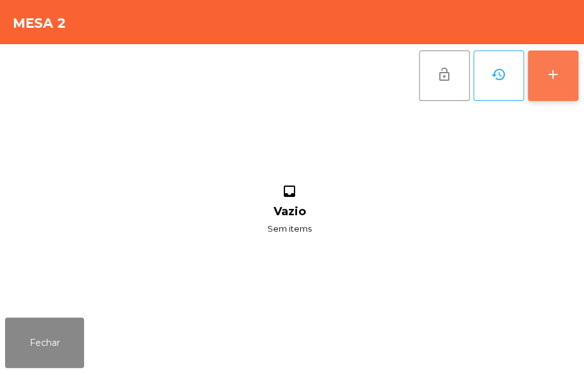
click at [537, 75] on button "add" at bounding box center [552, 76] width 51 height 51
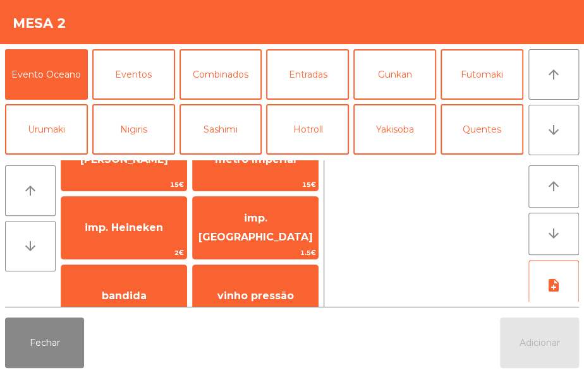
scroll to position [52, 0]
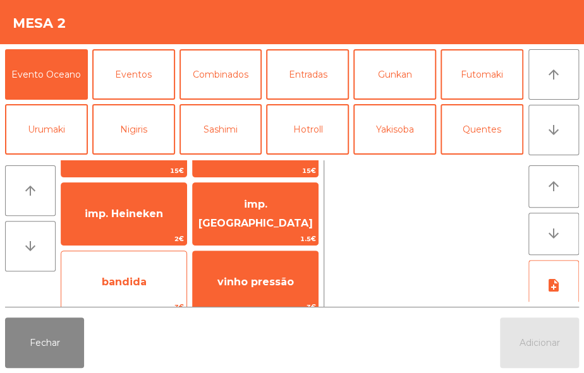
click at [160, 280] on span "bandida" at bounding box center [123, 282] width 125 height 34
click at [154, 284] on span "bandida" at bounding box center [123, 282] width 125 height 34
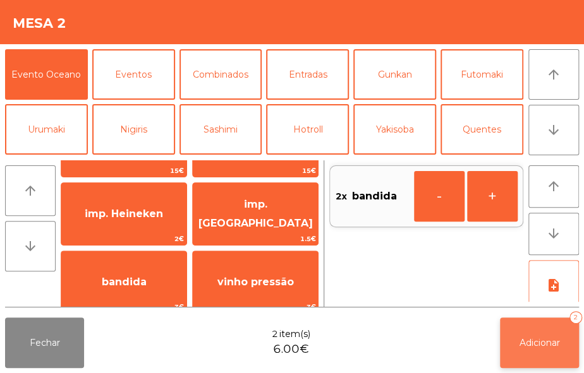
click at [551, 345] on span "Adicionar" at bounding box center [539, 342] width 40 height 11
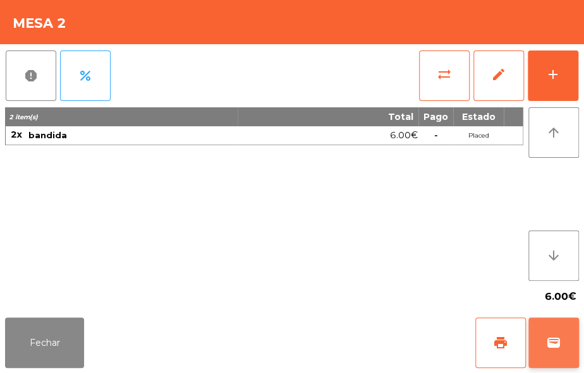
click at [549, 348] on span "wallet" at bounding box center [553, 342] width 15 height 15
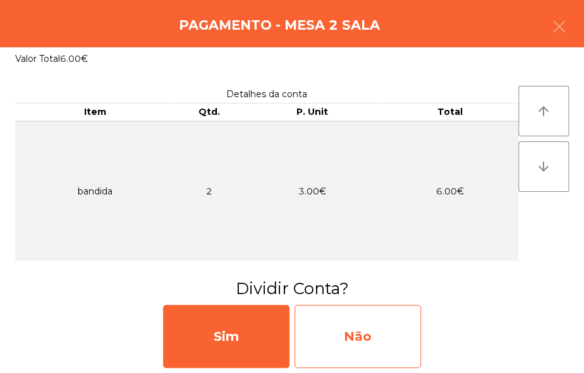
click at [362, 347] on div "Não" at bounding box center [357, 336] width 126 height 63
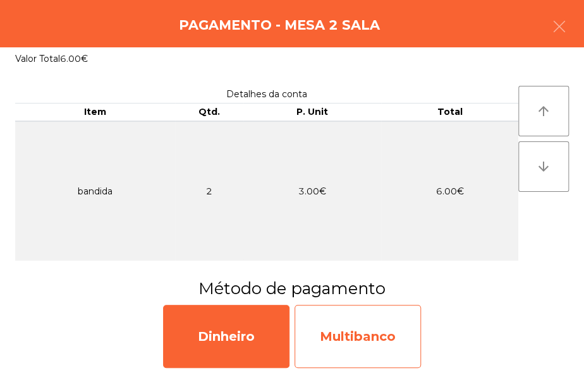
click at [368, 350] on div "Multibanco" at bounding box center [357, 336] width 126 height 63
select select "**"
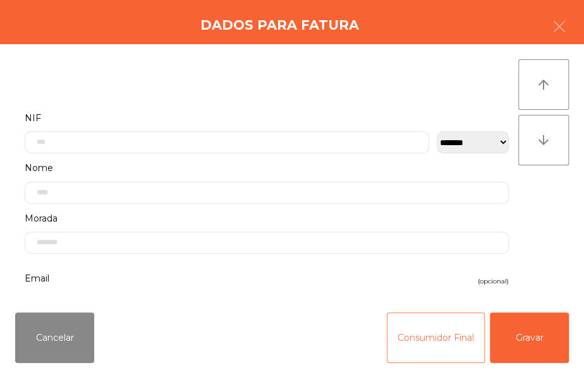
click at [440, 342] on button "Consumidor Final" at bounding box center [435, 338] width 98 height 51
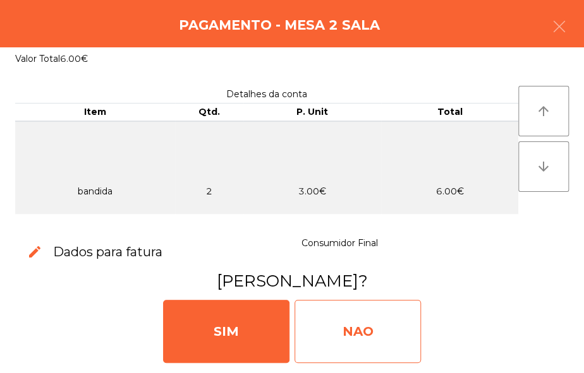
click at [372, 336] on div "NAO" at bounding box center [357, 331] width 126 height 63
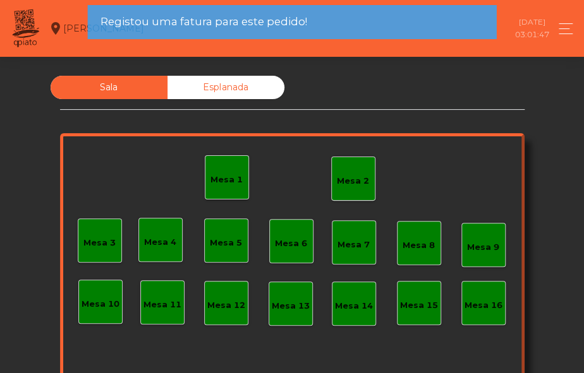
click at [232, 179] on div "Mesa 1" at bounding box center [226, 180] width 32 height 13
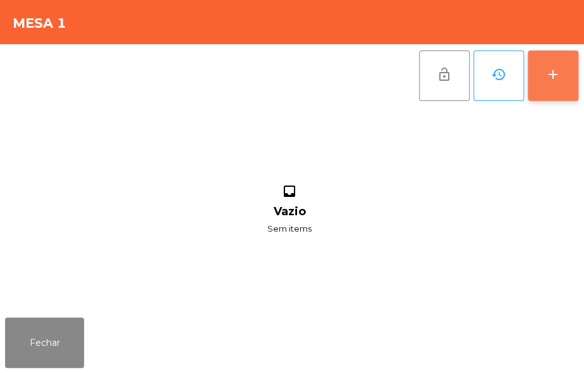
click at [546, 80] on div "add" at bounding box center [552, 74] width 15 height 15
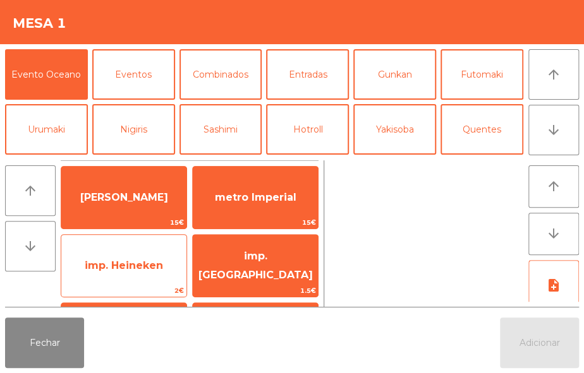
click at [151, 270] on span "imp. Heineken" at bounding box center [124, 266] width 78 height 12
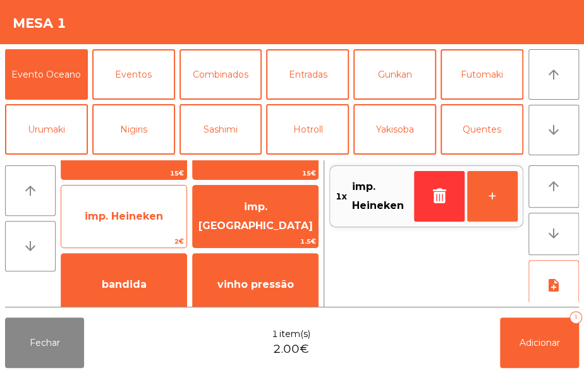
scroll to position [53, 0]
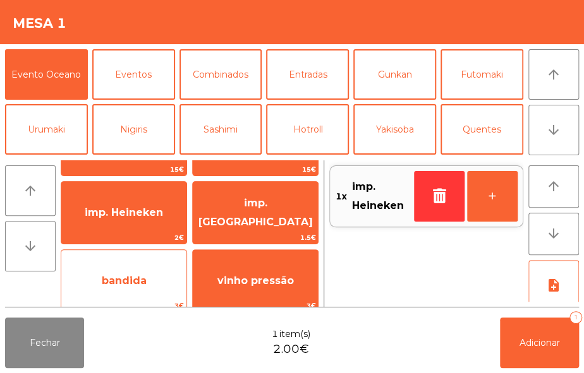
click at [153, 282] on span "bandida" at bounding box center [123, 281] width 125 height 34
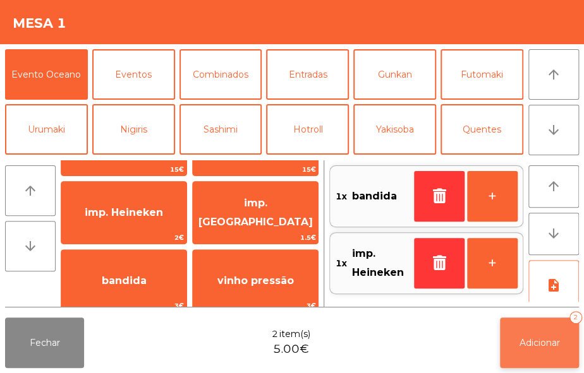
click at [527, 345] on span "Adicionar" at bounding box center [539, 342] width 40 height 11
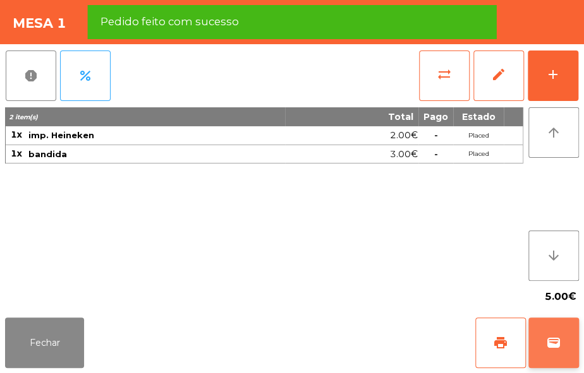
click at [549, 345] on span "wallet" at bounding box center [553, 342] width 15 height 15
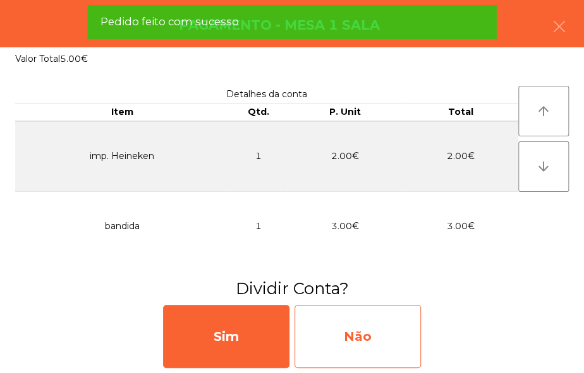
click at [365, 347] on div "Não" at bounding box center [357, 336] width 126 height 63
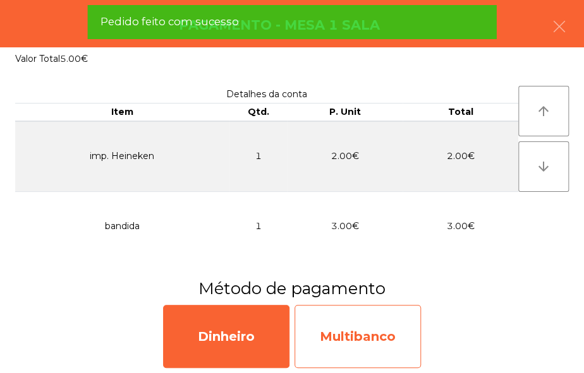
click at [354, 330] on div "Multibanco" at bounding box center [357, 336] width 126 height 63
select select "**"
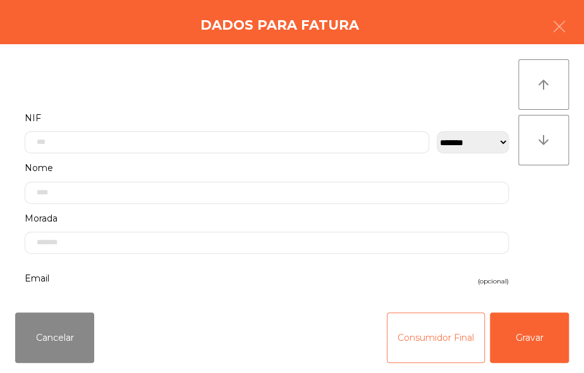
click at [417, 330] on button "Consumidor Final" at bounding box center [435, 338] width 98 height 51
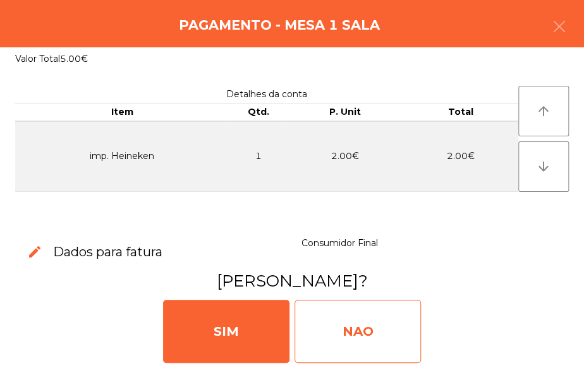
click at [355, 327] on div "NAO" at bounding box center [357, 331] width 126 height 63
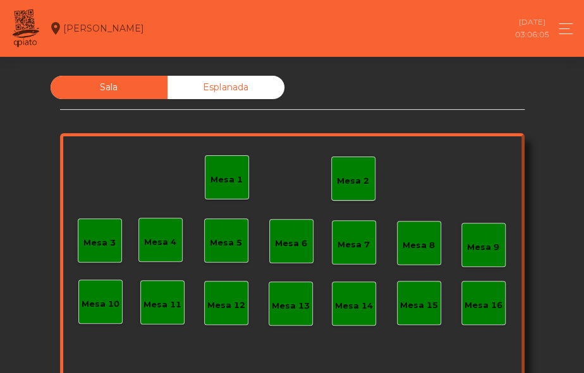
click at [345, 196] on div "Mesa 2" at bounding box center [353, 179] width 44 height 44
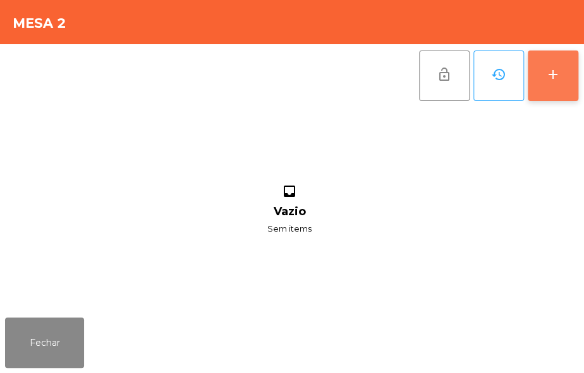
click at [535, 83] on button "add" at bounding box center [552, 76] width 51 height 51
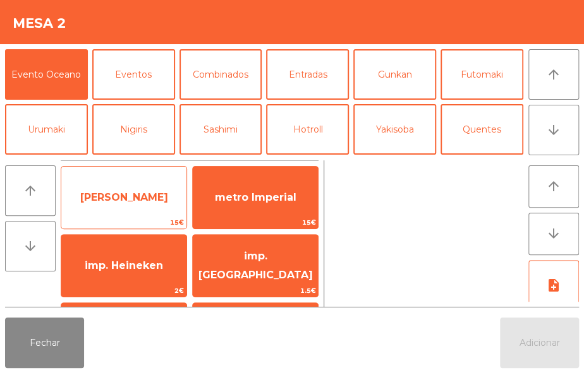
click at [135, 199] on span "[PERSON_NAME]" at bounding box center [124, 197] width 88 height 12
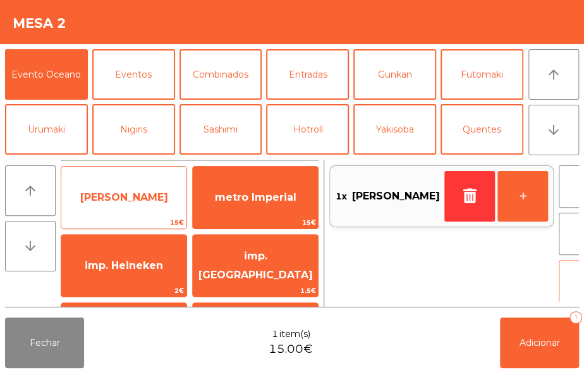
click at [133, 190] on span "[PERSON_NAME]" at bounding box center [123, 198] width 125 height 34
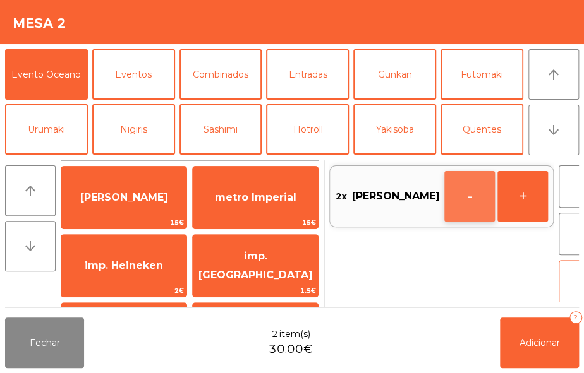
click at [444, 196] on button "-" at bounding box center [469, 196] width 51 height 51
click at [460, 200] on icon "button" at bounding box center [469, 195] width 19 height 15
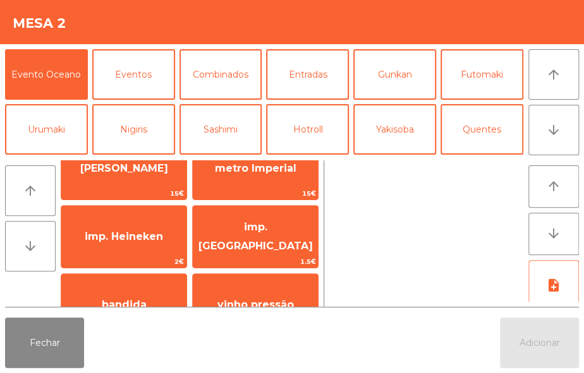
scroll to position [33, 0]
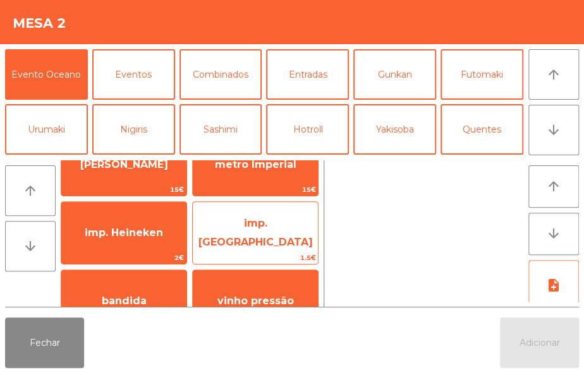
click at [263, 239] on span "imp. [GEOGRAPHIC_DATA]" at bounding box center [255, 234] width 125 height 54
click at [261, 235] on span "imp. [GEOGRAPHIC_DATA]" at bounding box center [255, 232] width 114 height 31
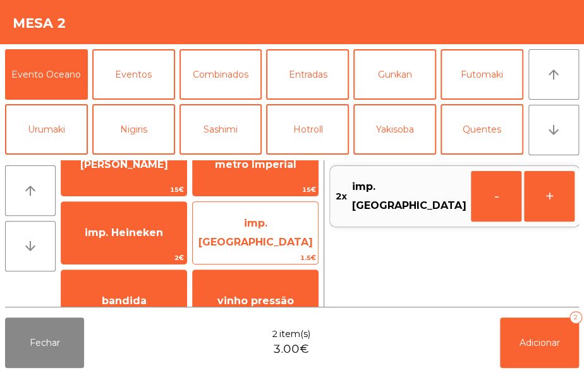
click at [288, 238] on span "imp. [GEOGRAPHIC_DATA]" at bounding box center [255, 234] width 125 height 54
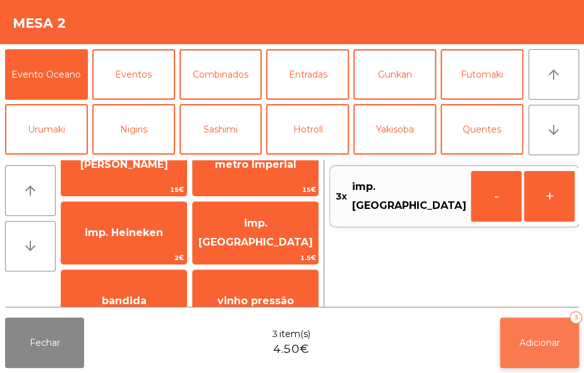
click at [512, 329] on button "Adicionar 3" at bounding box center [539, 343] width 79 height 51
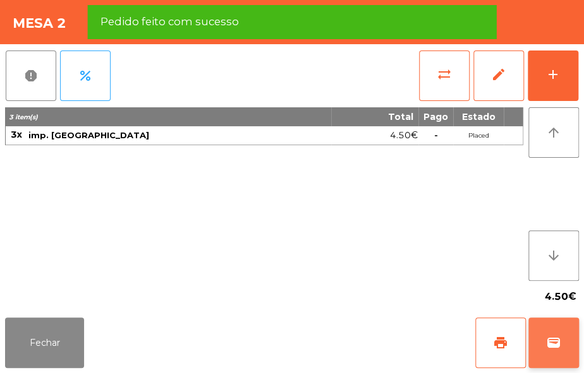
click at [548, 347] on span "wallet" at bounding box center [553, 342] width 15 height 15
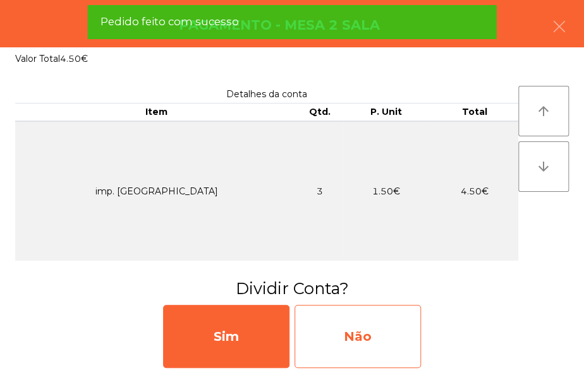
click at [346, 344] on div "Não" at bounding box center [357, 336] width 126 height 63
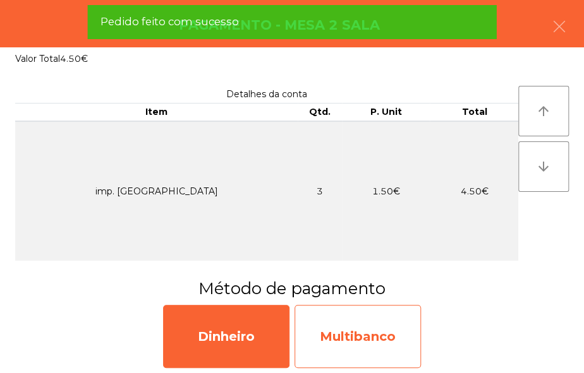
click at [361, 342] on div "Multibanco" at bounding box center [357, 336] width 126 height 63
select select "**"
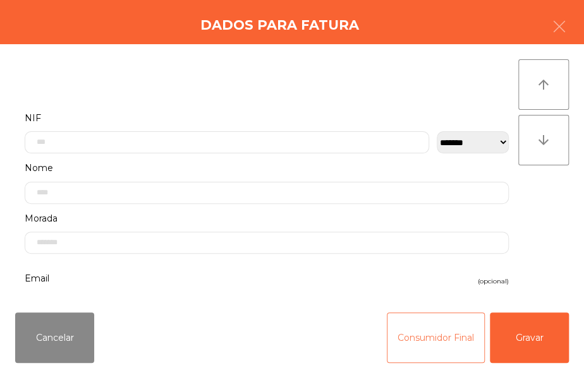
click at [400, 328] on button "Consumidor Final" at bounding box center [435, 338] width 98 height 51
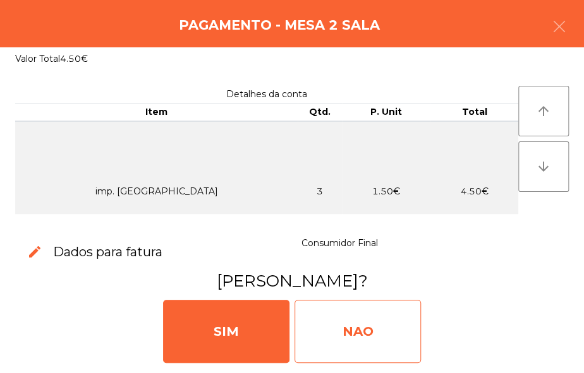
click at [383, 325] on div "NAO" at bounding box center [357, 331] width 126 height 63
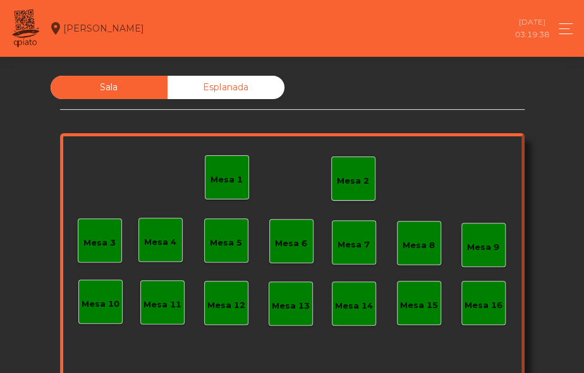
click at [345, 195] on div "Mesa 2" at bounding box center [353, 179] width 44 height 44
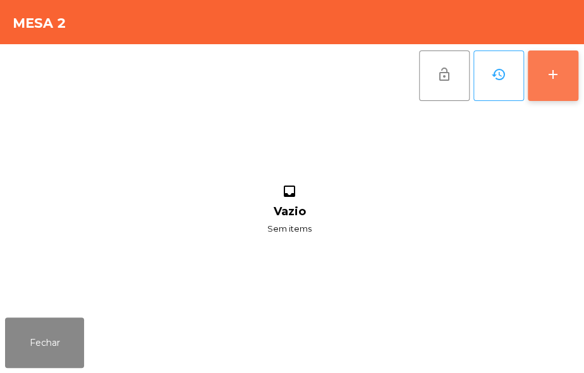
click at [537, 94] on button "add" at bounding box center [552, 76] width 51 height 51
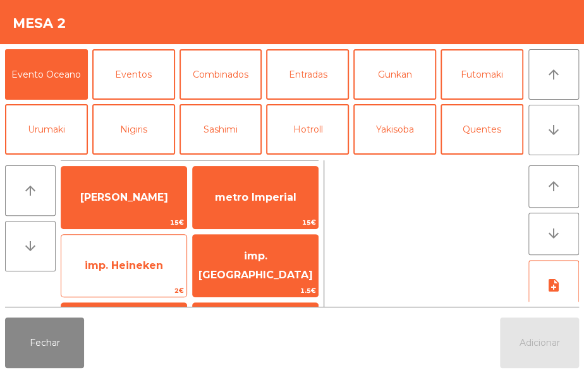
click at [138, 277] on span "imp. Heineken" at bounding box center [123, 266] width 125 height 34
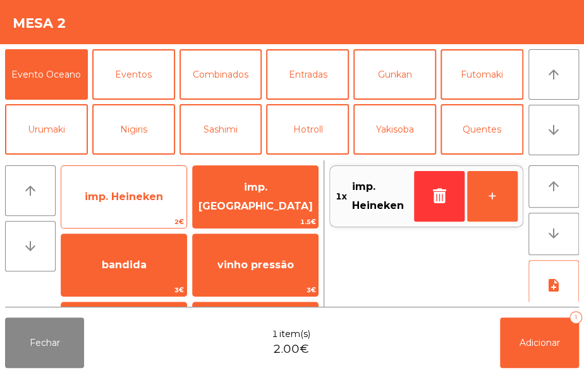
scroll to position [66, 0]
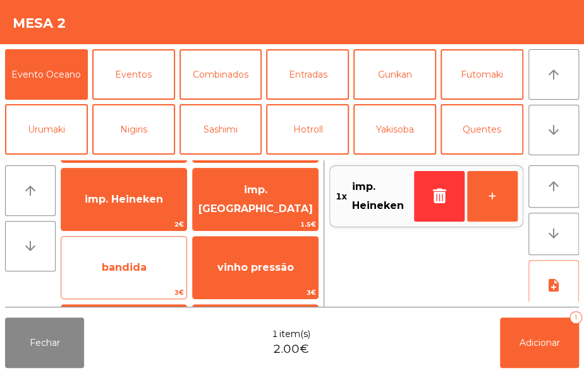
click at [136, 265] on span "bandida" at bounding box center [124, 267] width 45 height 12
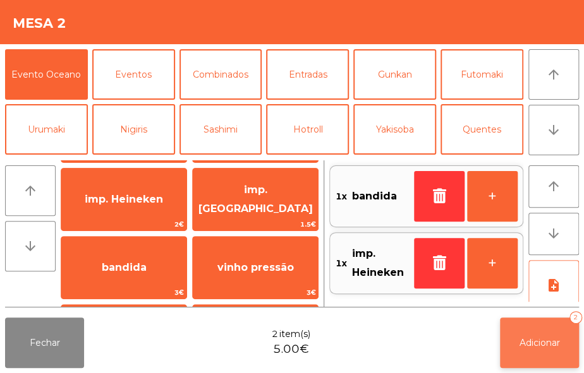
click at [548, 349] on button "Adicionar 2" at bounding box center [539, 343] width 79 height 51
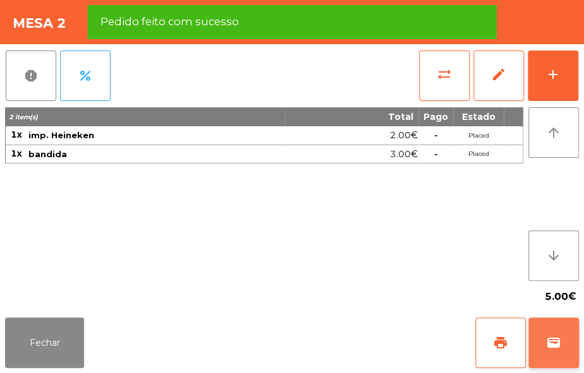
click at [548, 344] on span "wallet" at bounding box center [553, 342] width 15 height 15
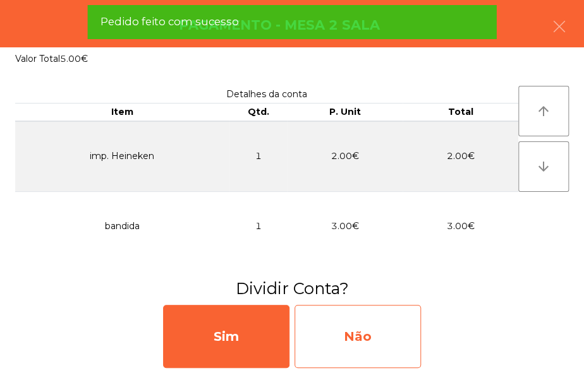
click at [373, 346] on div "Não" at bounding box center [357, 336] width 126 height 63
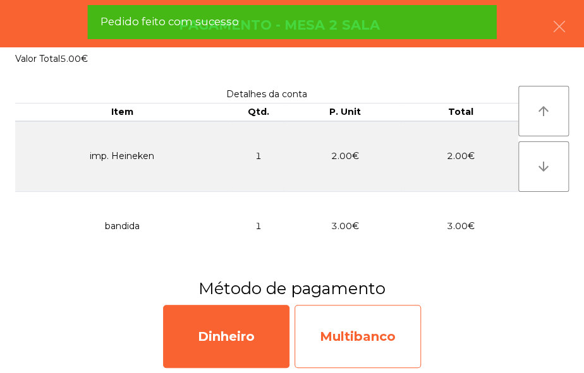
click at [369, 356] on div "Multibanco" at bounding box center [357, 336] width 126 height 63
select select "**"
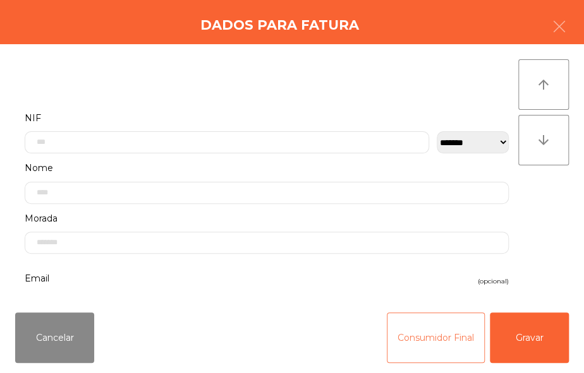
click at [424, 333] on button "Consumidor Final" at bounding box center [435, 338] width 98 height 51
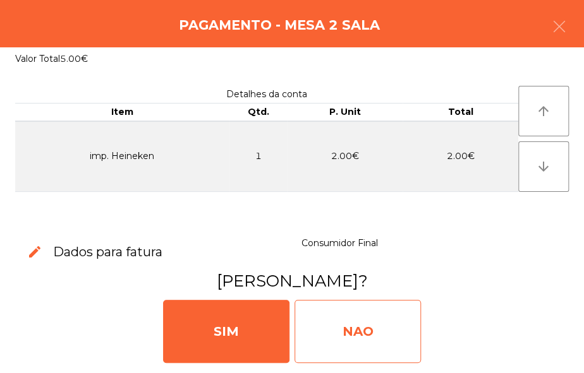
click at [384, 325] on div "NAO" at bounding box center [357, 331] width 126 height 63
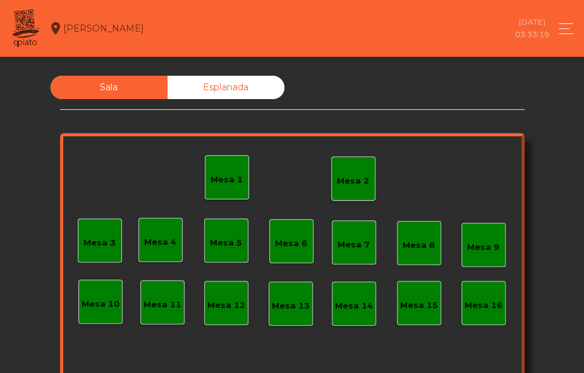
click at [345, 176] on div "Mesa 2" at bounding box center [353, 181] width 32 height 13
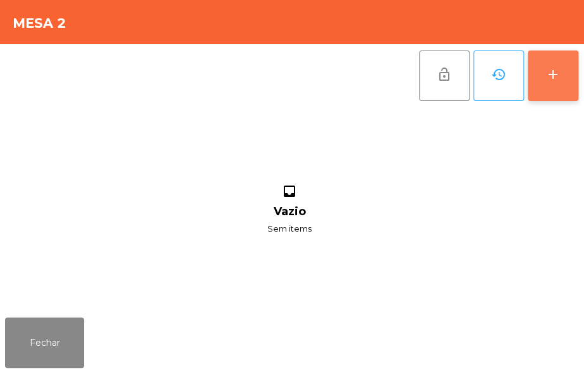
click at [545, 75] on div "add" at bounding box center [552, 74] width 15 height 15
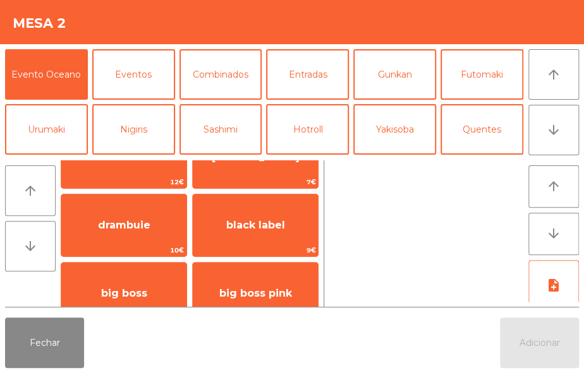
scroll to position [383, 0]
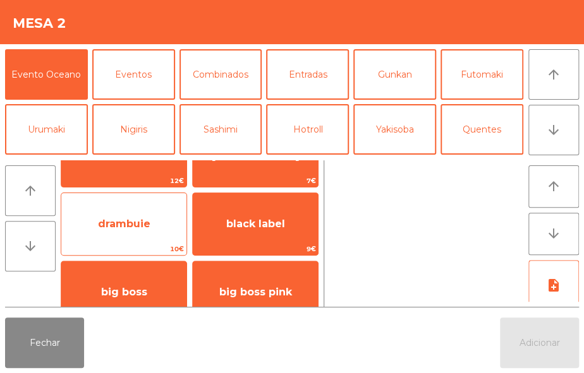
click at [163, 228] on span "drambuie" at bounding box center [123, 224] width 125 height 34
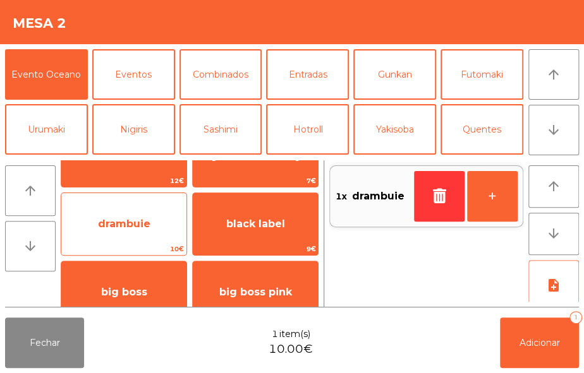
click at [170, 226] on span "drambuie" at bounding box center [123, 224] width 125 height 34
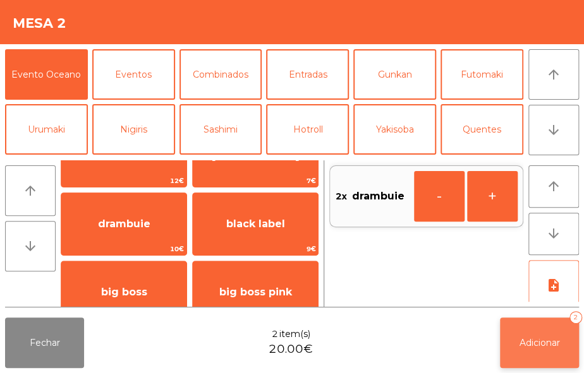
click at [538, 343] on span "Adicionar" at bounding box center [539, 342] width 40 height 11
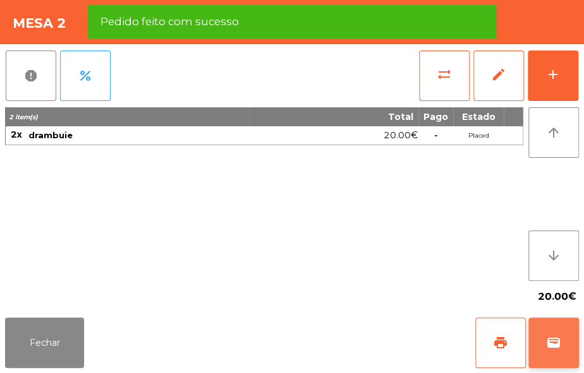
click at [551, 345] on span "wallet" at bounding box center [553, 342] width 15 height 15
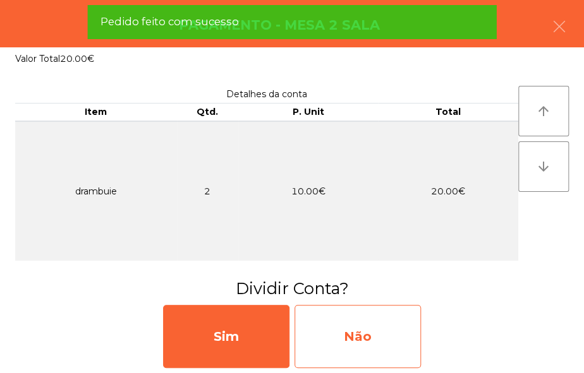
click at [342, 333] on div "Não" at bounding box center [357, 336] width 126 height 63
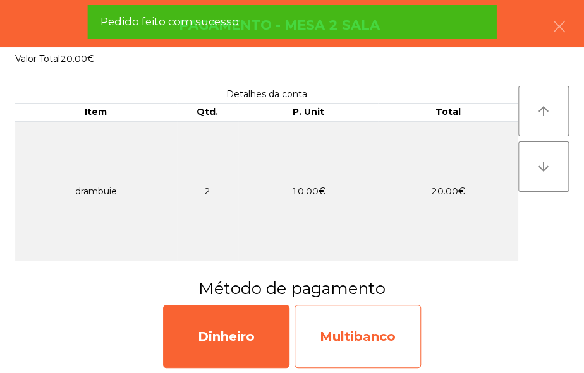
click at [326, 340] on div "Multibanco" at bounding box center [357, 336] width 126 height 63
select select "**"
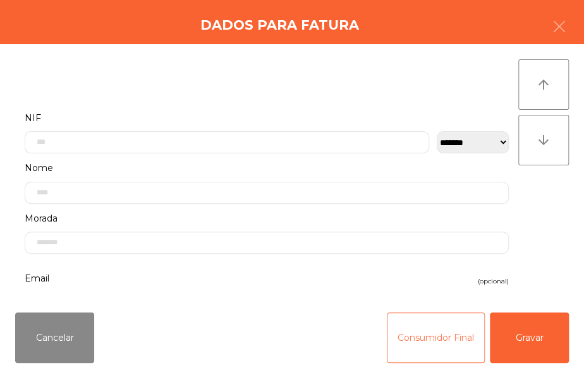
click at [417, 337] on button "Consumidor Final" at bounding box center [435, 338] width 98 height 51
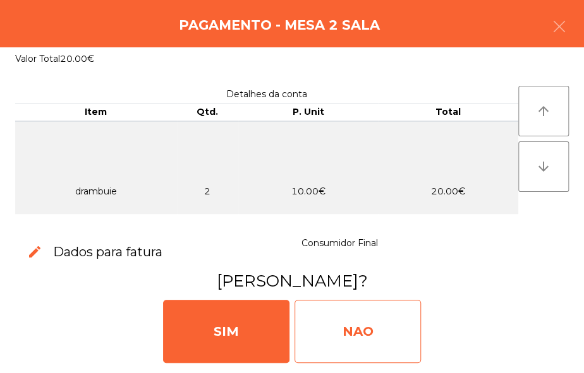
click at [352, 338] on div "NAO" at bounding box center [357, 331] width 126 height 63
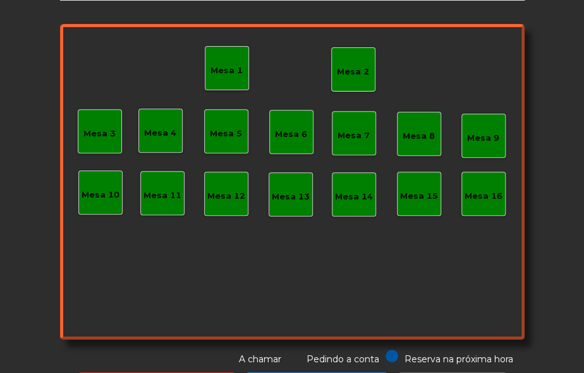
scroll to position [145, 0]
